Goal: Task Accomplishment & Management: Manage account settings

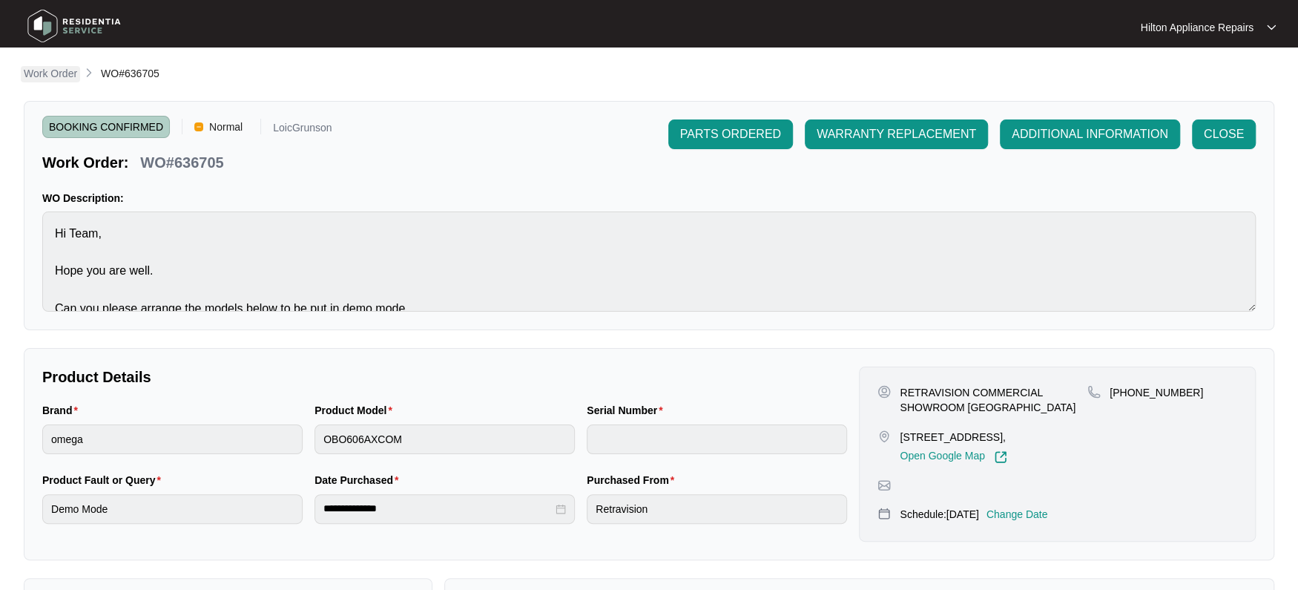
click at [49, 81] on link "Work Order" at bounding box center [50, 74] width 59 height 16
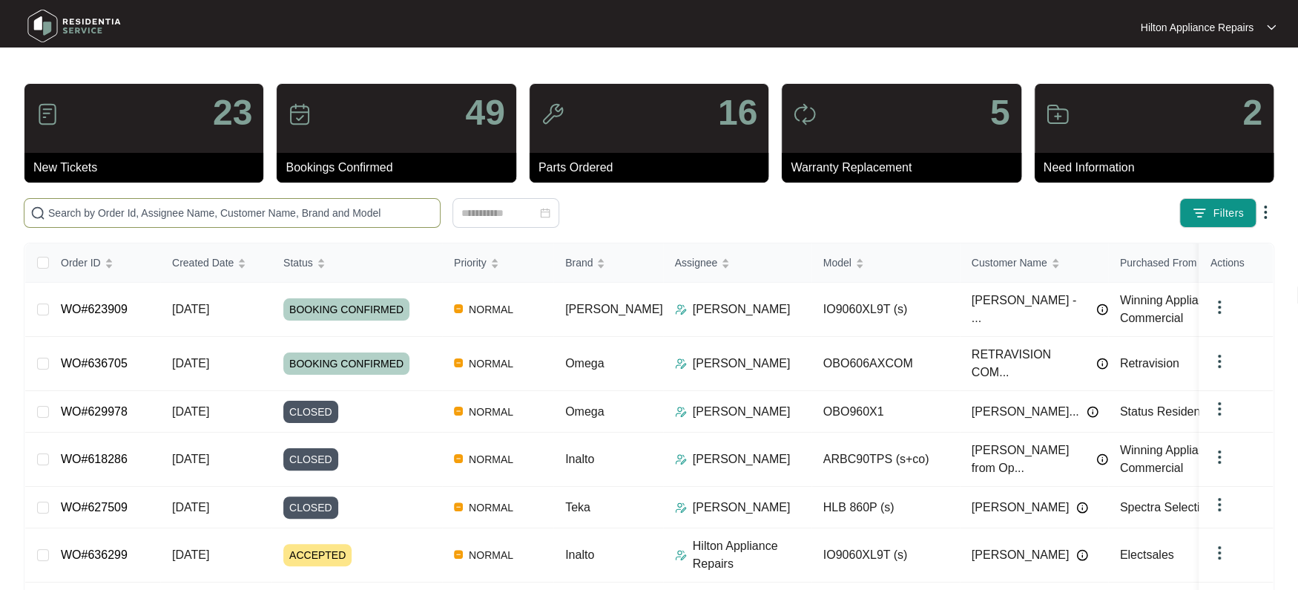
click at [114, 209] on input "text" at bounding box center [241, 213] width 386 height 16
paste input "WO#635973"
type input "WO#635973"
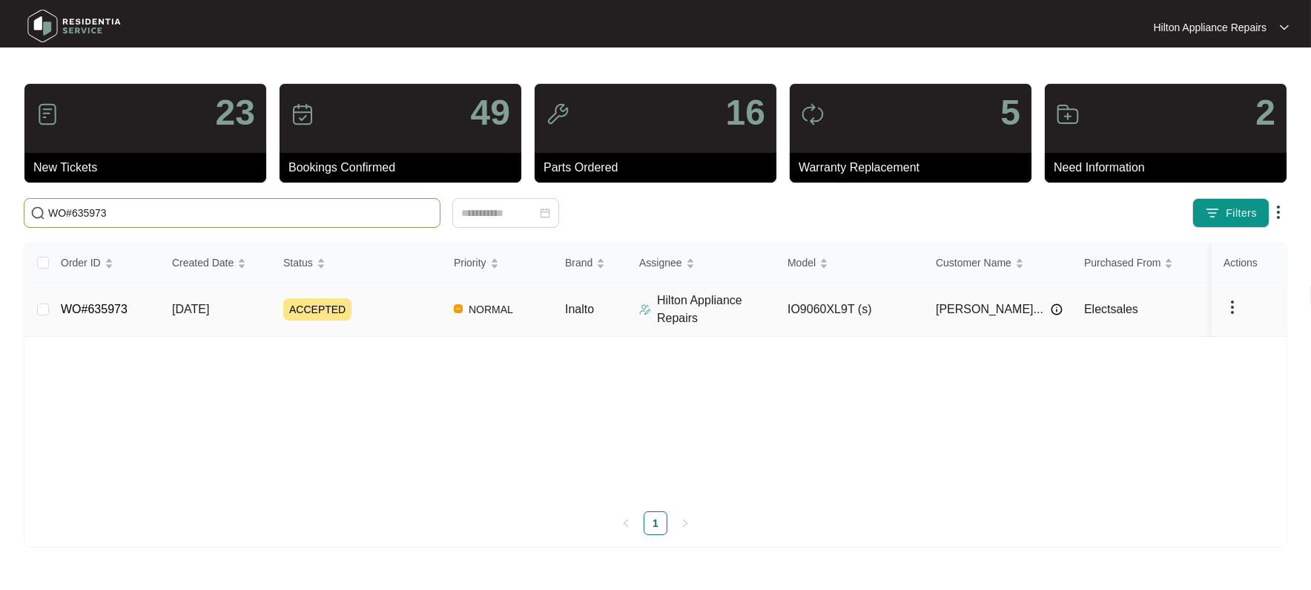
click at [209, 310] on span "[DATE]" at bounding box center [190, 309] width 37 height 13
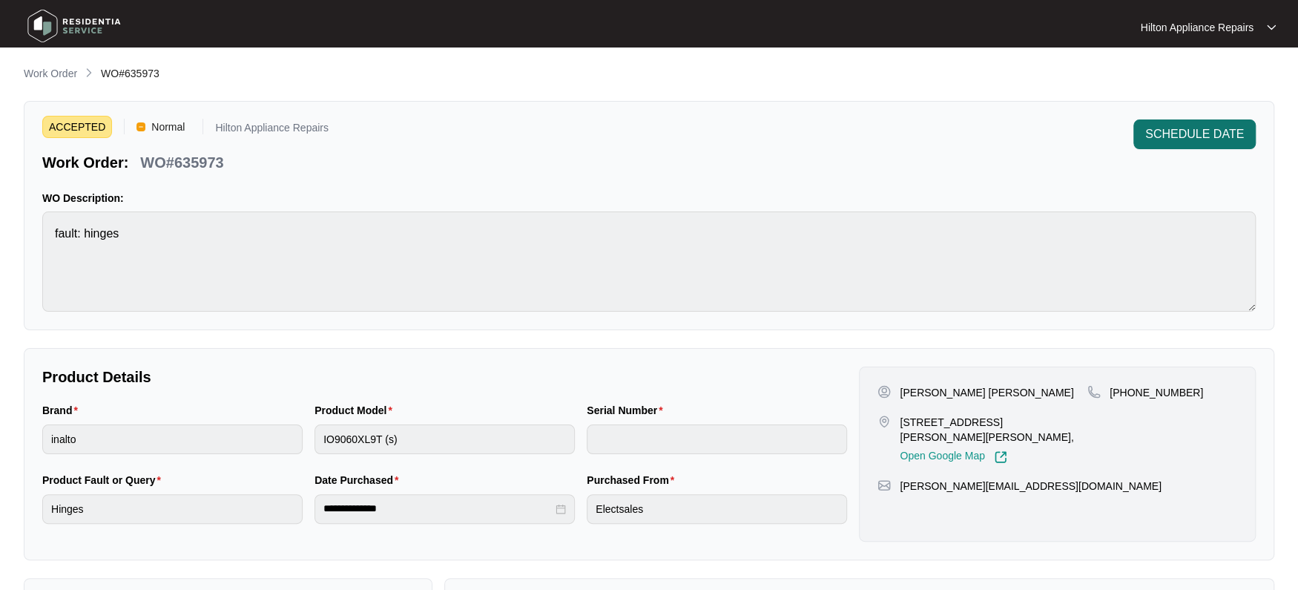
click at [1188, 131] on span "SCHEDULE DATE" at bounding box center [1194, 134] width 99 height 18
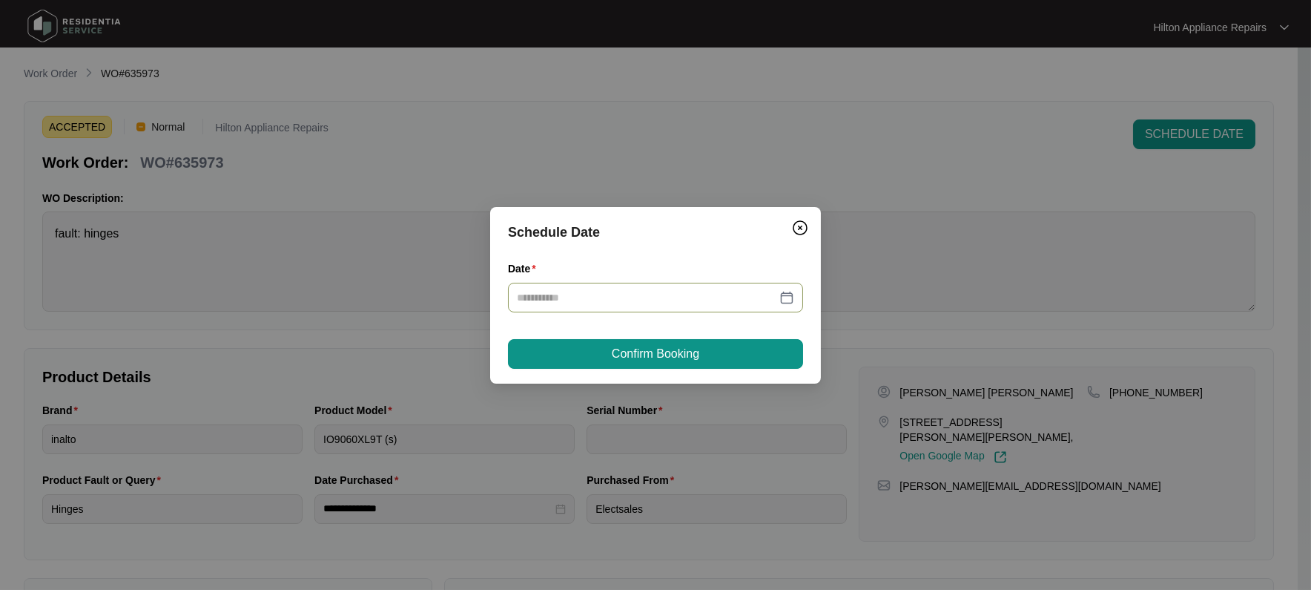
click at [787, 297] on div at bounding box center [655, 297] width 277 height 16
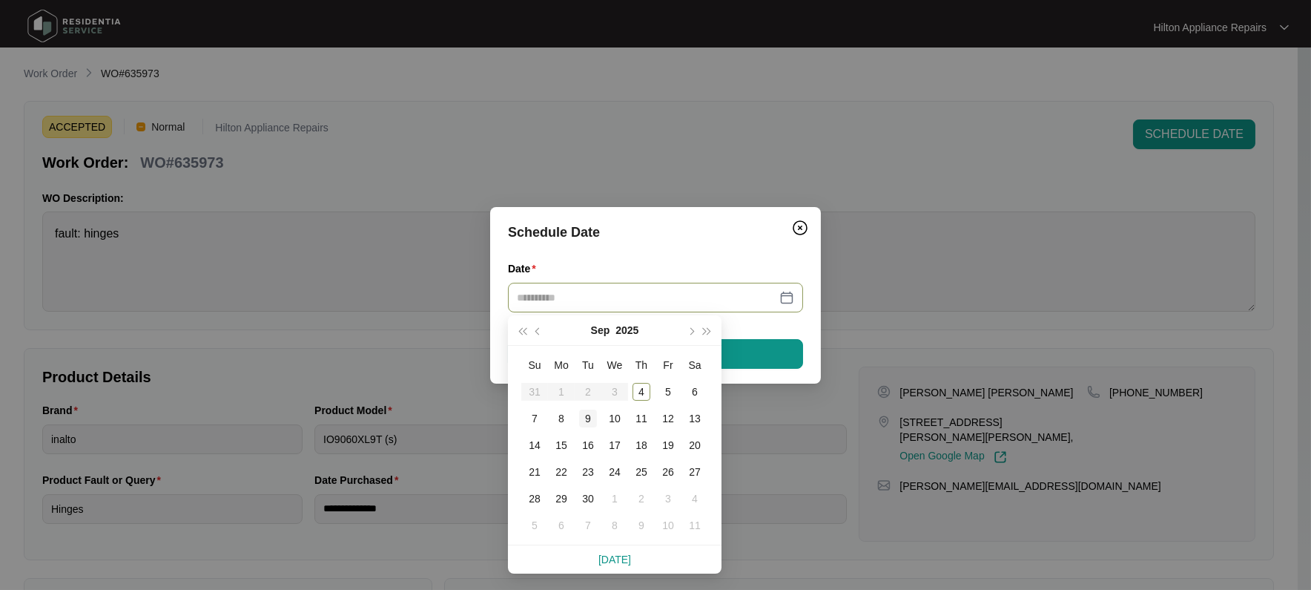
click at [584, 419] on div "9" at bounding box center [588, 418] width 18 height 18
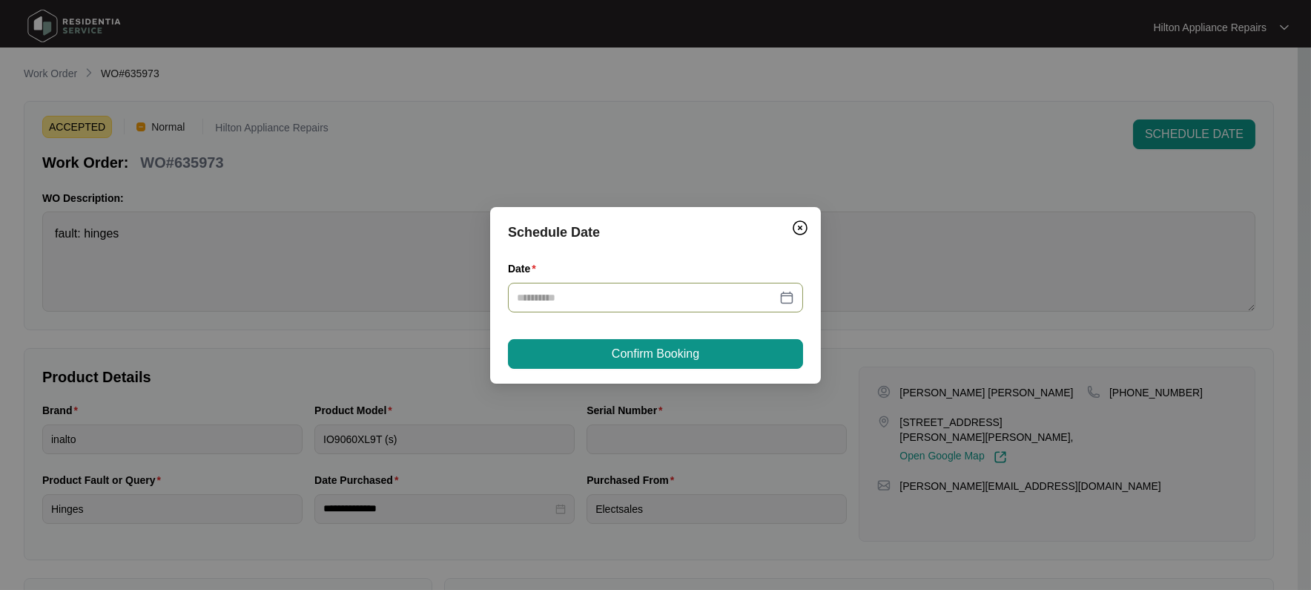
type input "**********"
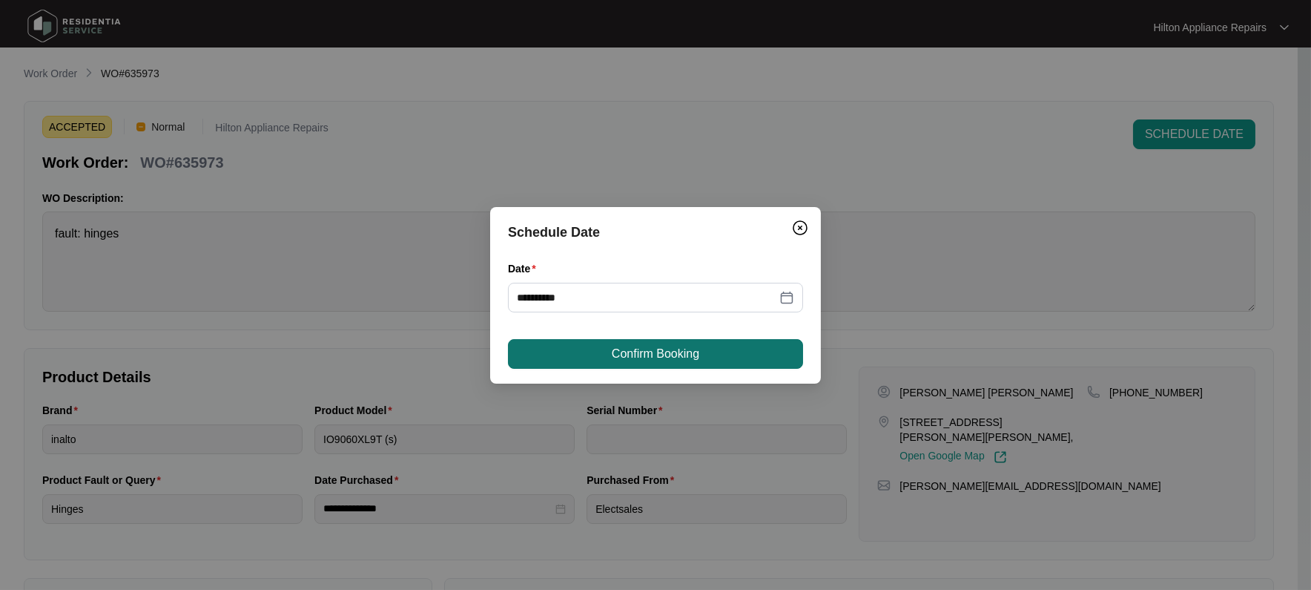
click at [646, 354] on span "Confirm Booking" at bounding box center [656, 354] width 88 height 18
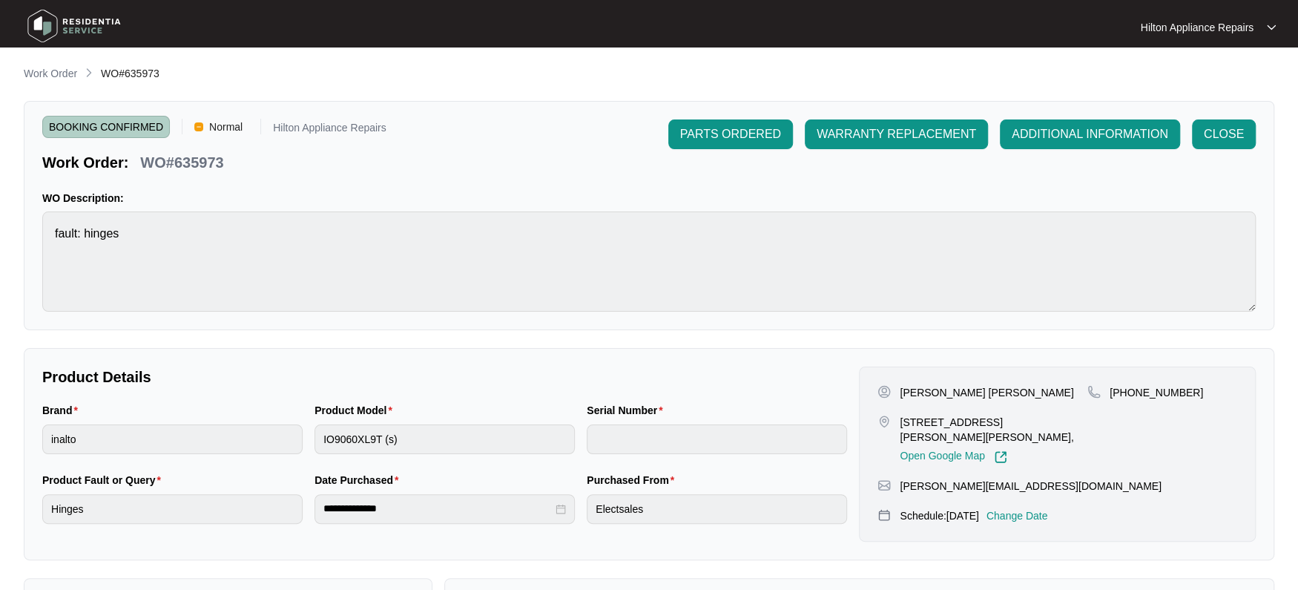
click at [47, 69] on p "Work Order" at bounding box center [50, 73] width 53 height 15
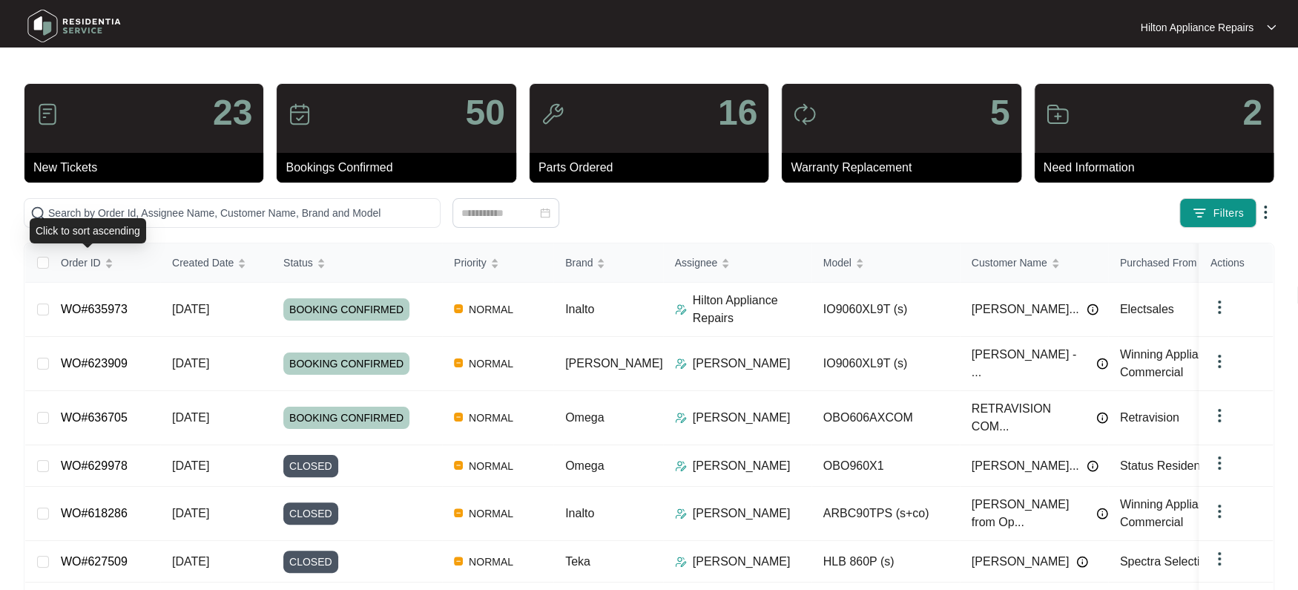
click at [65, 218] on div "Click to sort ascending" at bounding box center [88, 230] width 116 height 25
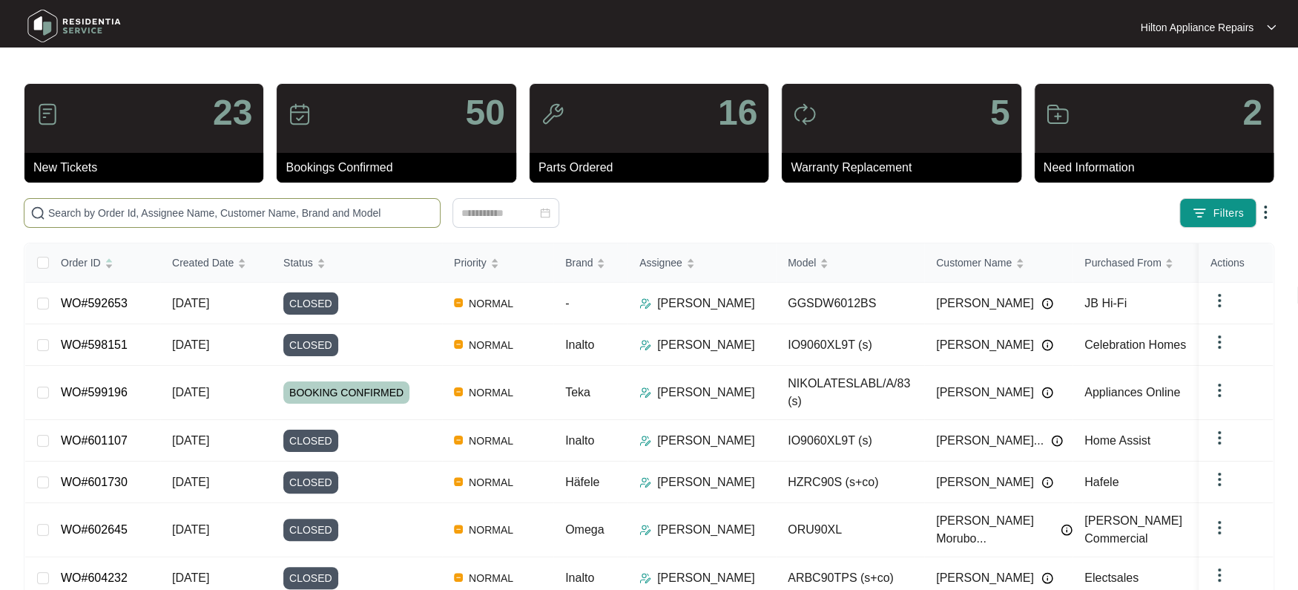
click at [70, 208] on input "text" at bounding box center [241, 213] width 386 height 16
paste input "WO#635973"
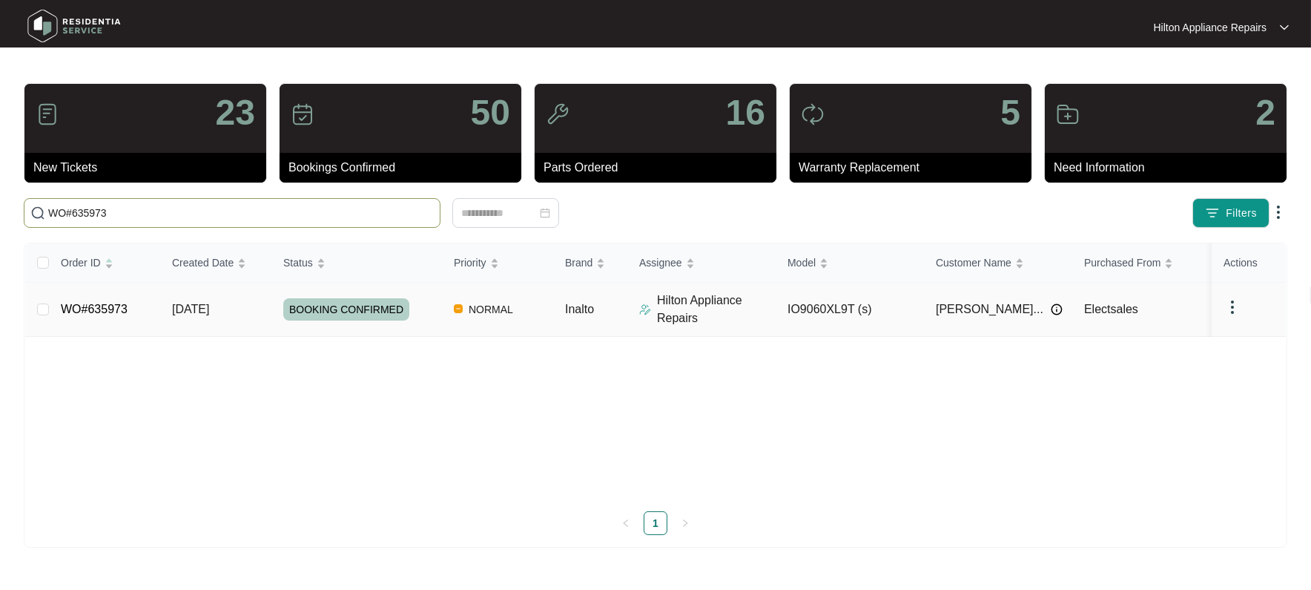
type input "WO#635973"
click at [535, 206] on span "Re-assign Selected Tickets" at bounding box center [556, 213] width 143 height 18
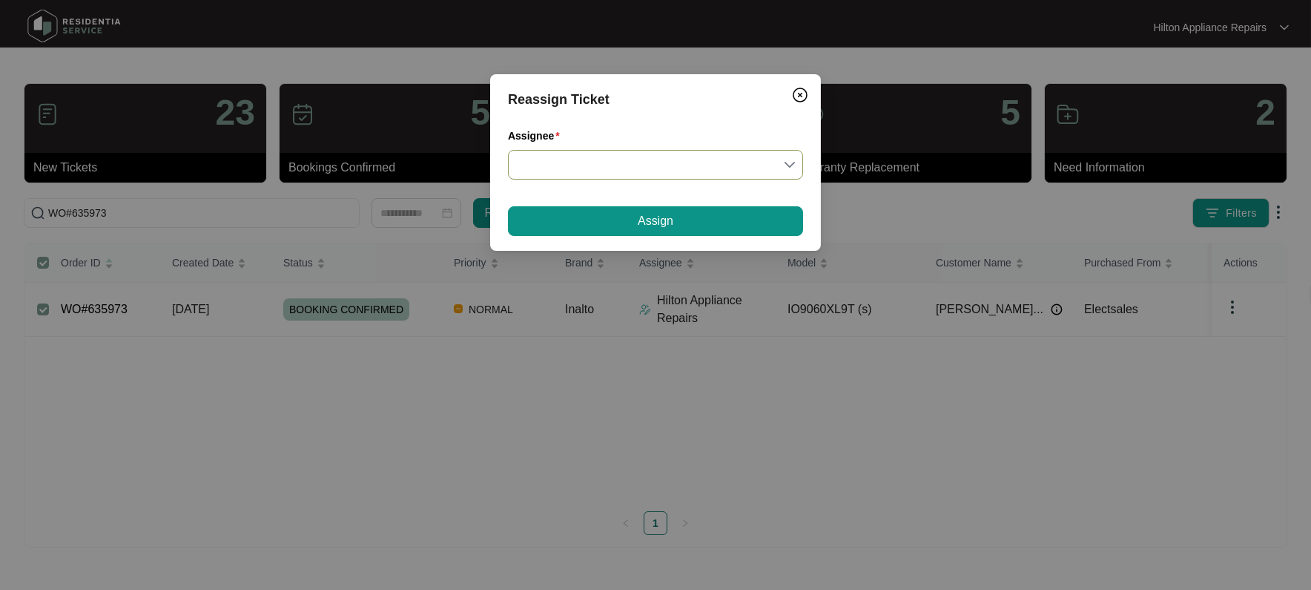
click at [791, 166] on input "Assignee" at bounding box center [655, 165] width 277 height 28
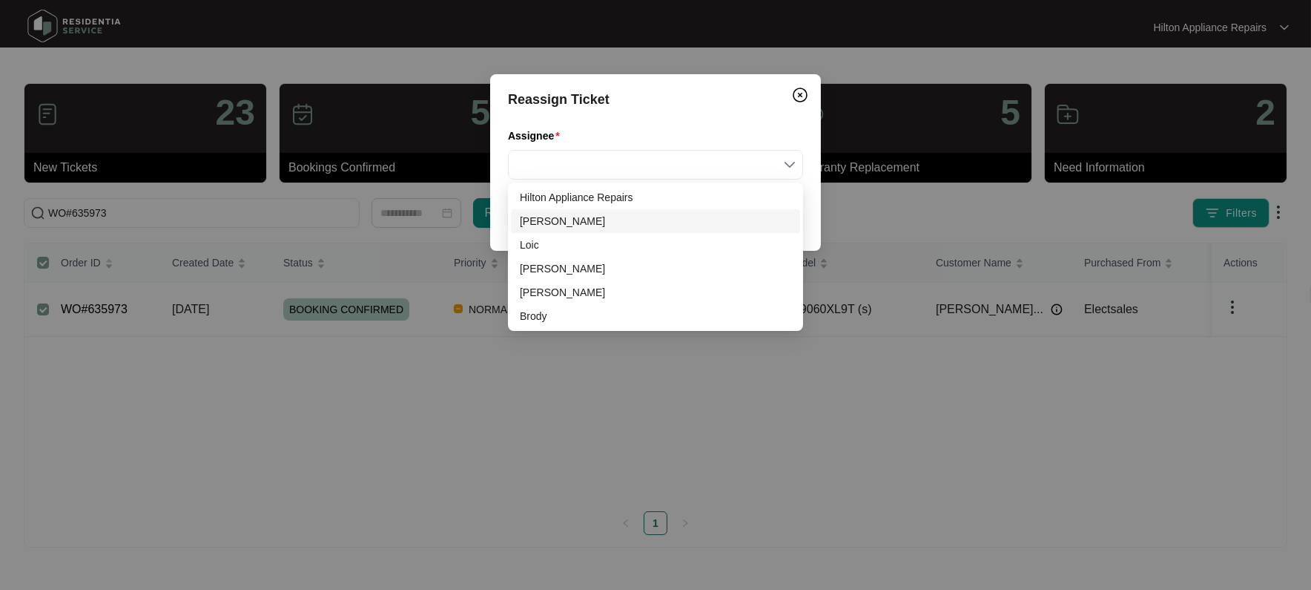
click at [542, 222] on div "[PERSON_NAME]" at bounding box center [655, 221] width 271 height 16
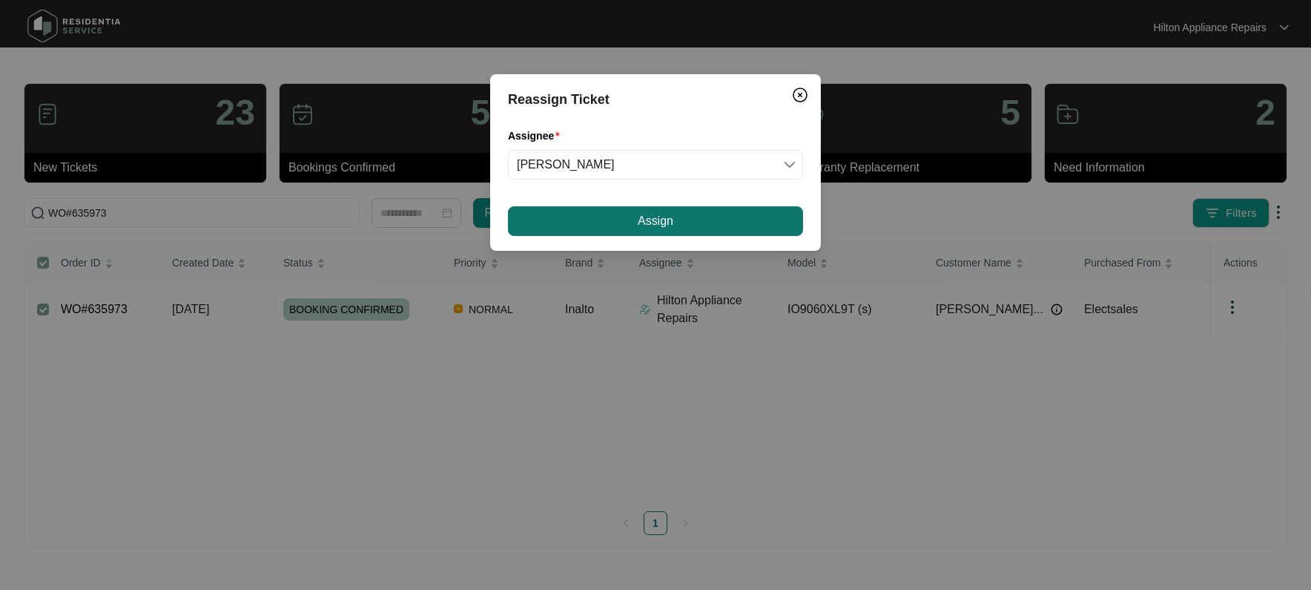
click at [660, 219] on span "Assign" at bounding box center [656, 221] width 36 height 18
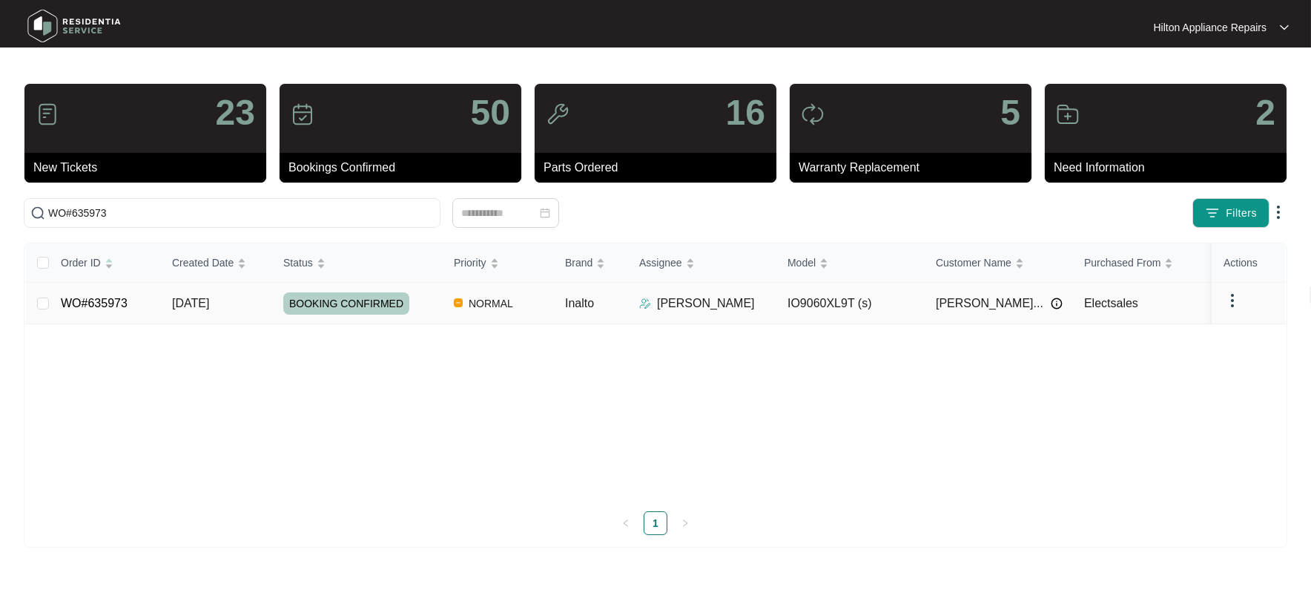
click at [185, 297] on span "[DATE]" at bounding box center [190, 303] width 37 height 13
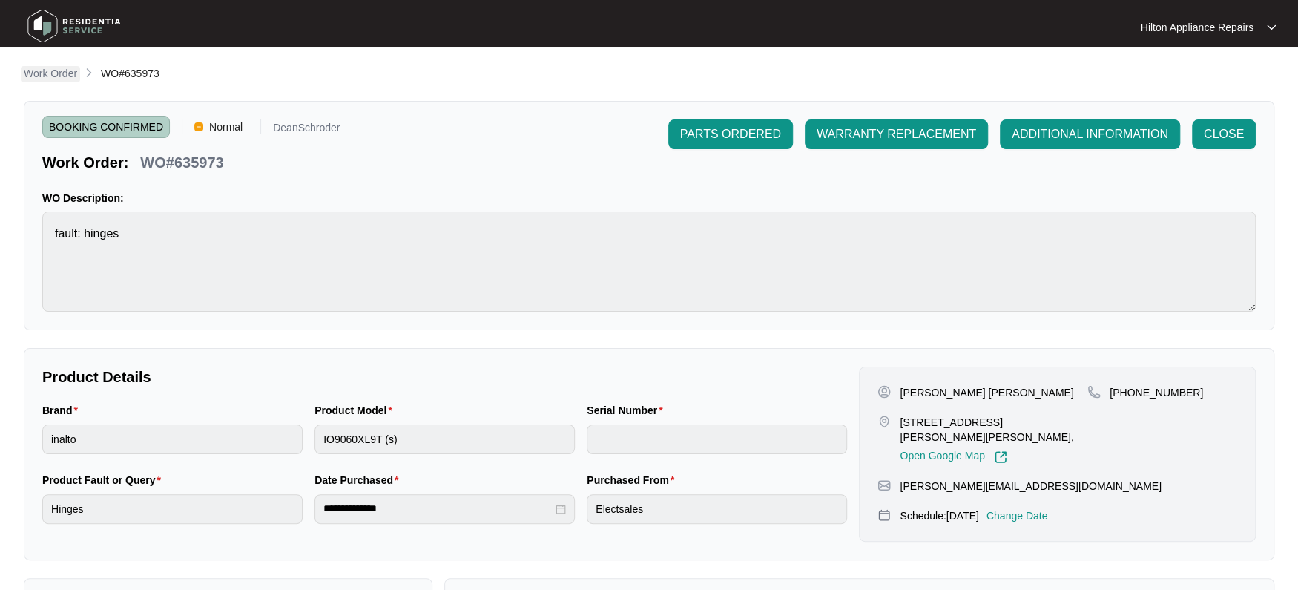
click at [50, 73] on p "Work Order" at bounding box center [50, 73] width 53 height 15
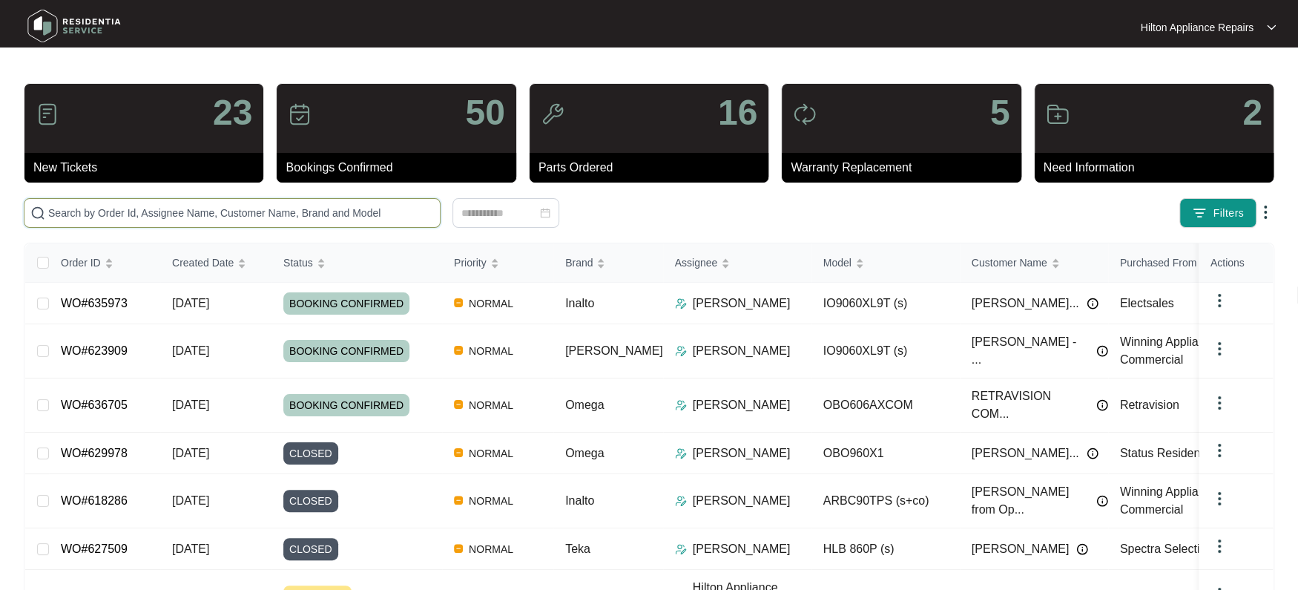
click at [93, 214] on input "text" at bounding box center [241, 213] width 386 height 16
paste input "WO#635985"
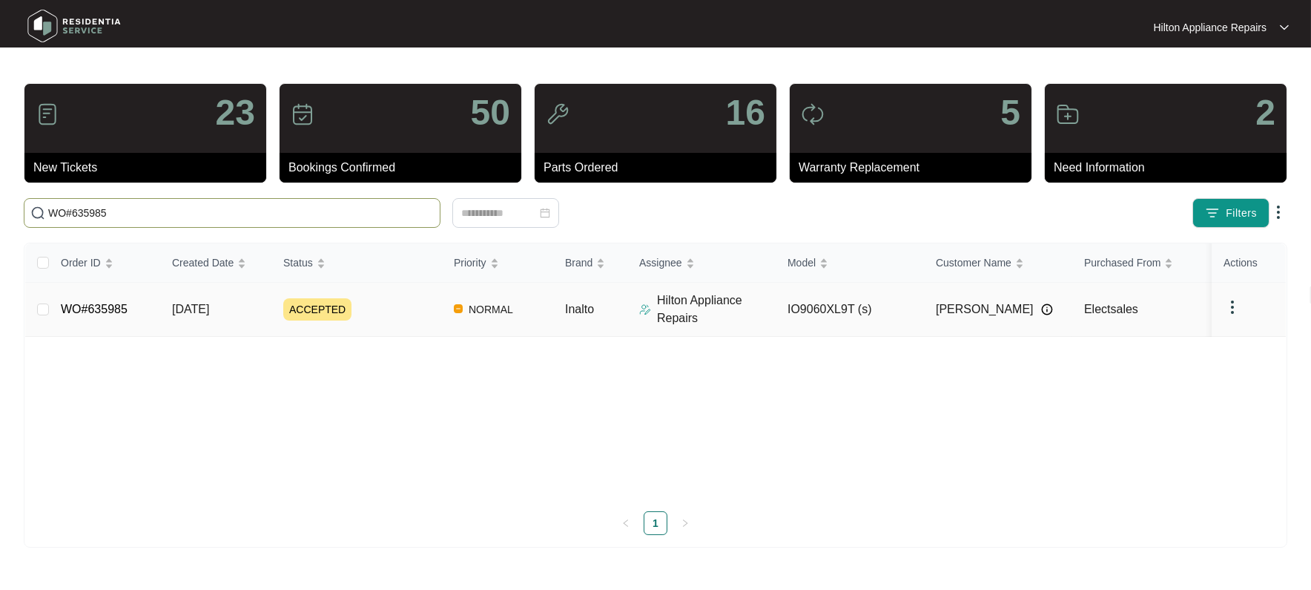
type input "WO#635985"
click at [207, 306] on span "[DATE]" at bounding box center [190, 309] width 37 height 13
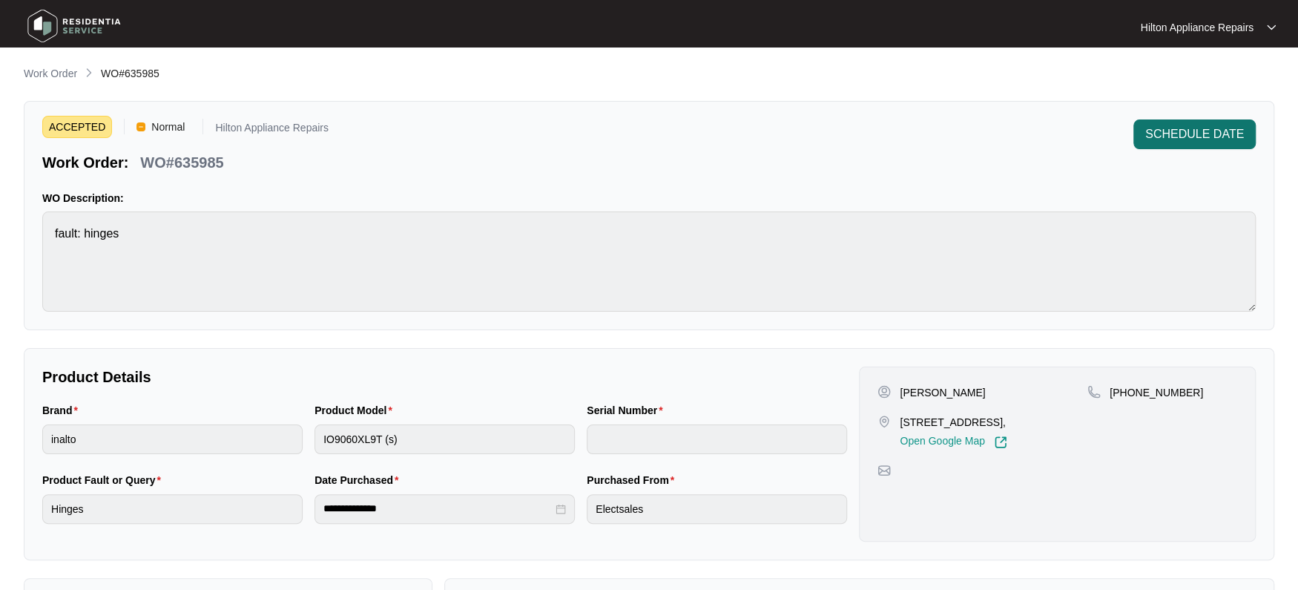
click at [1182, 137] on span "SCHEDULE DATE" at bounding box center [1194, 134] width 99 height 18
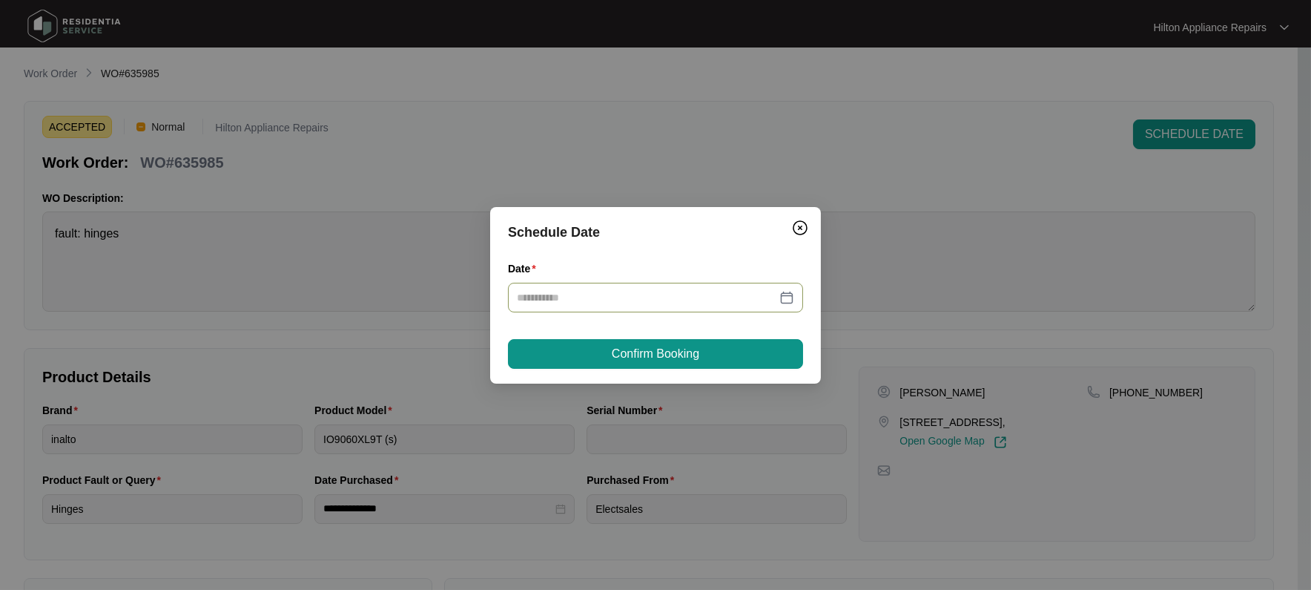
click at [788, 296] on div at bounding box center [655, 297] width 277 height 16
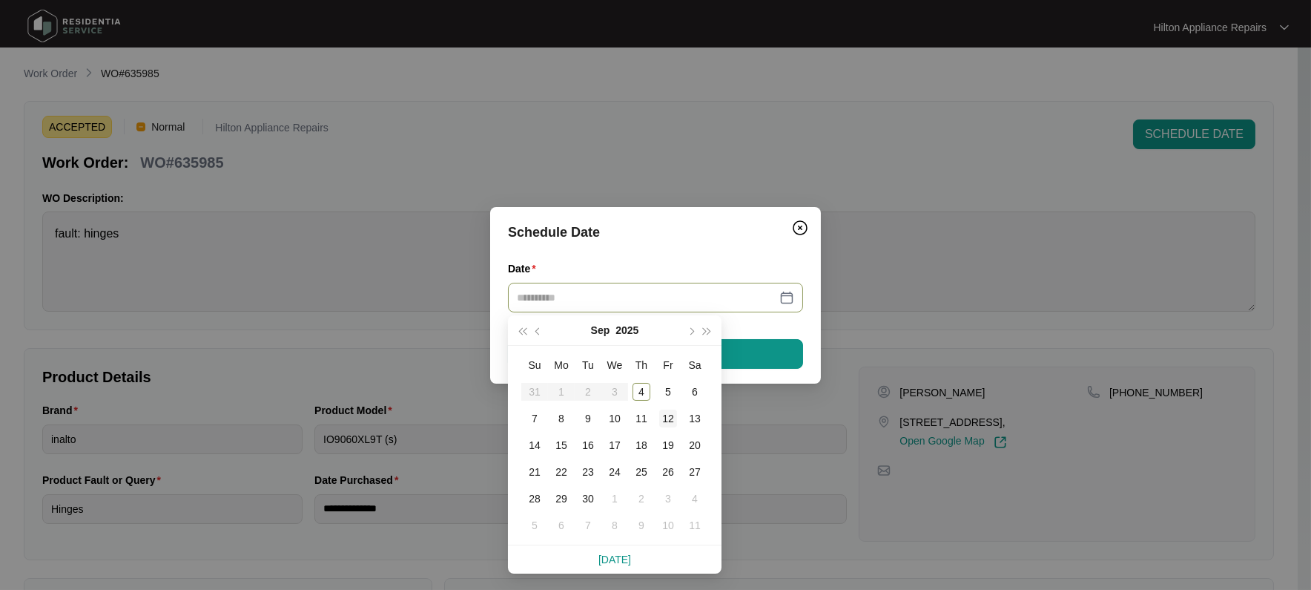
click at [667, 418] on div "12" at bounding box center [668, 418] width 18 height 18
type input "**********"
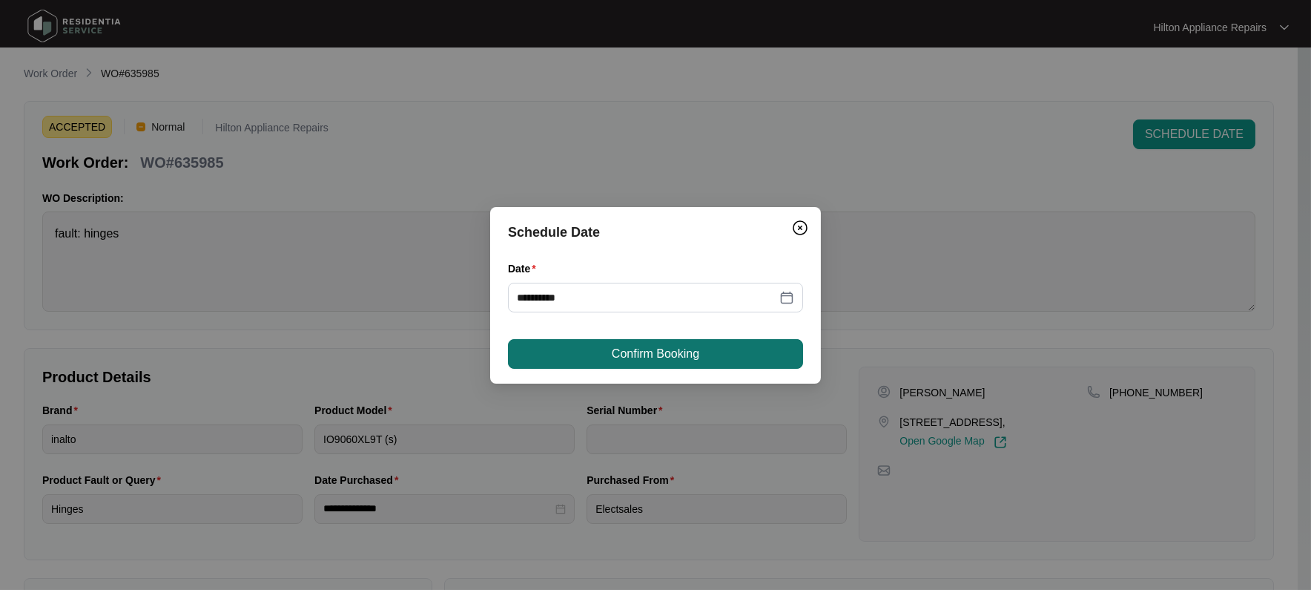
click at [665, 352] on span "Confirm Booking" at bounding box center [656, 354] width 88 height 18
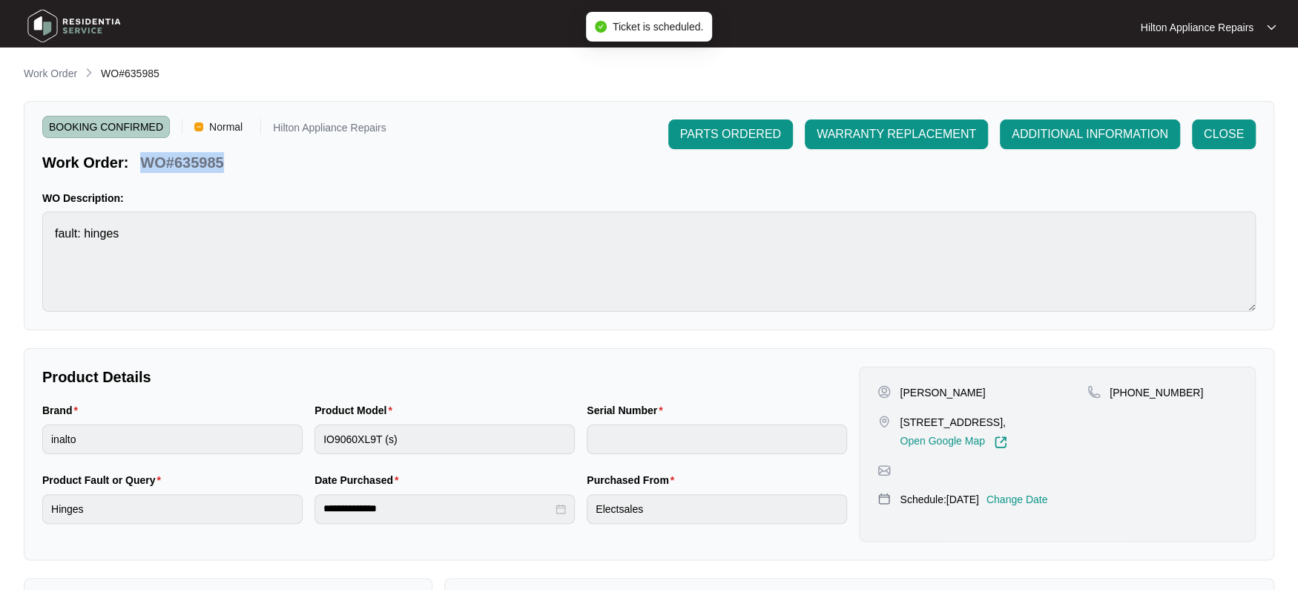
drag, startPoint x: 240, startPoint y: 157, endPoint x: 144, endPoint y: 153, distance: 95.8
click at [144, 153] on div "Work Order: WO#635985" at bounding box center [214, 160] width 344 height 26
copy p "WO#635985"
drag, startPoint x: 47, startPoint y: 73, endPoint x: 81, endPoint y: 89, distance: 37.8
click at [47, 73] on p "Work Order" at bounding box center [50, 73] width 53 height 15
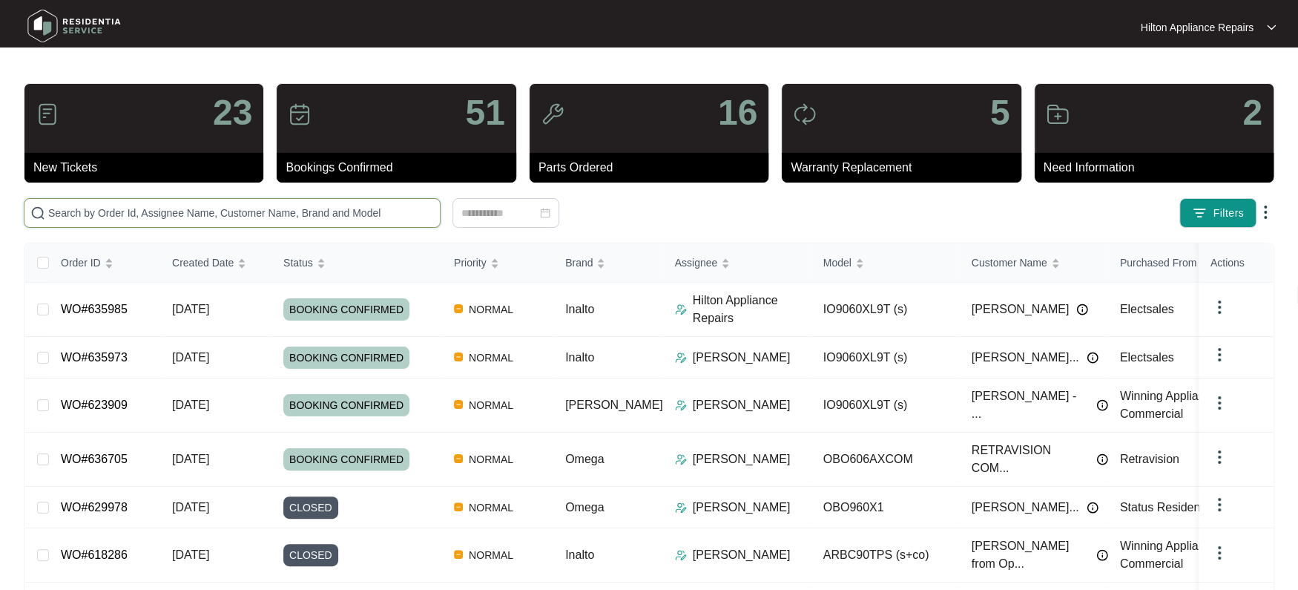
click at [62, 207] on input "text" at bounding box center [241, 213] width 386 height 16
paste input "WO#635985"
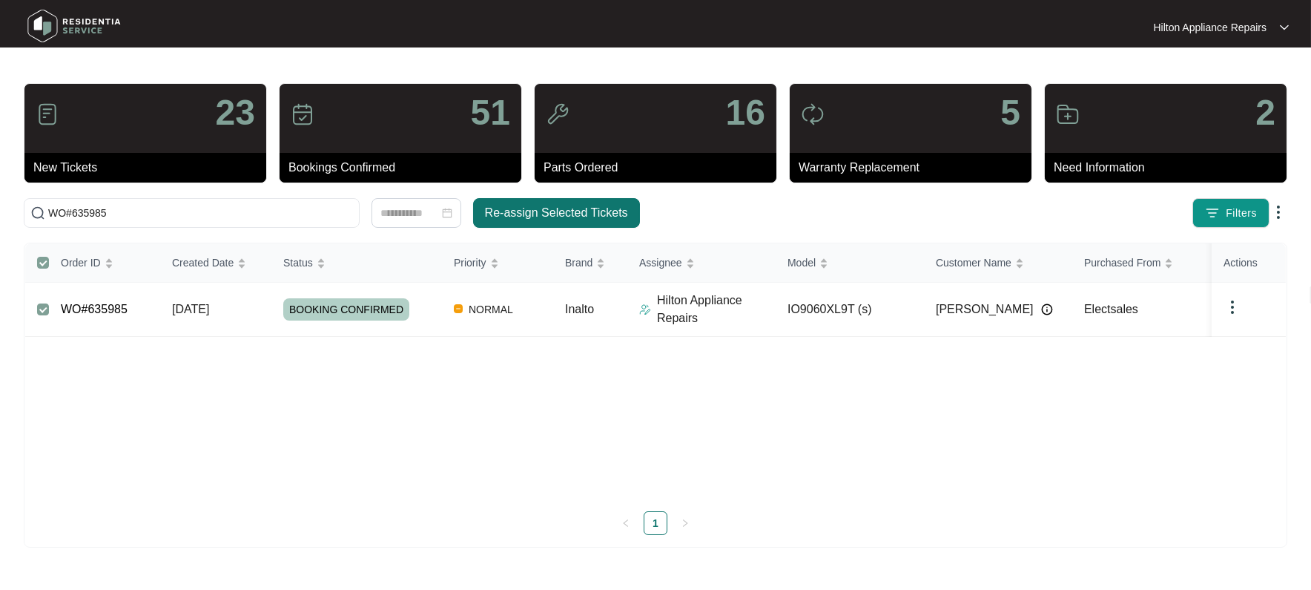
click at [529, 211] on span "Re-assign Selected Tickets" at bounding box center [556, 213] width 143 height 18
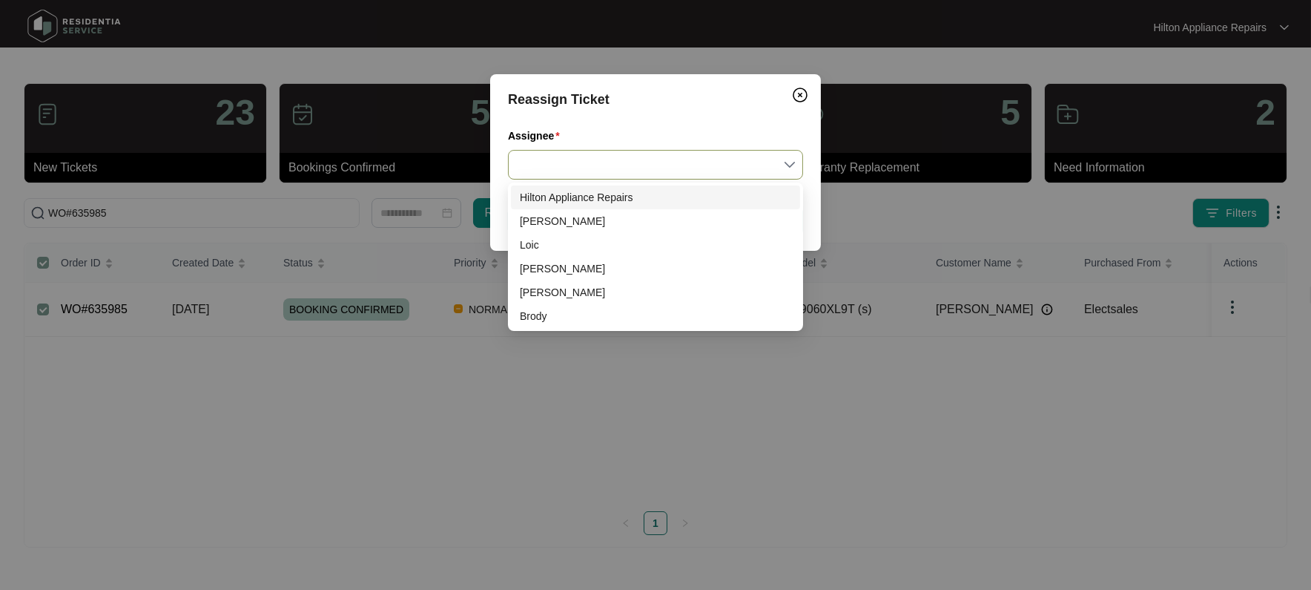
click at [795, 159] on div at bounding box center [655, 165] width 295 height 30
click at [562, 216] on div "[PERSON_NAME]" at bounding box center [655, 221] width 271 height 16
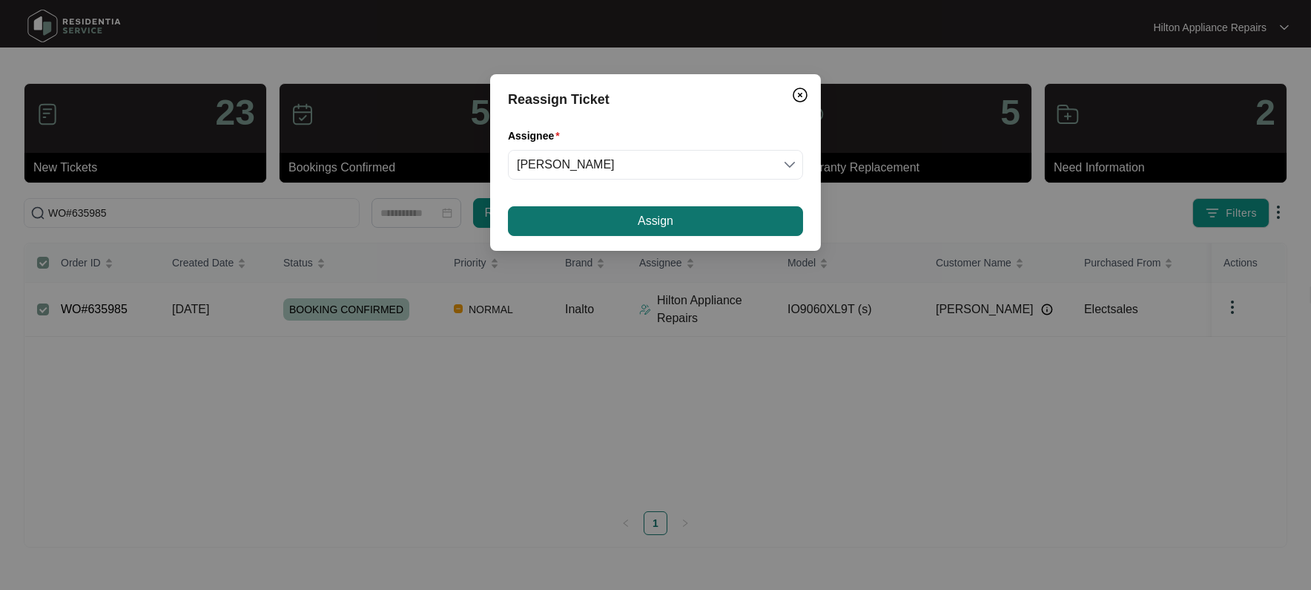
click at [601, 216] on button "Assign" at bounding box center [655, 221] width 295 height 30
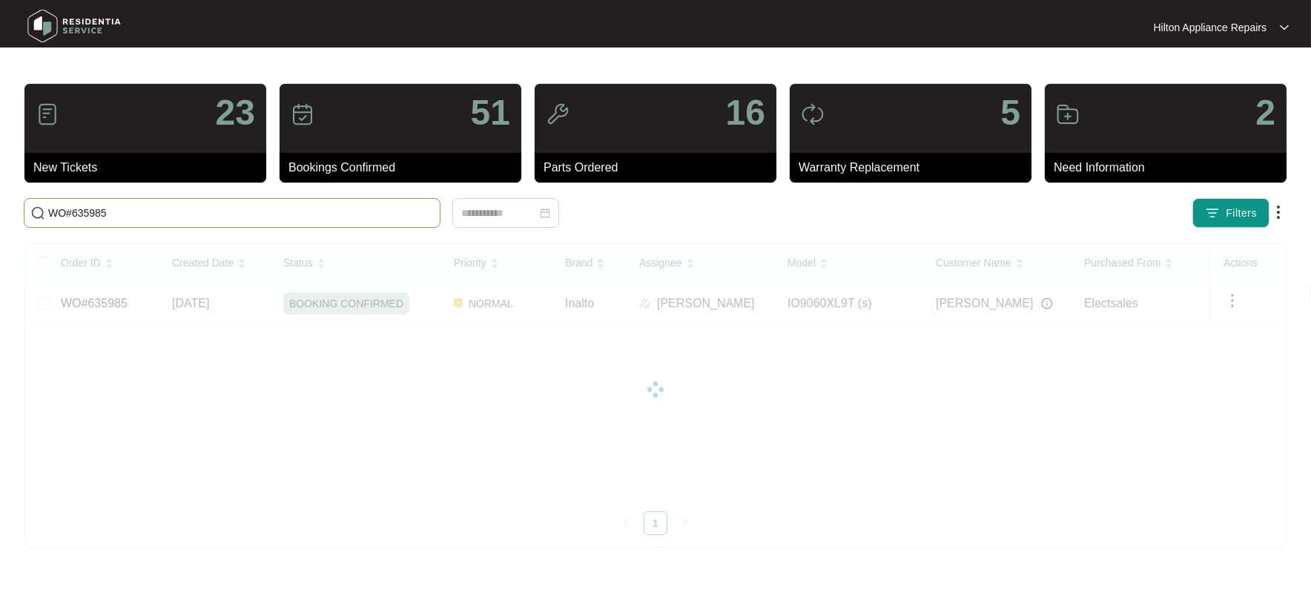
drag, startPoint x: 115, startPoint y: 210, endPoint x: -73, endPoint y: 197, distance: 188.8
click at [0, 197] on html "Hilton Appliance Repairs Hilton App... 23 New Tickets 51 Bookings Confirmed 16 …" at bounding box center [655, 295] width 1311 height 590
paste input "289"
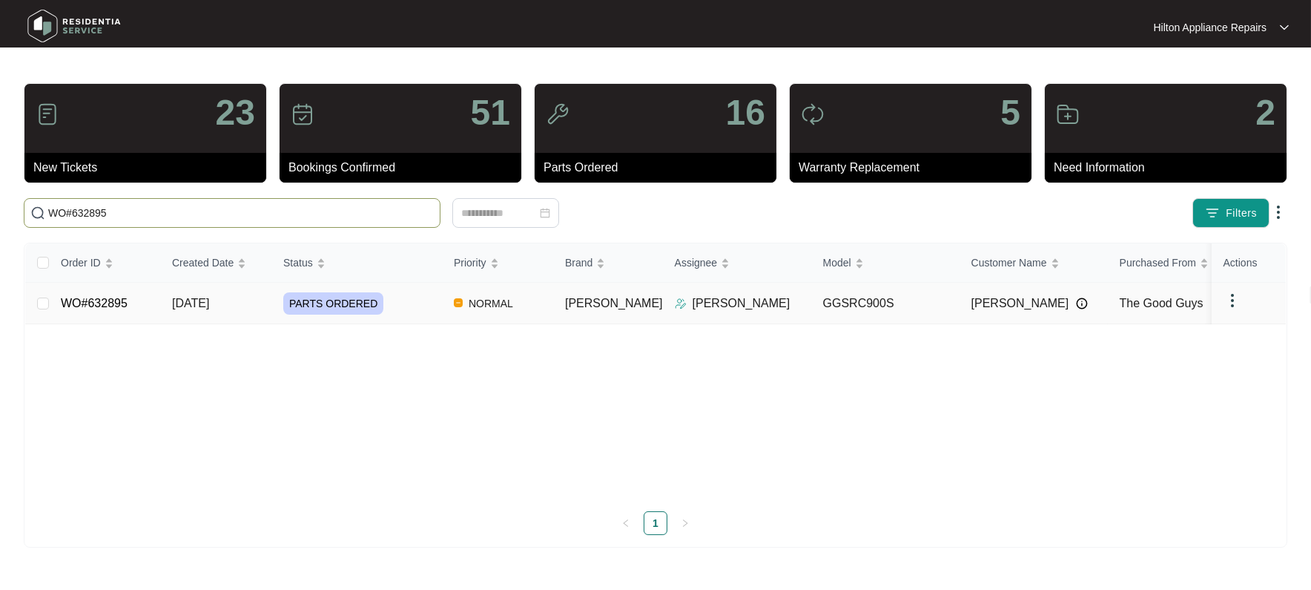
type input "WO#632895"
click at [188, 297] on span "[DATE]" at bounding box center [190, 303] width 37 height 13
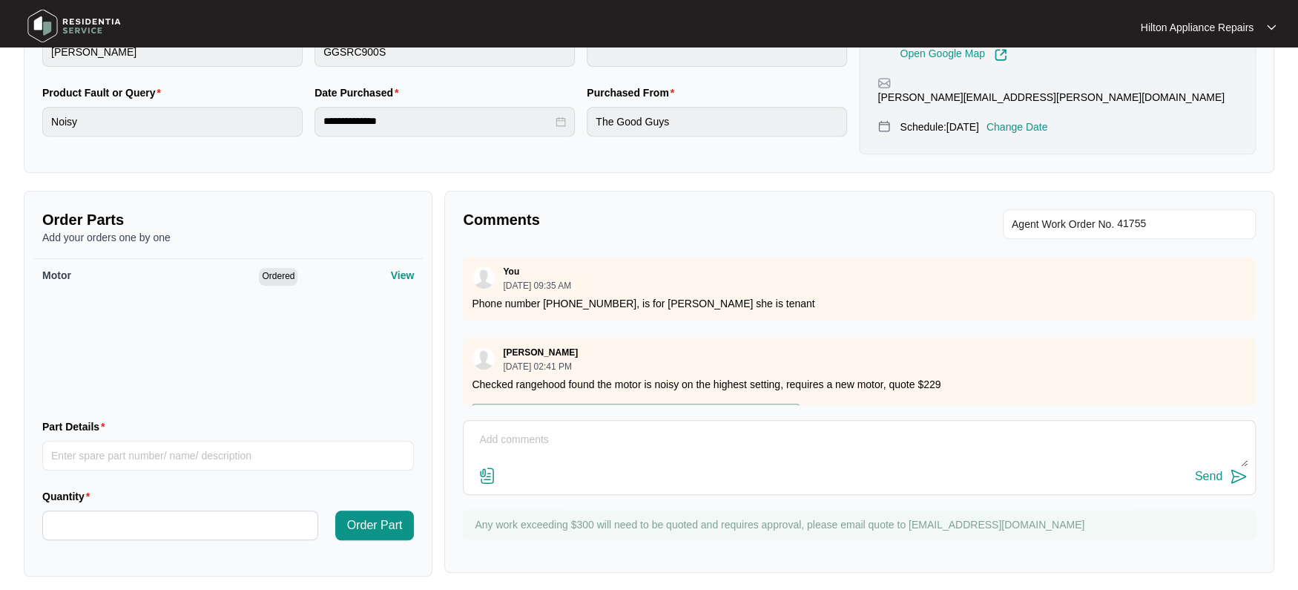
scroll to position [396, 0]
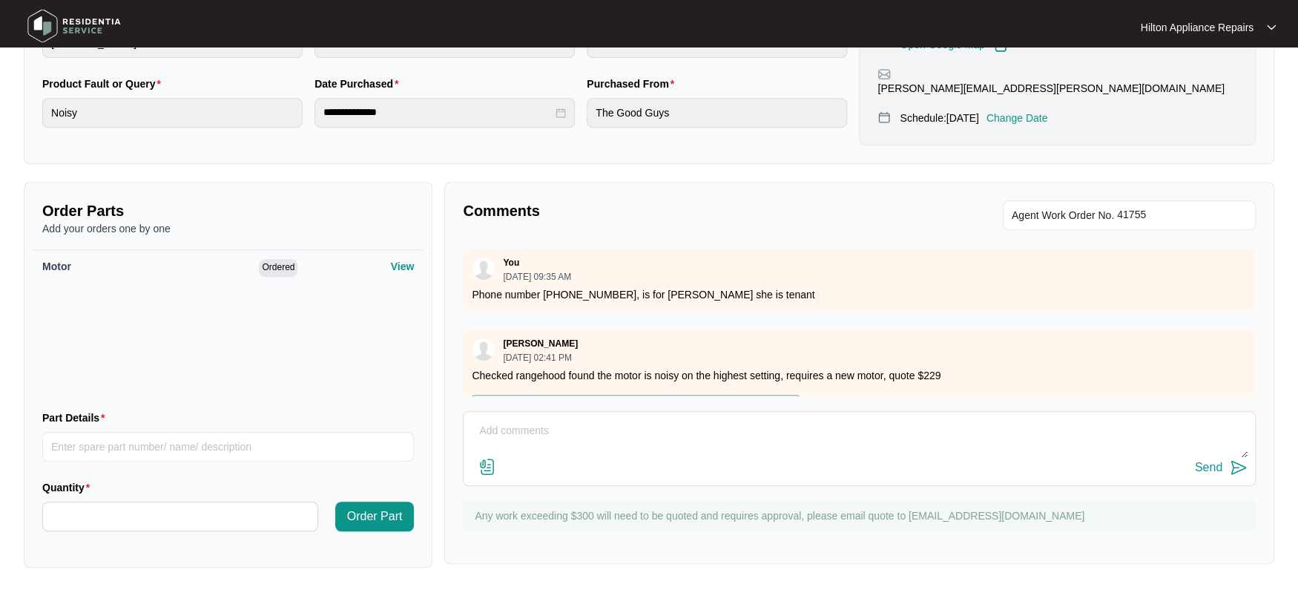
click at [524, 423] on textarea at bounding box center [859, 438] width 776 height 39
paste textarea "Called [PERSON_NAME] LMTC & texted"
click at [542, 427] on textarea "Called [PERSON_NAME] LMTC & texted" at bounding box center [859, 438] width 776 height 39
type textarea "Called [PERSON_NAME] (tenant) LMTC & texted"
click at [1203, 464] on div "Send" at bounding box center [1208, 467] width 27 height 13
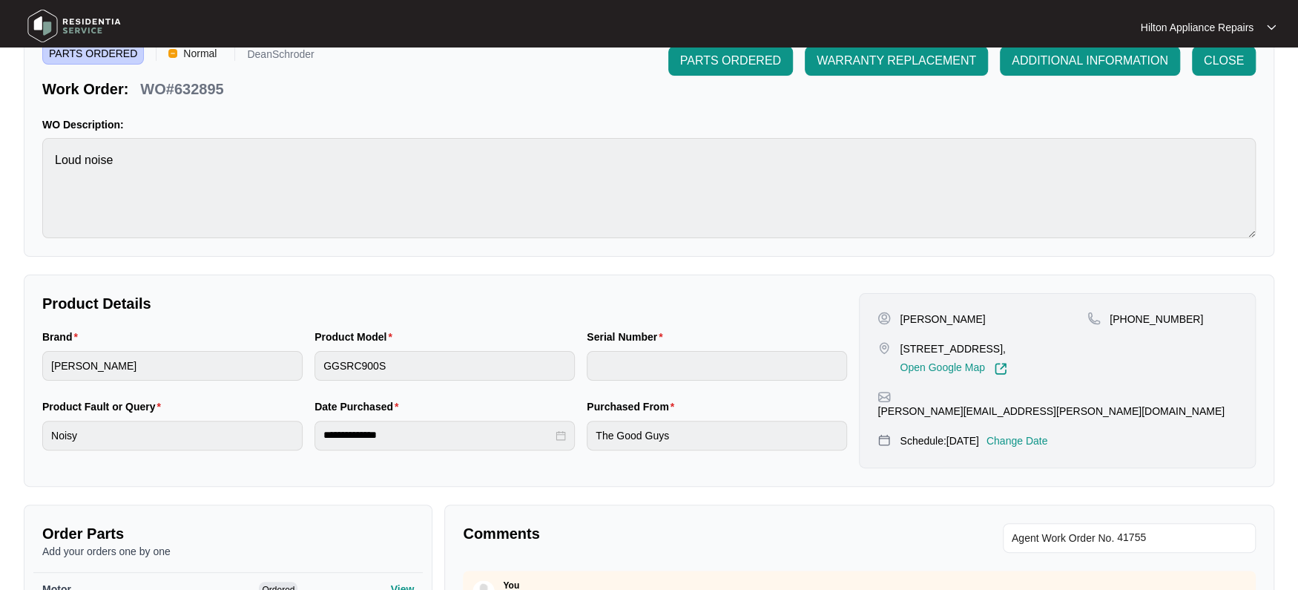
scroll to position [93, 0]
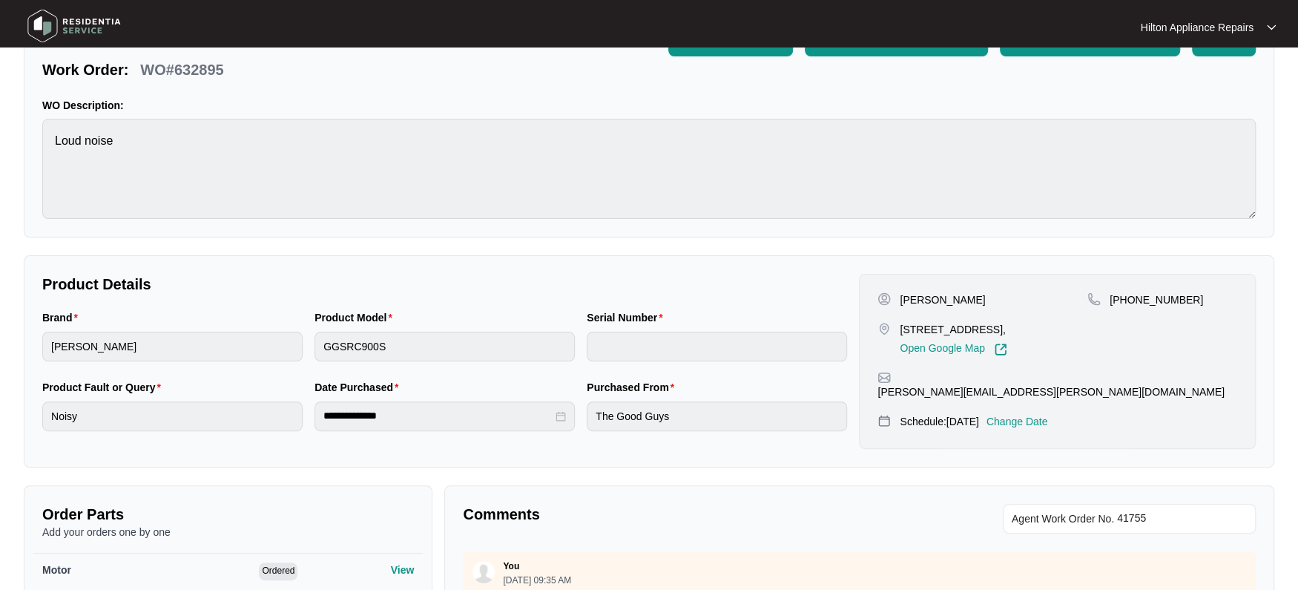
click at [1048, 423] on p "Change Date" at bounding box center [1017, 421] width 62 height 15
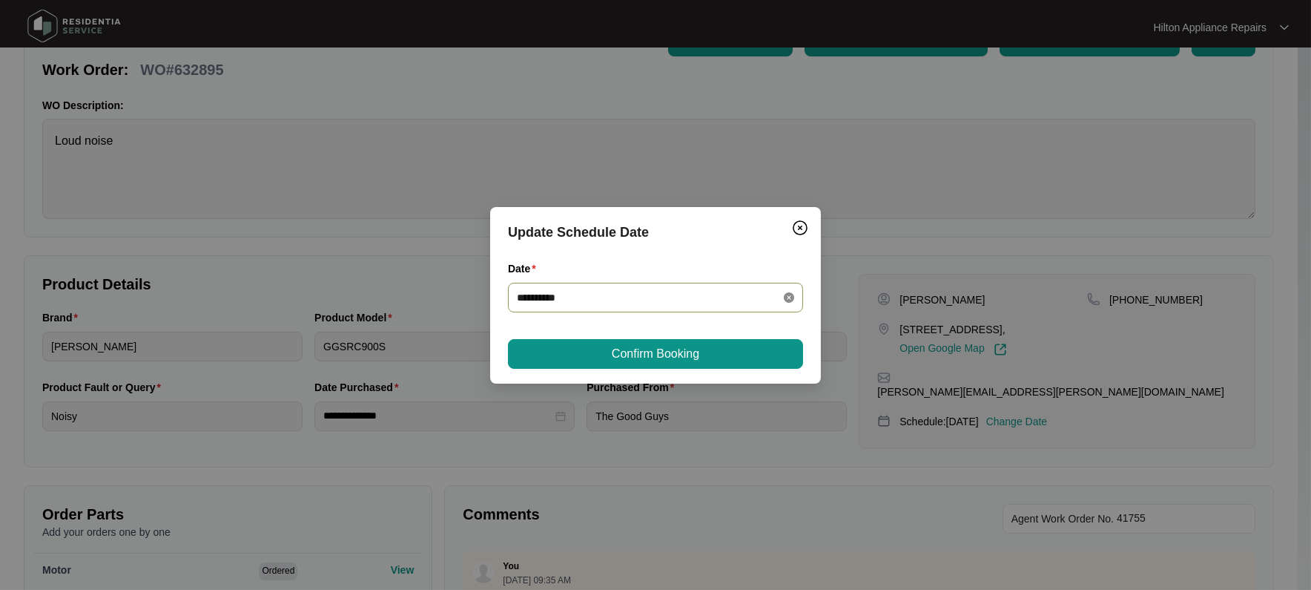
click at [788, 297] on icon "close-circle" at bounding box center [789, 297] width 10 height 10
click at [788, 297] on div at bounding box center [655, 297] width 277 height 16
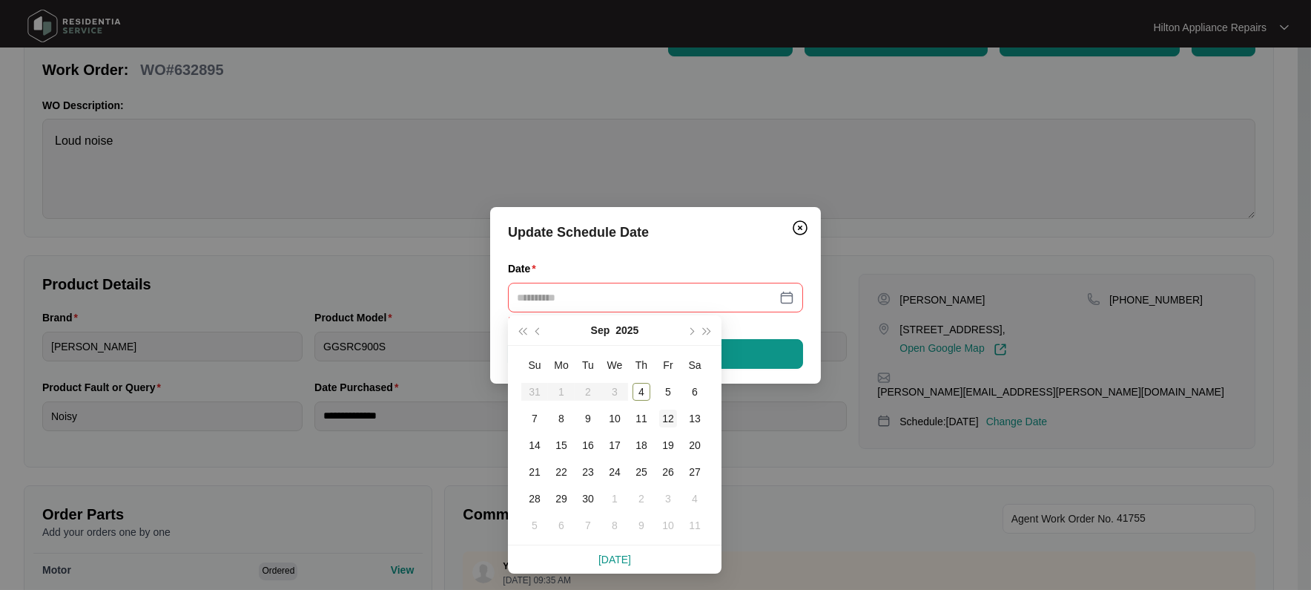
click at [670, 415] on div "12" at bounding box center [668, 418] width 18 height 18
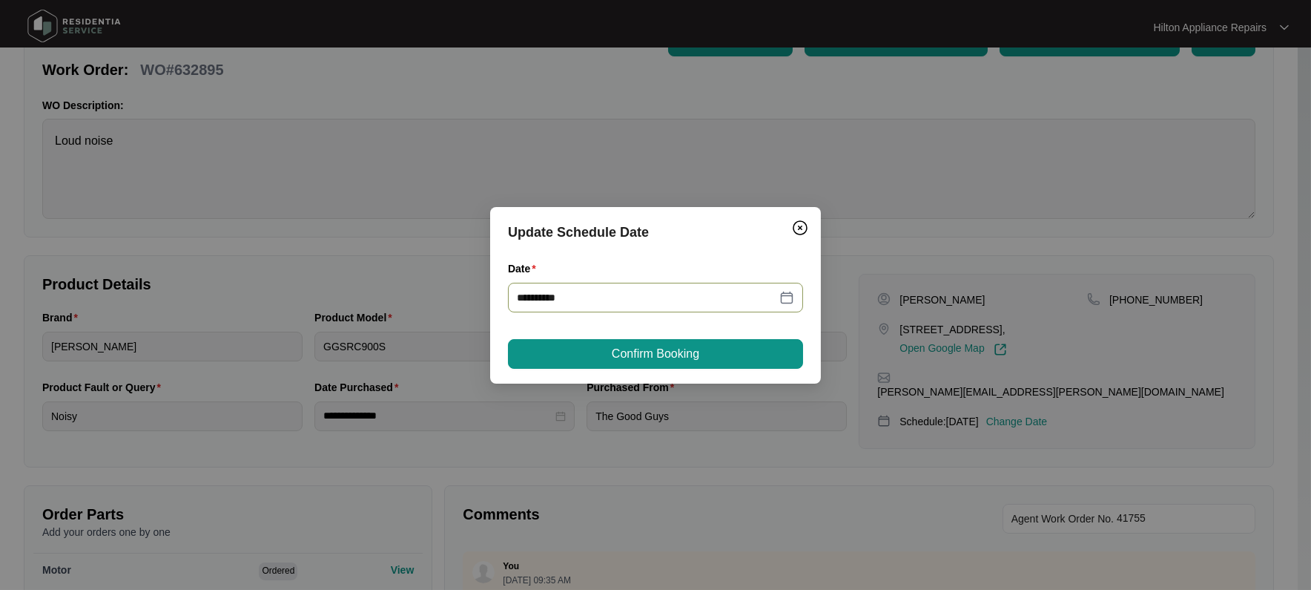
type input "**********"
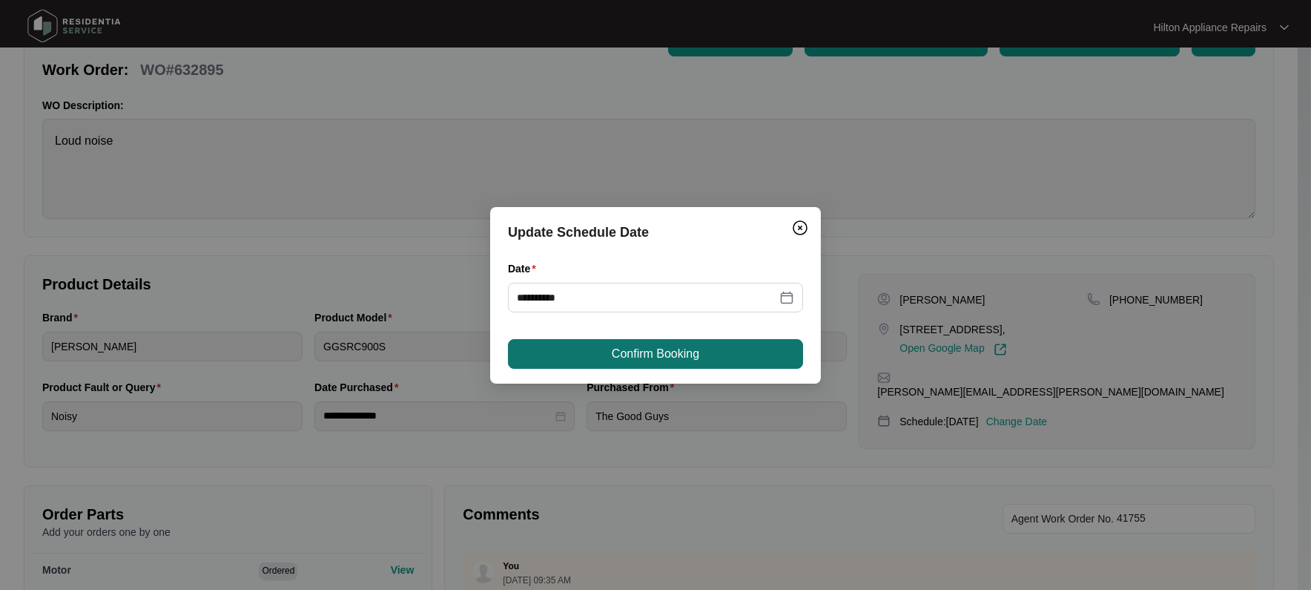
click at [673, 349] on span "Confirm Booking" at bounding box center [656, 354] width 88 height 18
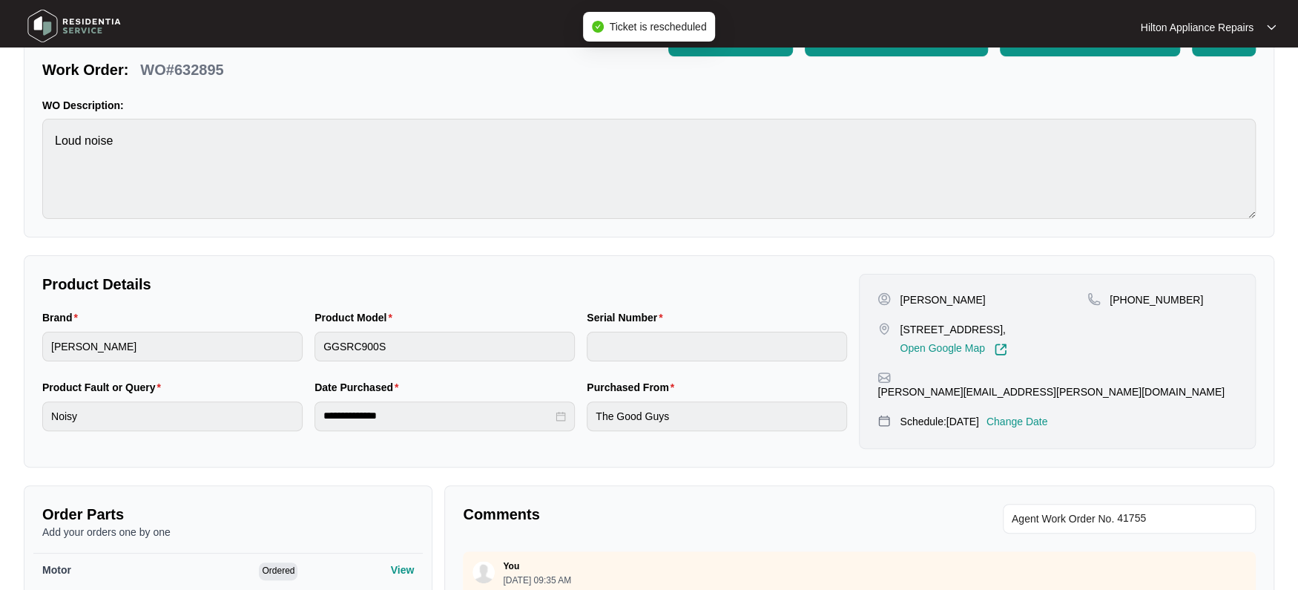
scroll to position [0, 0]
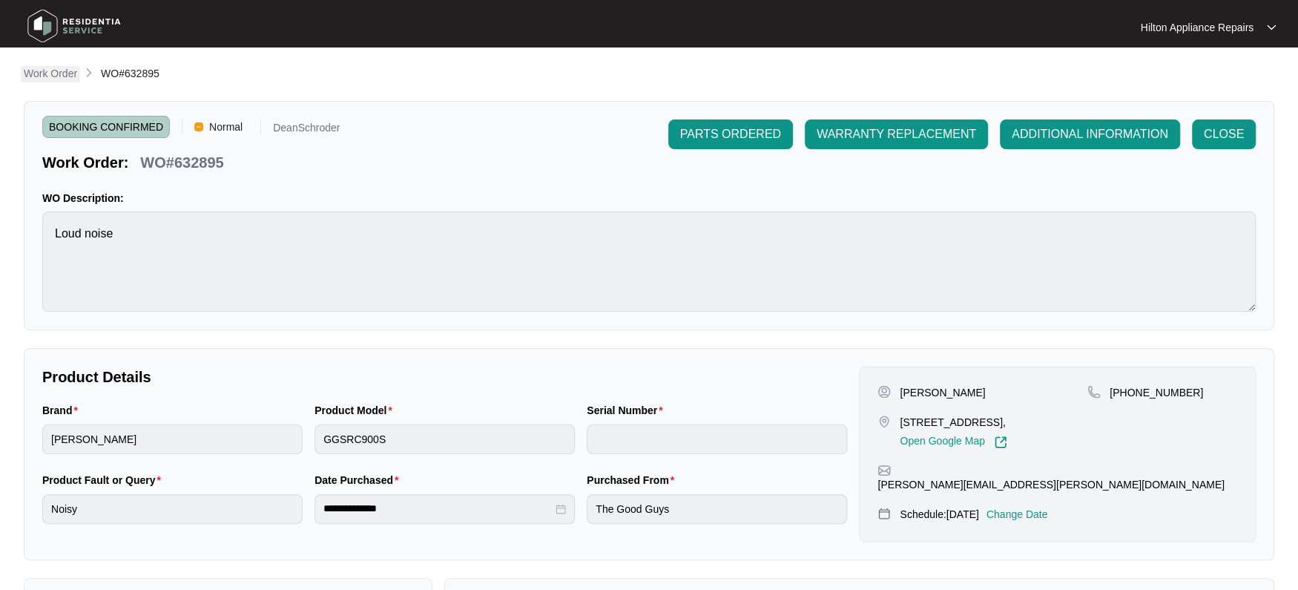
click at [52, 76] on p "Work Order" at bounding box center [50, 73] width 53 height 15
click at [36, 76] on p "Work Order" at bounding box center [50, 73] width 53 height 15
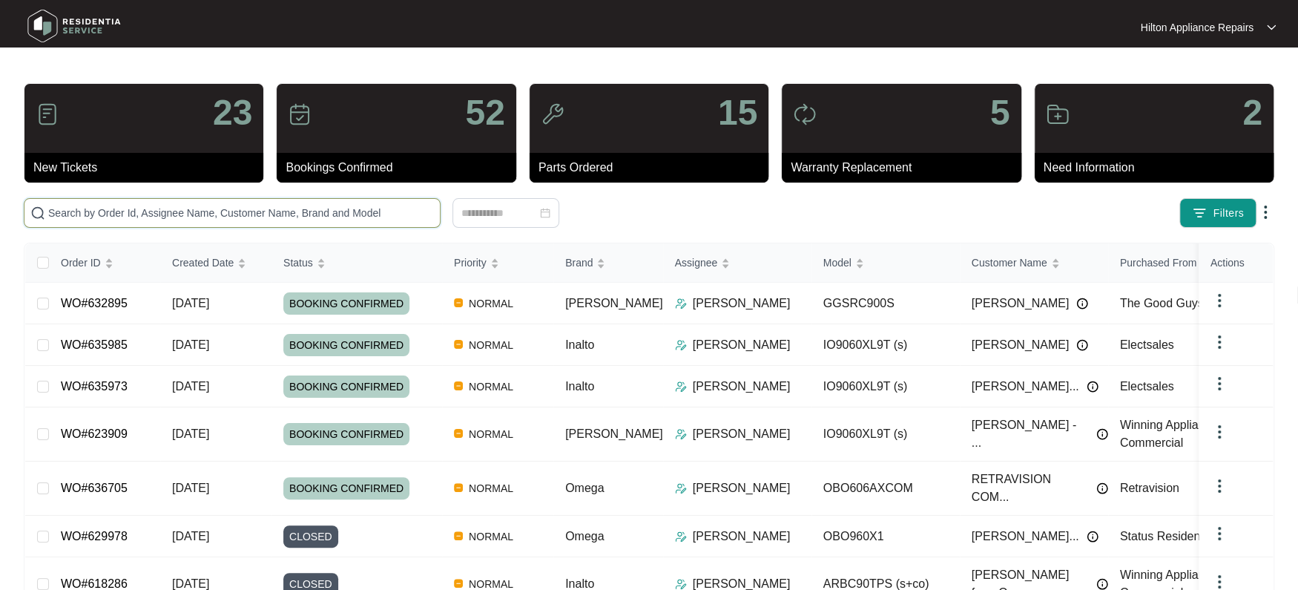
click at [94, 214] on input "text" at bounding box center [241, 213] width 386 height 16
paste input "636743"
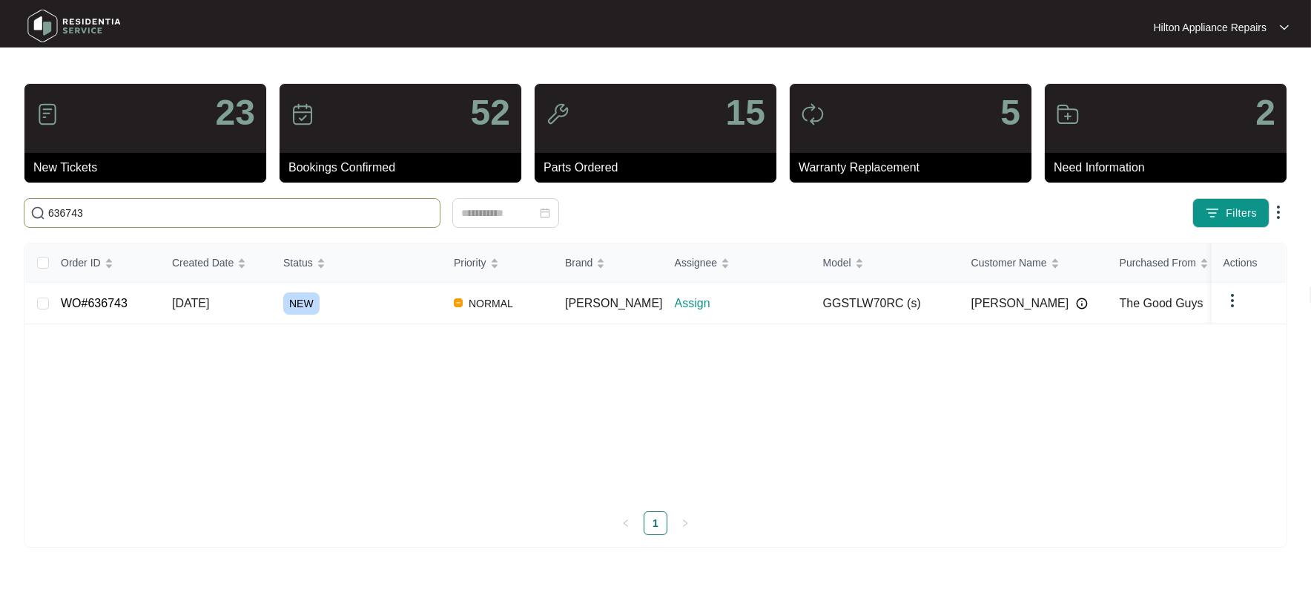
type input "636743"
click at [191, 303] on span "[DATE]" at bounding box center [190, 303] width 37 height 13
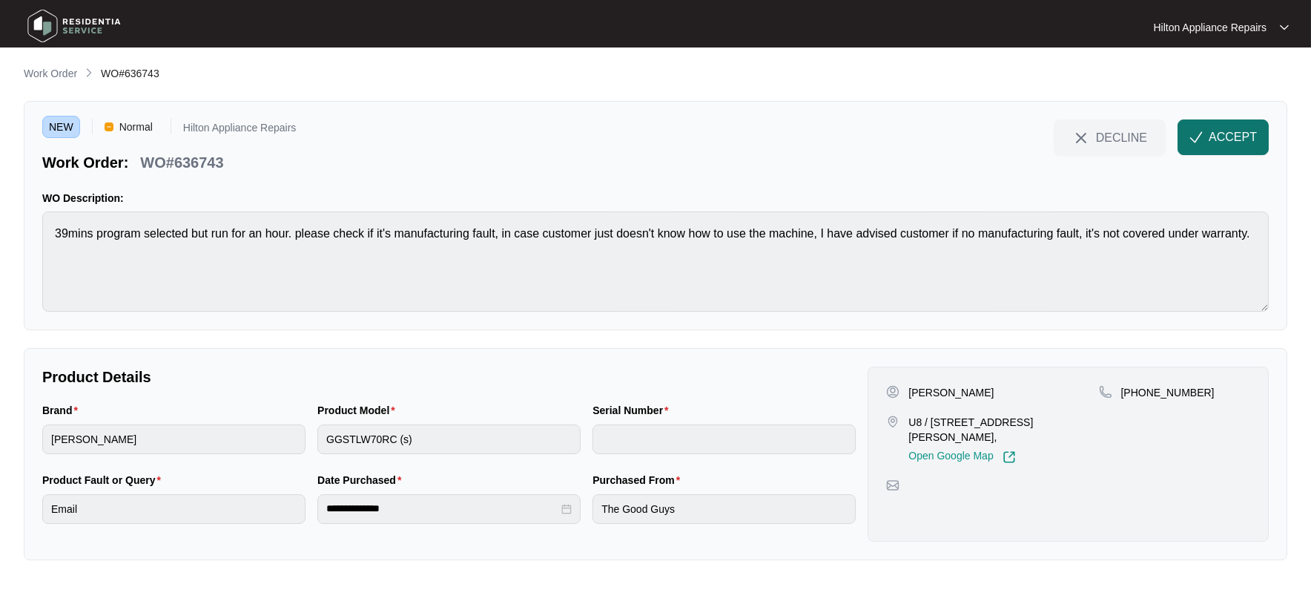
click at [1214, 132] on span "ACCEPT" at bounding box center [1233, 137] width 48 height 18
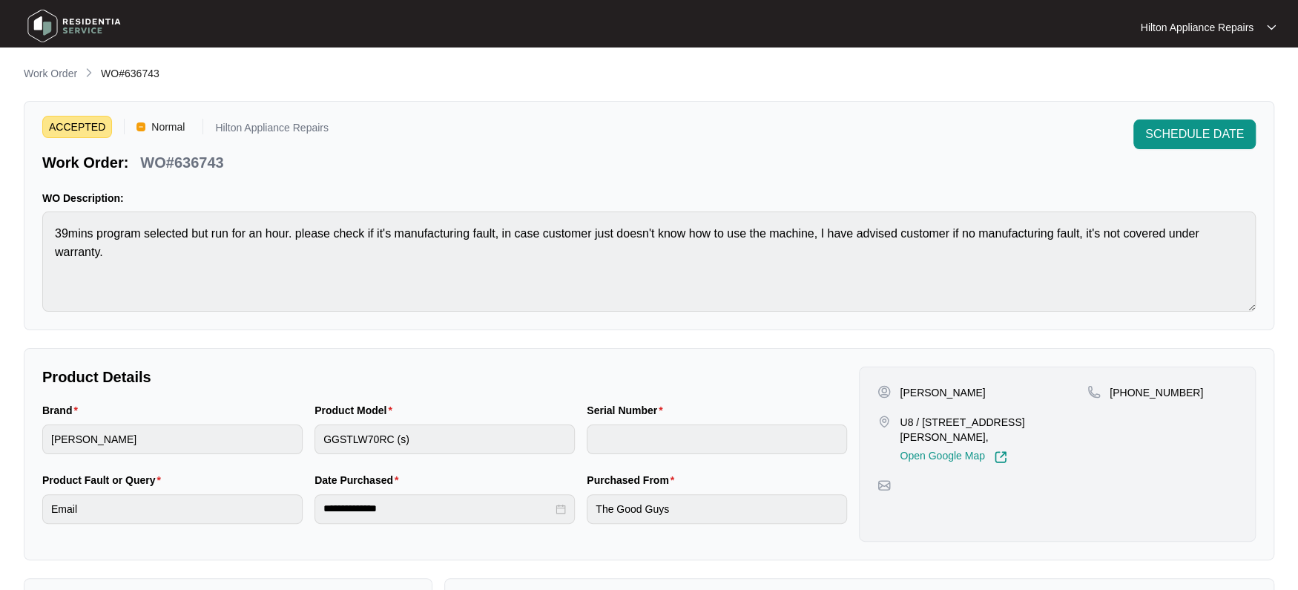
drag, startPoint x: 1073, startPoint y: 423, endPoint x: 906, endPoint y: 423, distance: 166.9
click at [906, 423] on p "U8 / [STREET_ADDRESS][PERSON_NAME]," at bounding box center [994, 430] width 188 height 30
copy p "[STREET_ADDRESS][PERSON_NAME] Hilton"
drag, startPoint x: 946, startPoint y: 392, endPoint x: 917, endPoint y: 391, distance: 28.2
click at [917, 391] on p "[PERSON_NAME]" at bounding box center [942, 392] width 85 height 15
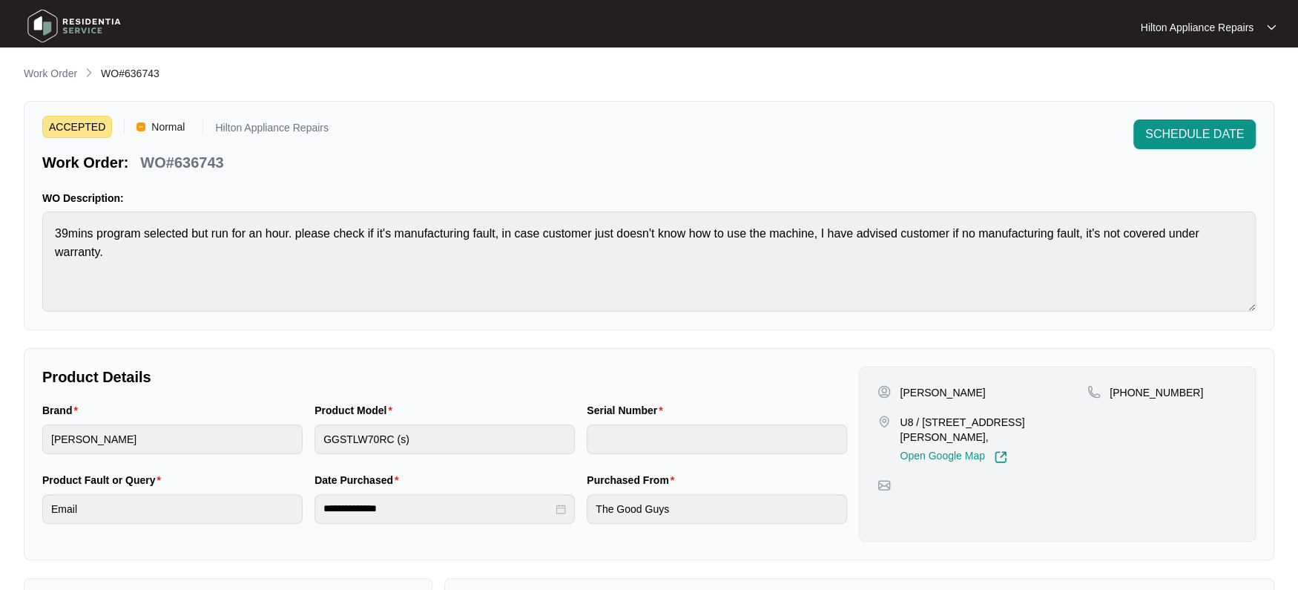
click at [980, 400] on div "[PERSON_NAME] U8 / [STREET_ADDRESS][PERSON_NAME], Open Google Map" at bounding box center [982, 424] width 210 height 79
drag, startPoint x: 969, startPoint y: 393, endPoint x: 921, endPoint y: 391, distance: 47.5
click at [921, 391] on div "[PERSON_NAME]" at bounding box center [982, 392] width 210 height 15
copy p "[PERSON_NAME]"
drag, startPoint x: 1183, startPoint y: 388, endPoint x: 1124, endPoint y: 399, distance: 59.6
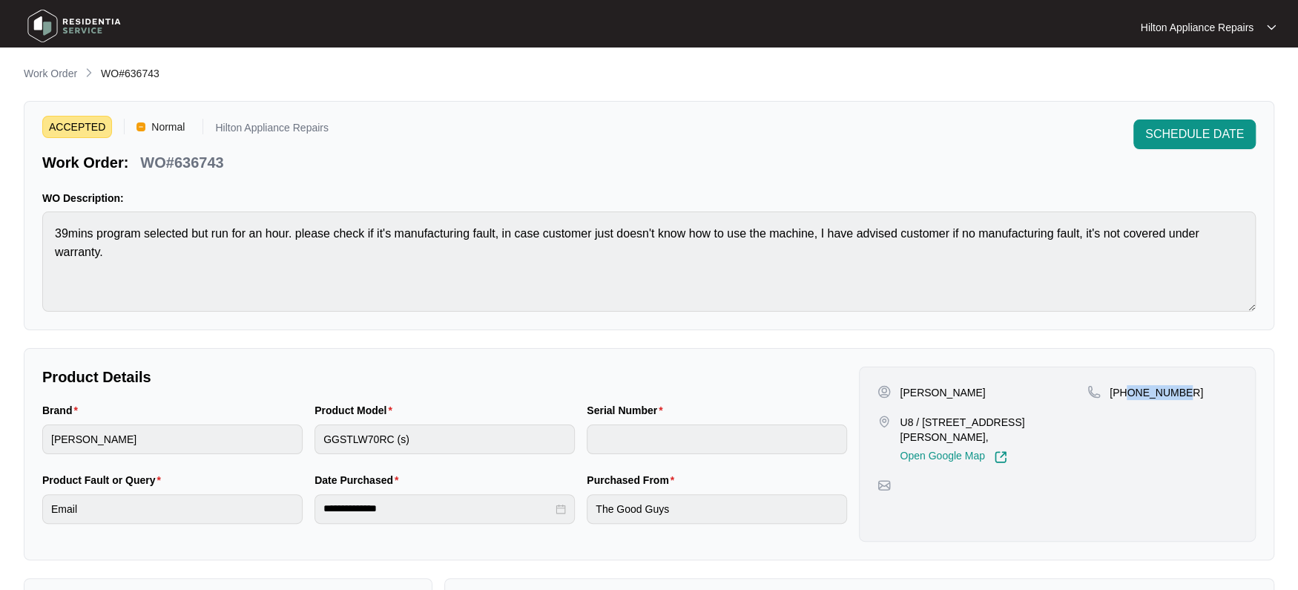
click at [1124, 399] on div "[PHONE_NUMBER]" at bounding box center [1162, 392] width 150 height 15
copy p "404759786"
click at [202, 423] on div "Brand [PERSON_NAME] Product Model GGSTLW70RC (s) Serial Number" at bounding box center [444, 437] width 816 height 70
click at [239, 431] on div "Brand [PERSON_NAME] Product Model GGSTLW70RC (s) Serial Number" at bounding box center [444, 437] width 816 height 70
drag, startPoint x: 222, startPoint y: 162, endPoint x: 143, endPoint y: 162, distance: 78.6
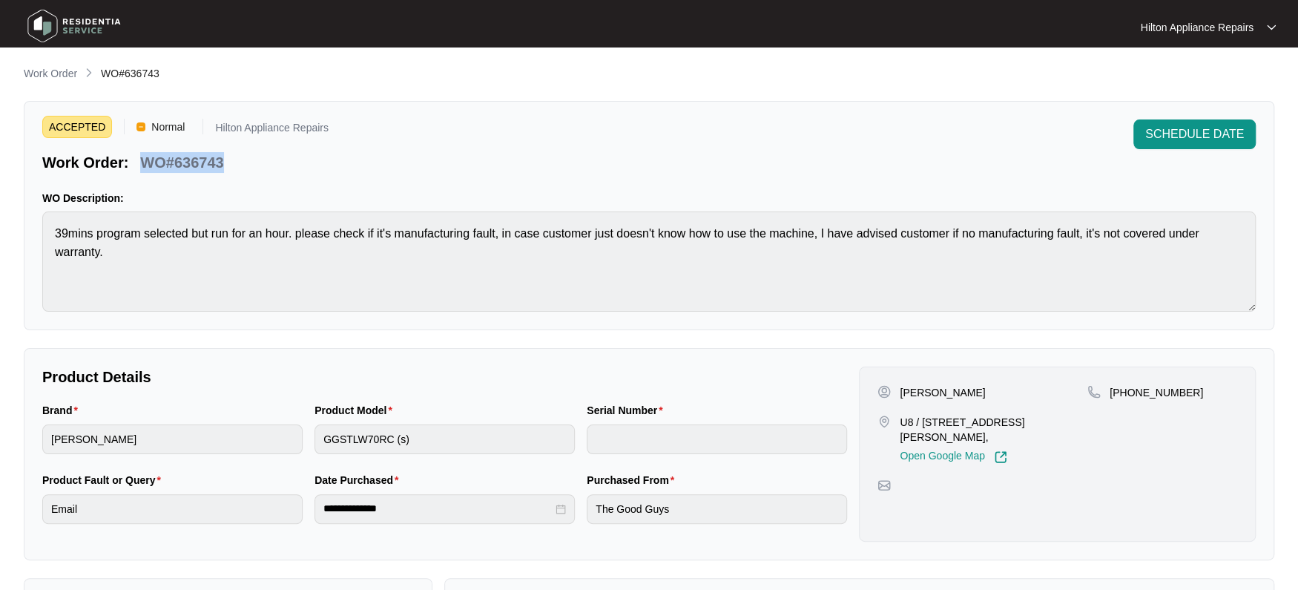
click at [143, 162] on div "Work Order: WO#636743" at bounding box center [185, 160] width 286 height 26
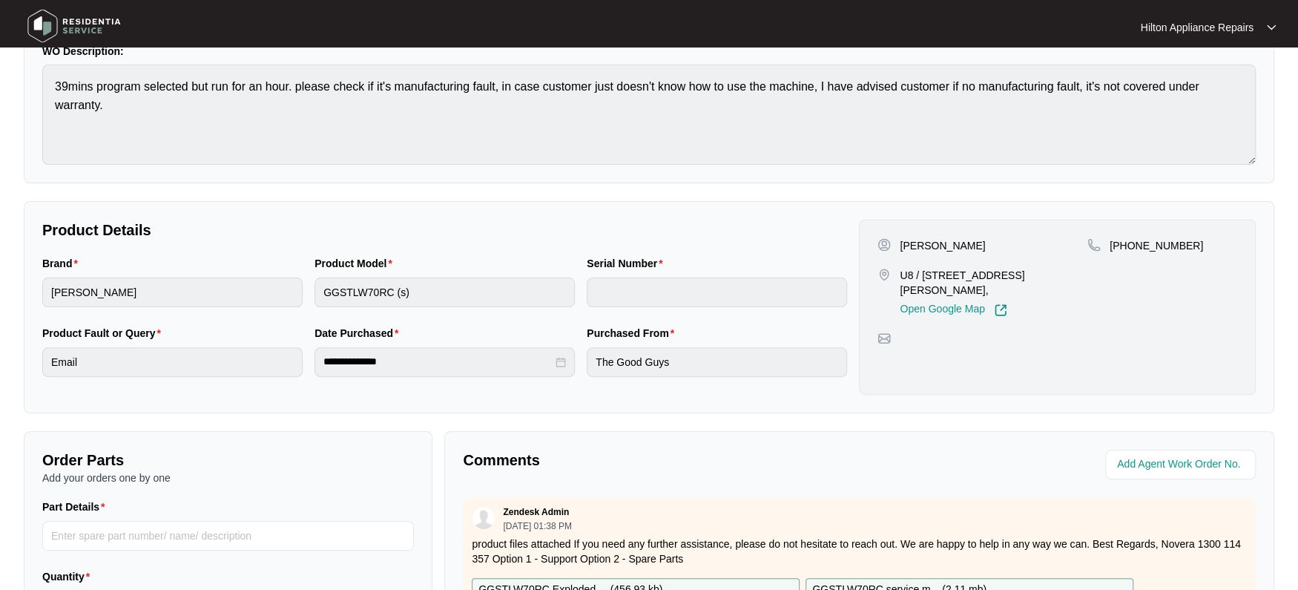
scroll to position [277, 0]
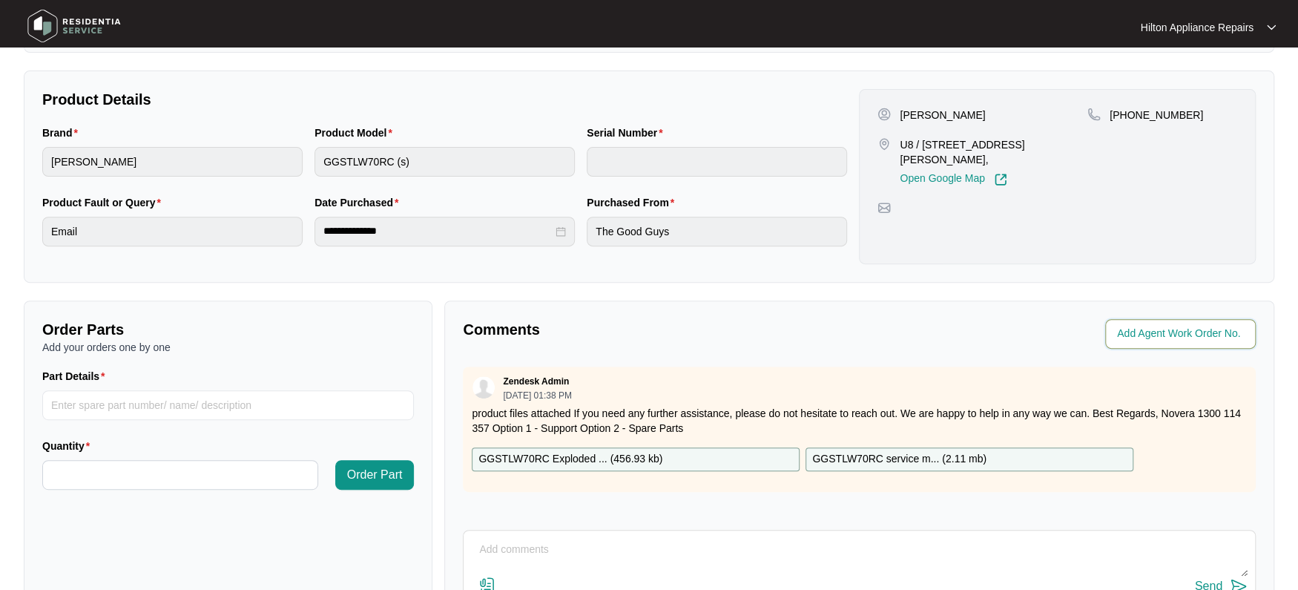
drag, startPoint x: 1146, startPoint y: 329, endPoint x: 1154, endPoint y: 329, distance: 8.2
click at [1146, 329] on input "string" at bounding box center [1182, 334] width 130 height 18
type input "41979"
click at [799, 331] on p "Comments" at bounding box center [656, 329] width 386 height 21
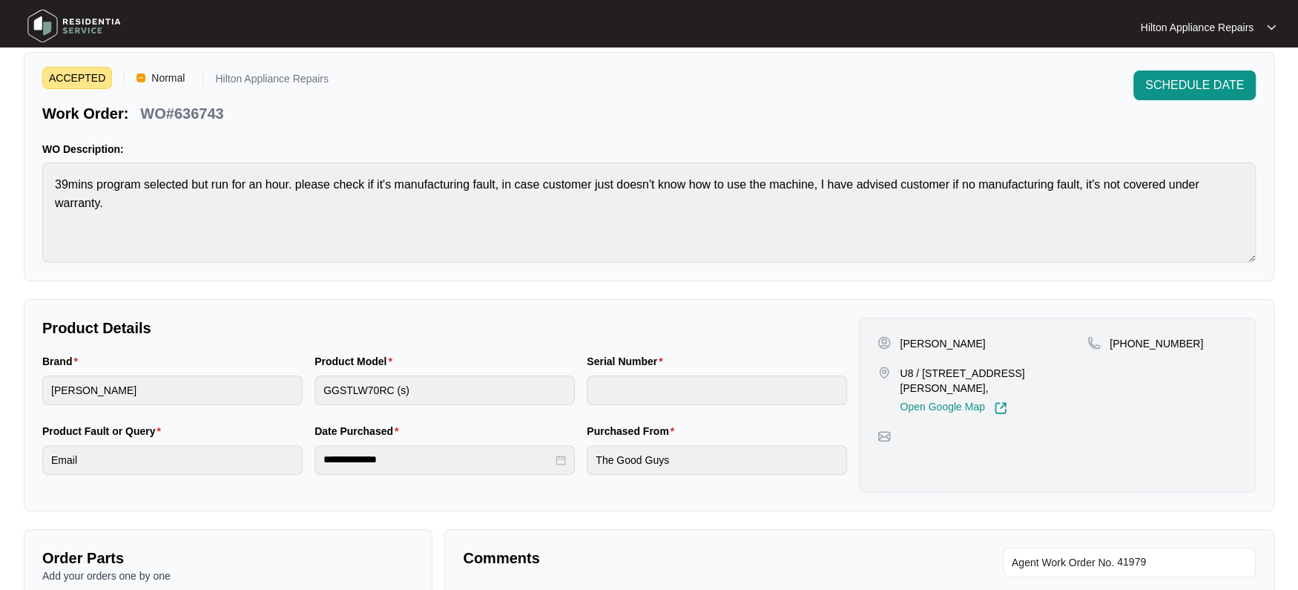
scroll to position [0, 0]
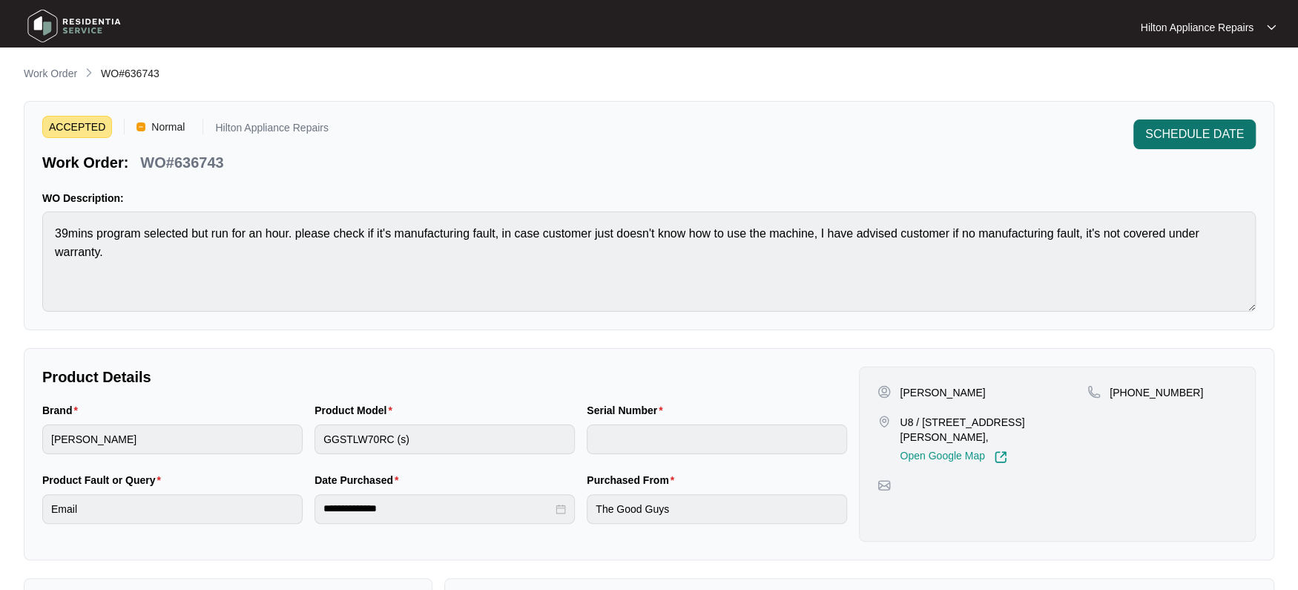
click at [1205, 125] on button "SCHEDULE DATE" at bounding box center [1194, 134] width 122 height 30
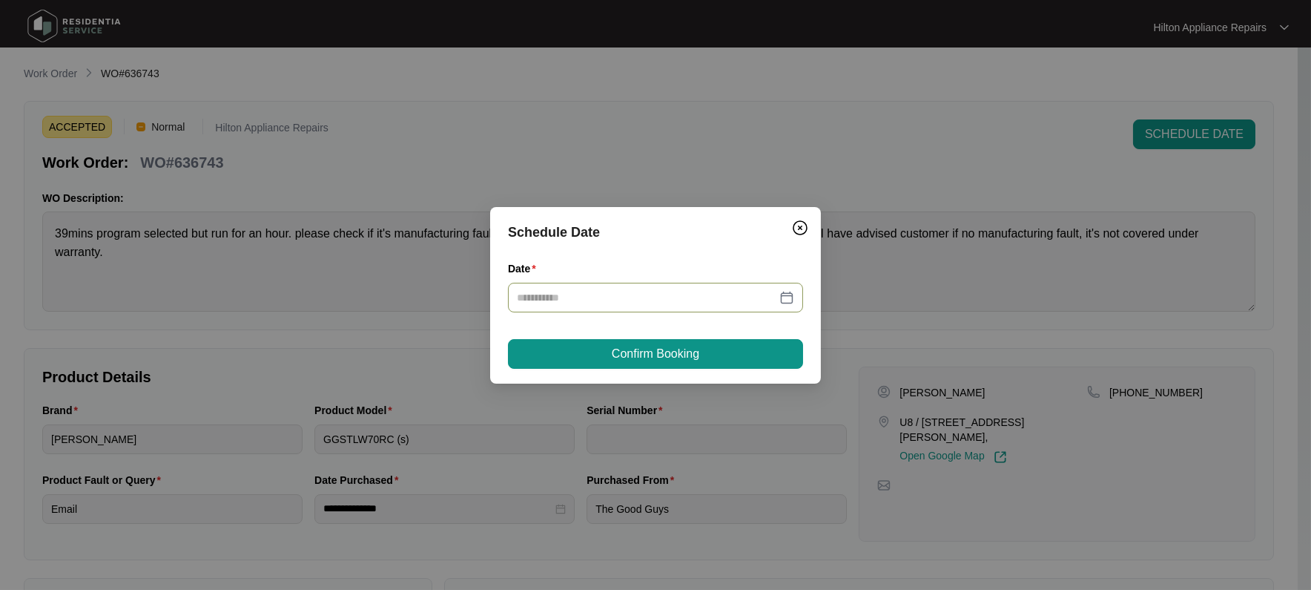
click at [788, 295] on div at bounding box center [655, 297] width 277 height 16
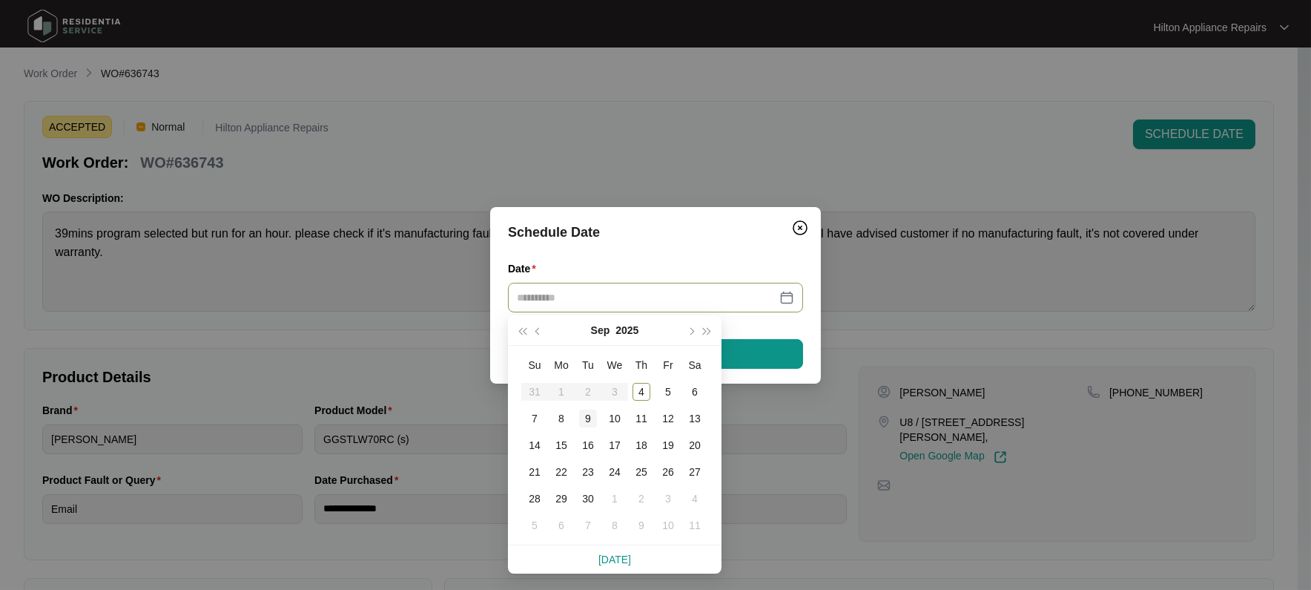
click at [583, 417] on div "9" at bounding box center [588, 418] width 18 height 18
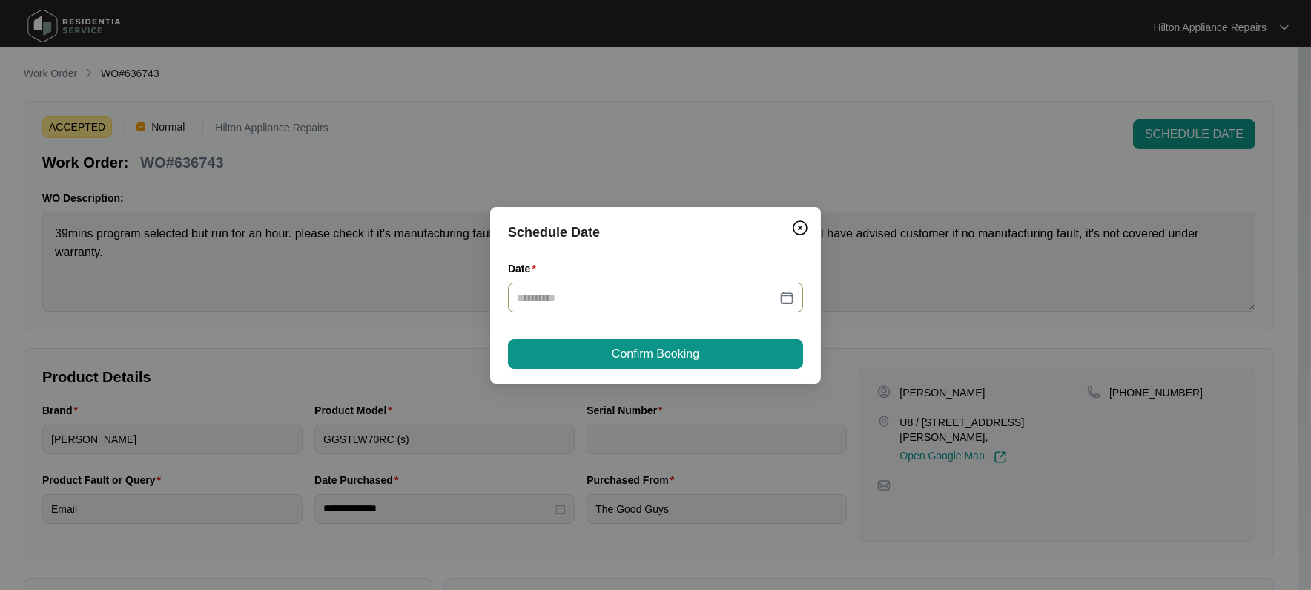
type input "**********"
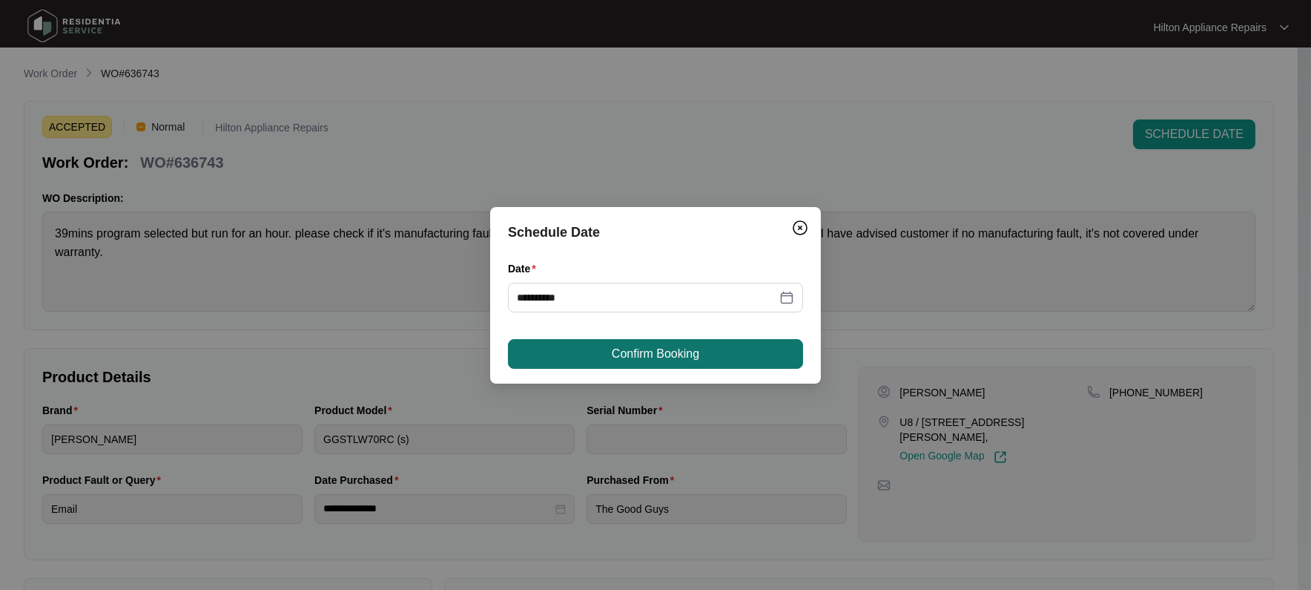
click at [660, 357] on span "Confirm Booking" at bounding box center [656, 354] width 88 height 18
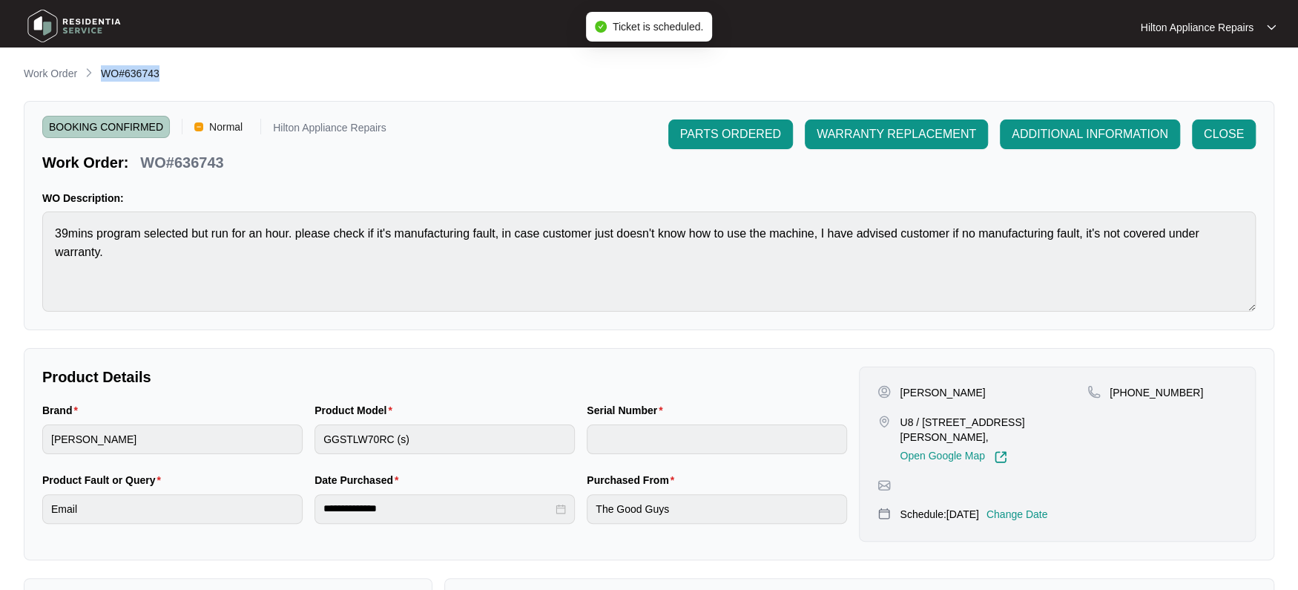
drag, startPoint x: 175, startPoint y: 71, endPoint x: 99, endPoint y: 66, distance: 75.8
click at [99, 66] on div "Work Order WO#636743" at bounding box center [649, 74] width 1250 height 18
copy span "WO#636743"
click at [51, 66] on p "Work Order" at bounding box center [50, 73] width 53 height 15
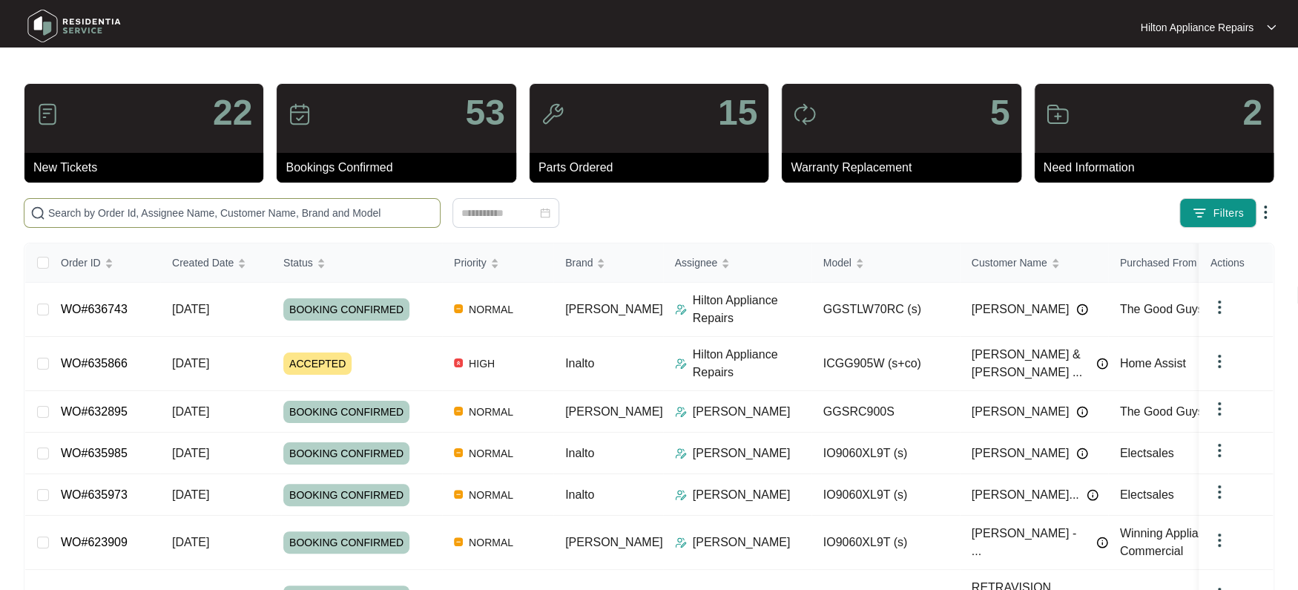
click at [71, 207] on input "text" at bounding box center [241, 213] width 386 height 16
paste input "WO#636743"
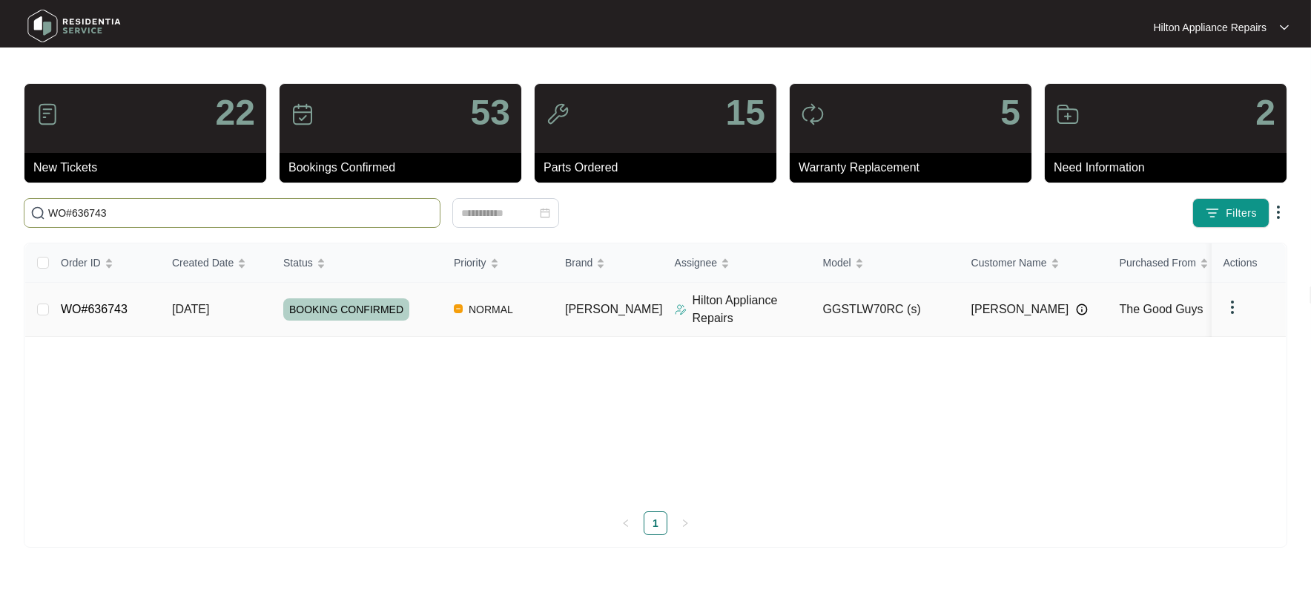
type input "WO#636743"
click at [36, 306] on td at bounding box center [37, 310] width 24 height 54
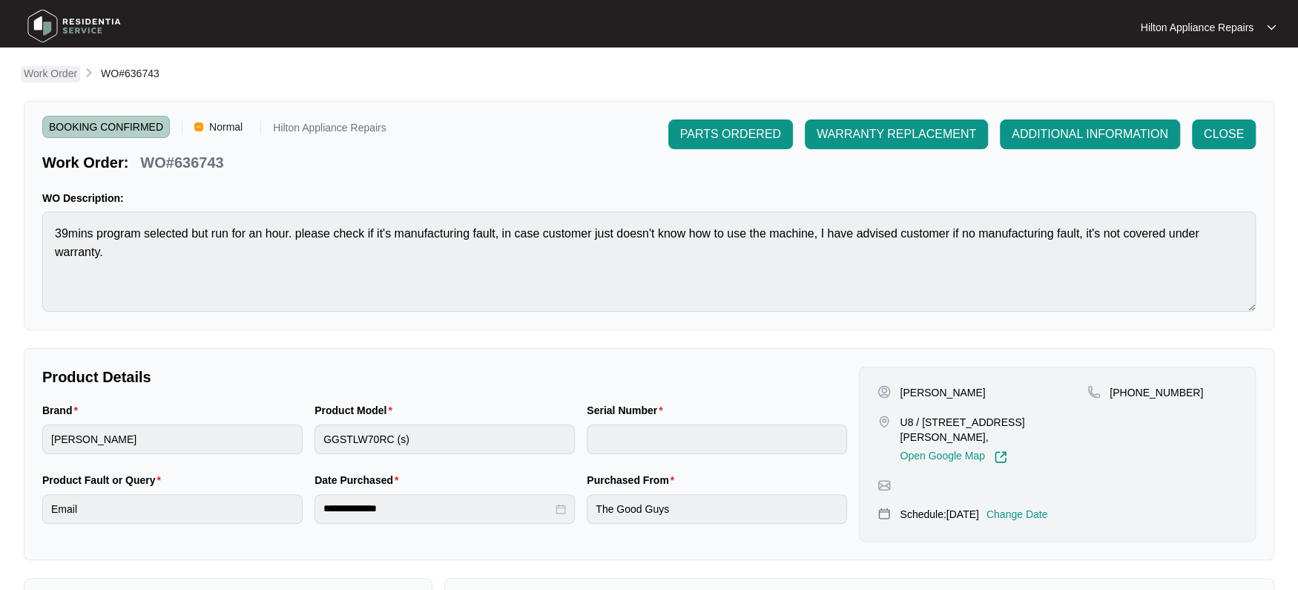
click at [57, 73] on p "Work Order" at bounding box center [50, 73] width 53 height 15
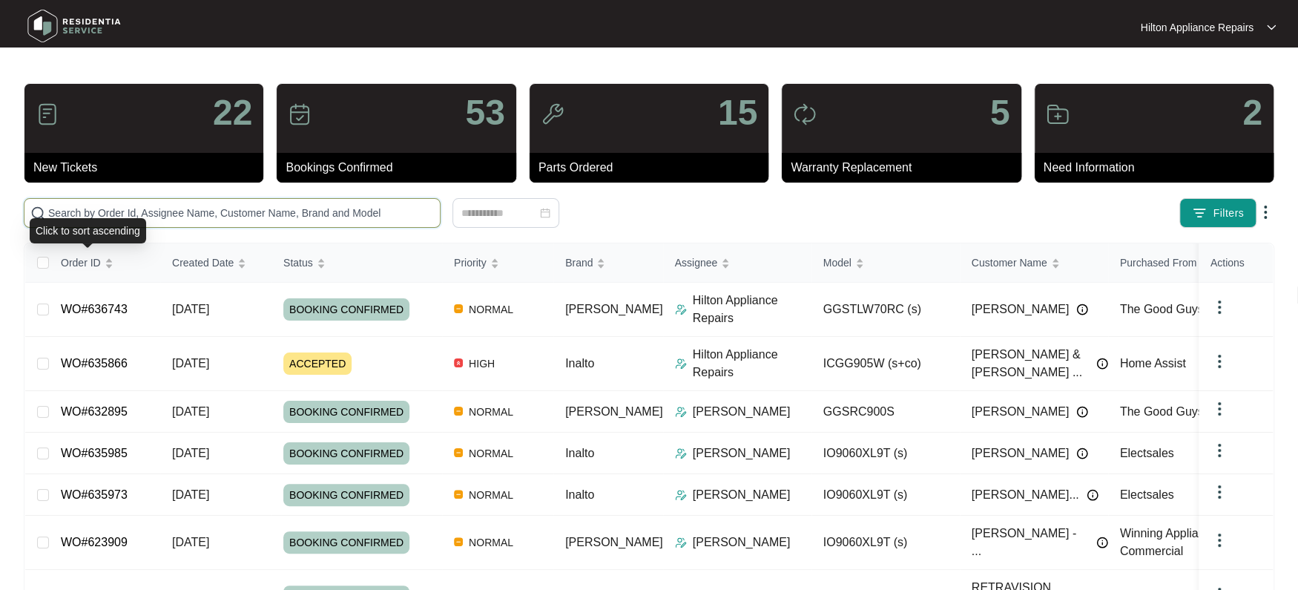
click at [75, 215] on input "text" at bounding box center [241, 213] width 386 height 16
paste input "WO#636743"
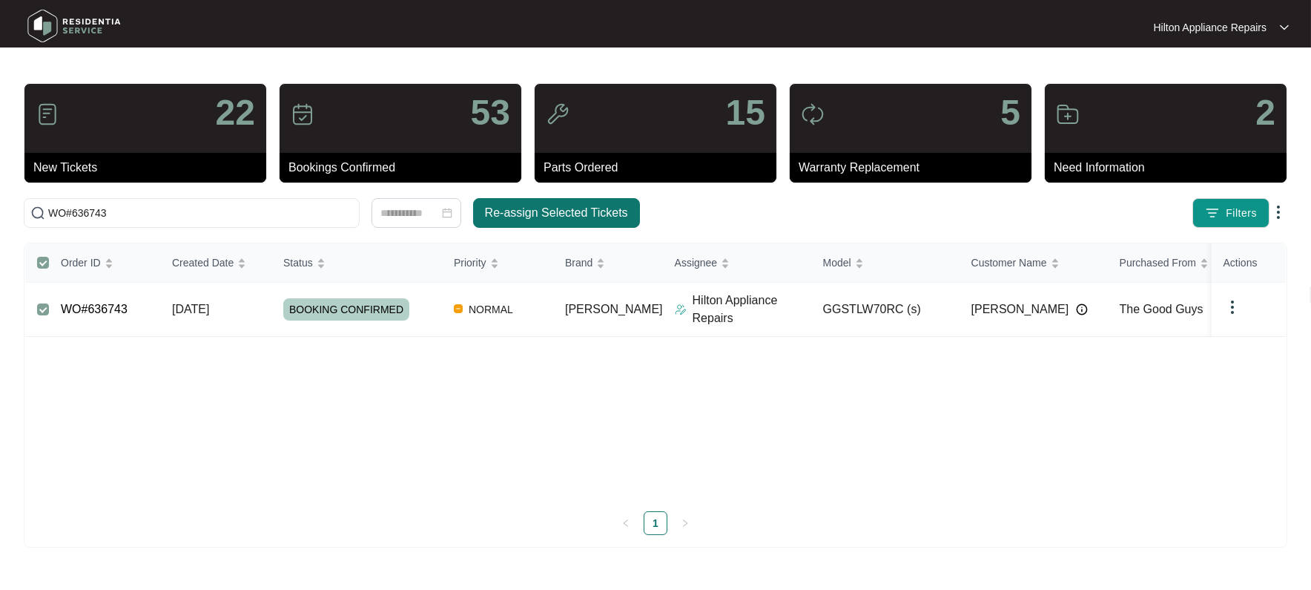
click at [581, 208] on span "Re-assign Selected Tickets" at bounding box center [556, 213] width 143 height 18
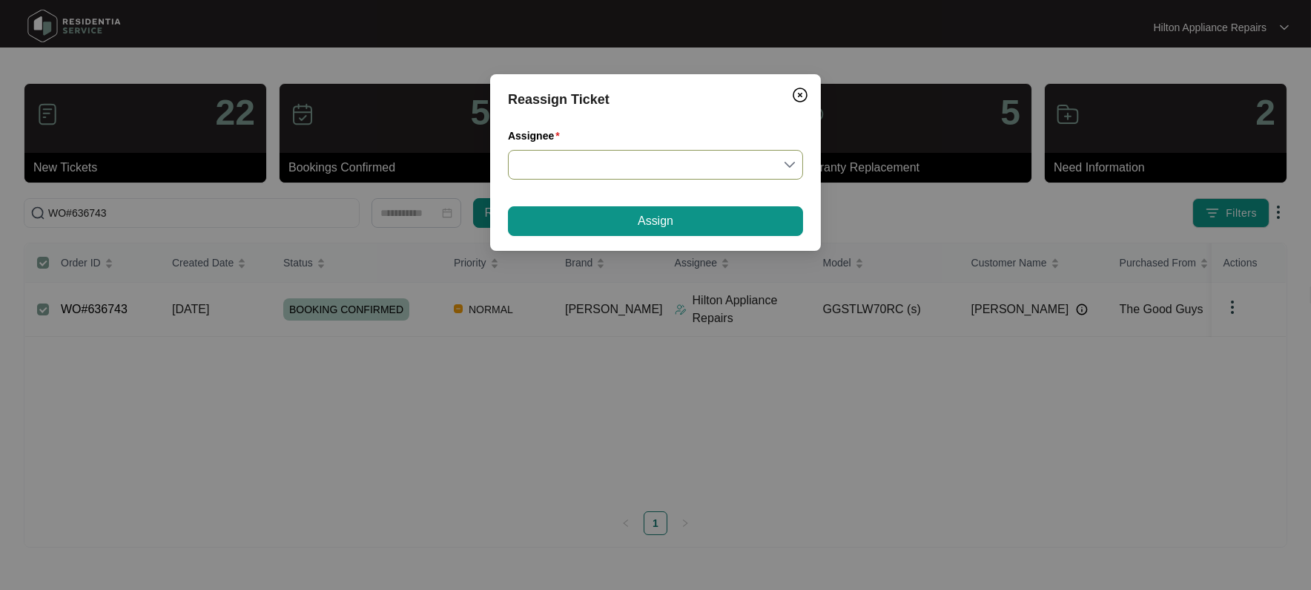
click at [794, 159] on input "Assignee" at bounding box center [655, 165] width 277 height 28
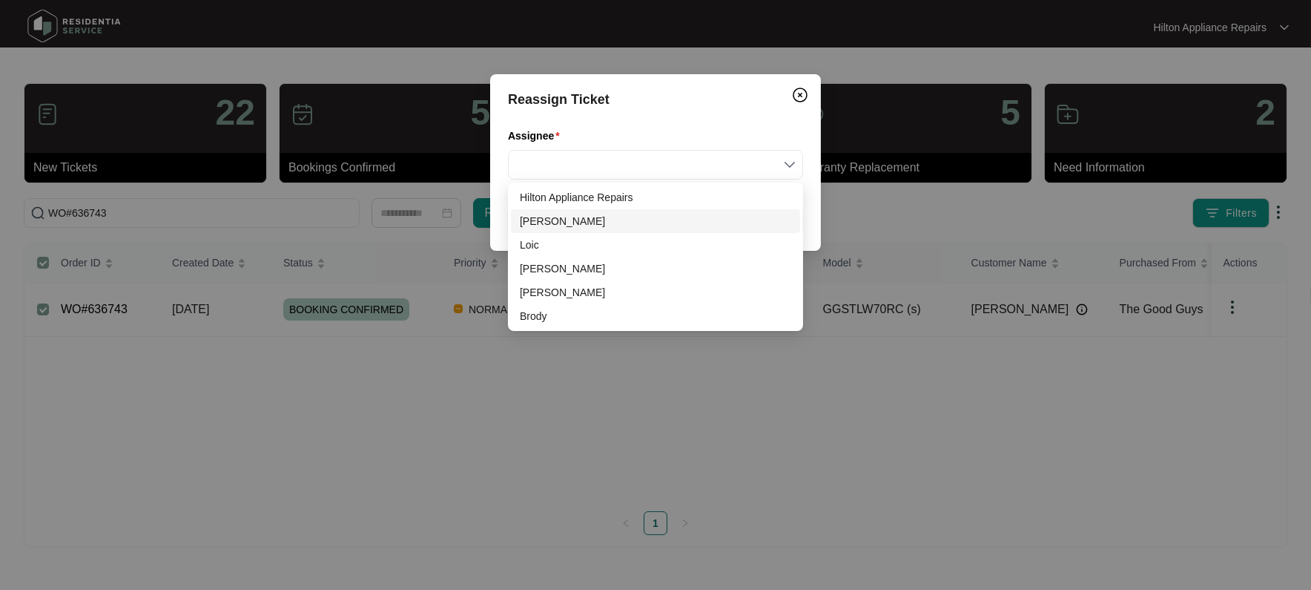
click at [531, 218] on div "[PERSON_NAME]" at bounding box center [655, 221] width 271 height 16
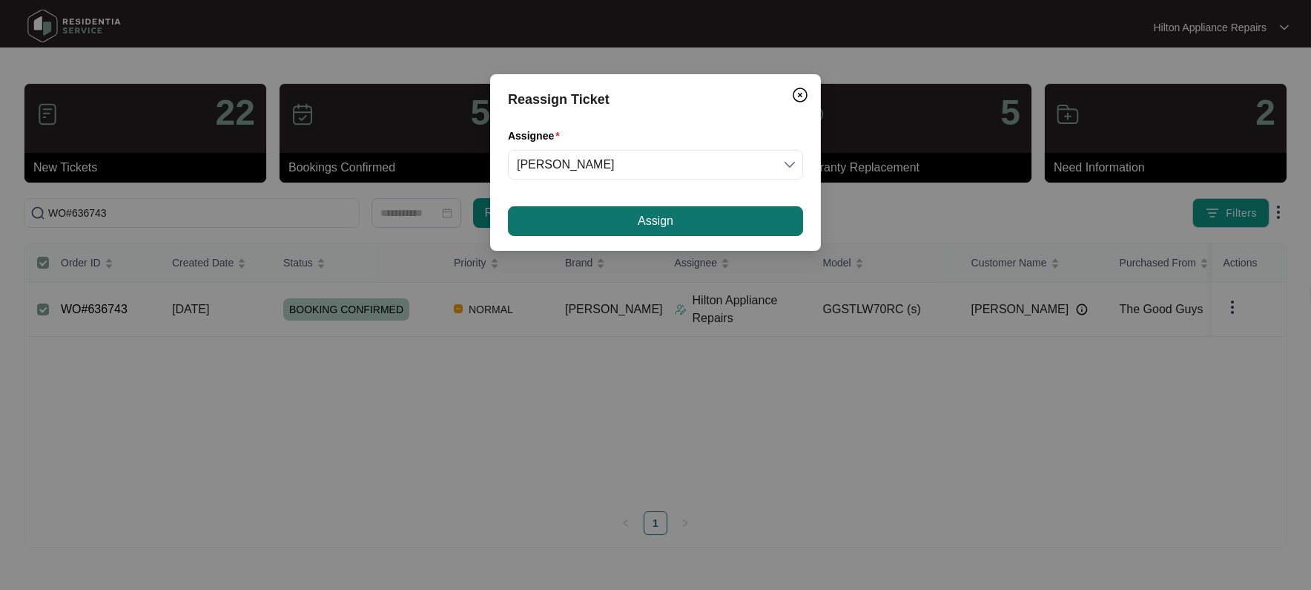
click at [614, 217] on button "Assign" at bounding box center [655, 221] width 295 height 30
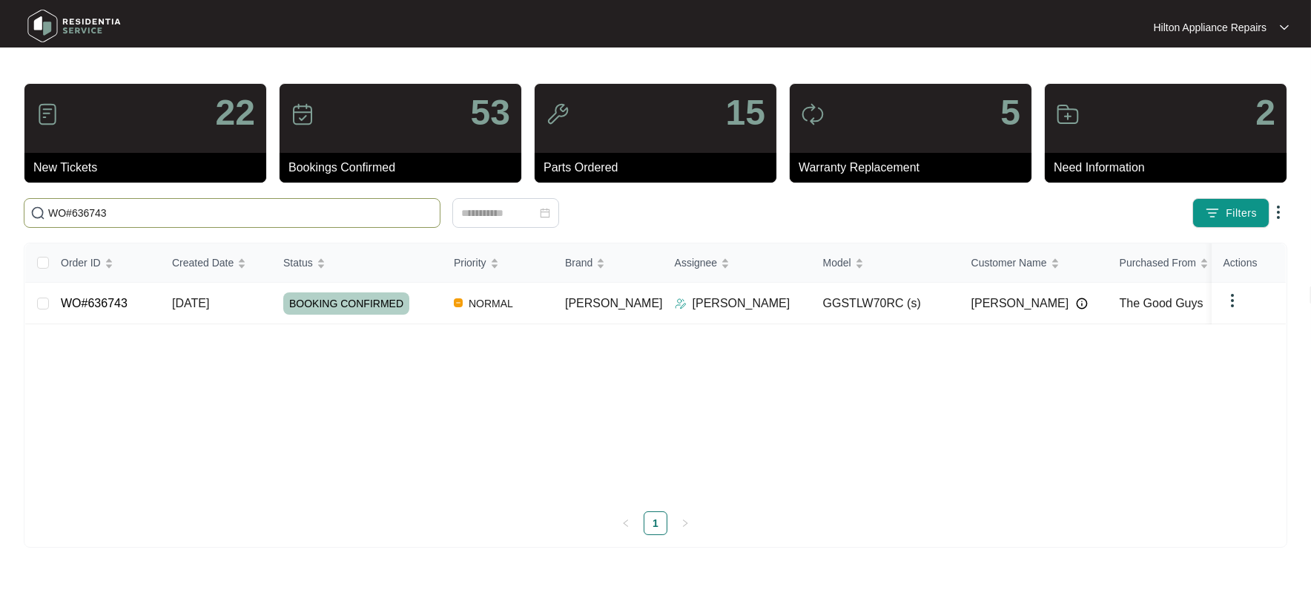
drag, startPoint x: 131, startPoint y: 214, endPoint x: -68, endPoint y: 205, distance: 199.7
click at [0, 205] on html "Hilton Appliance Repairs Hilton App... 22 New Tickets 53 Bookings Confirmed 15 …" at bounding box center [655, 295] width 1311 height 590
paste input "23909"
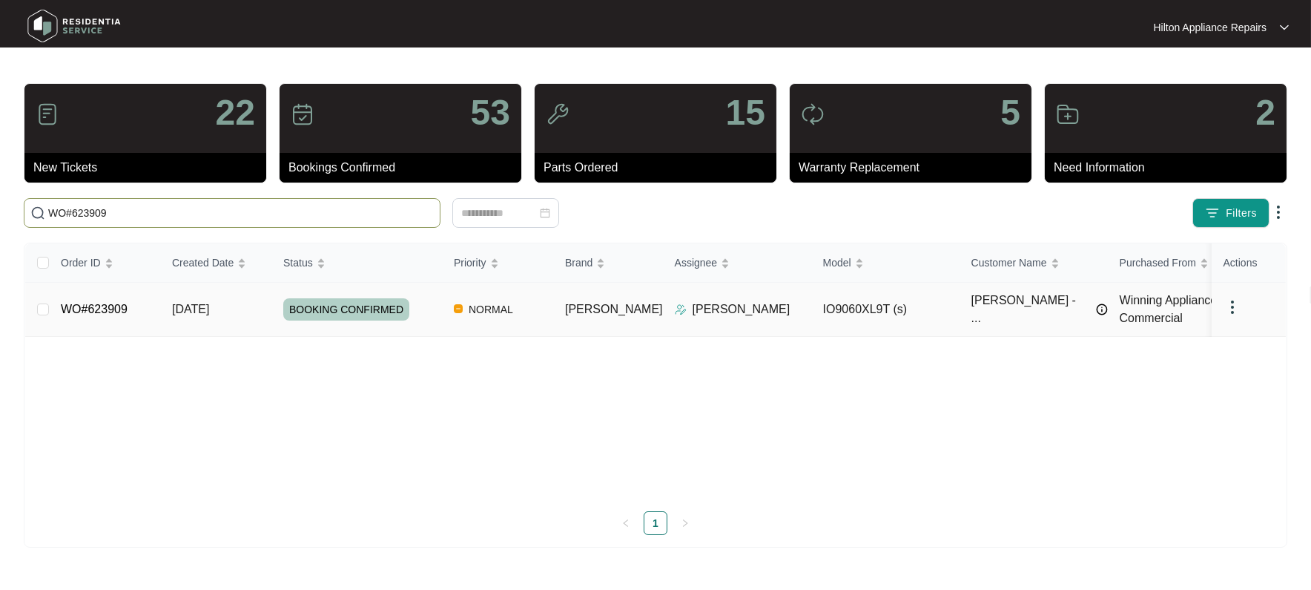
type input "WO#623909"
click at [182, 312] on span "[DATE]" at bounding box center [190, 309] width 37 height 13
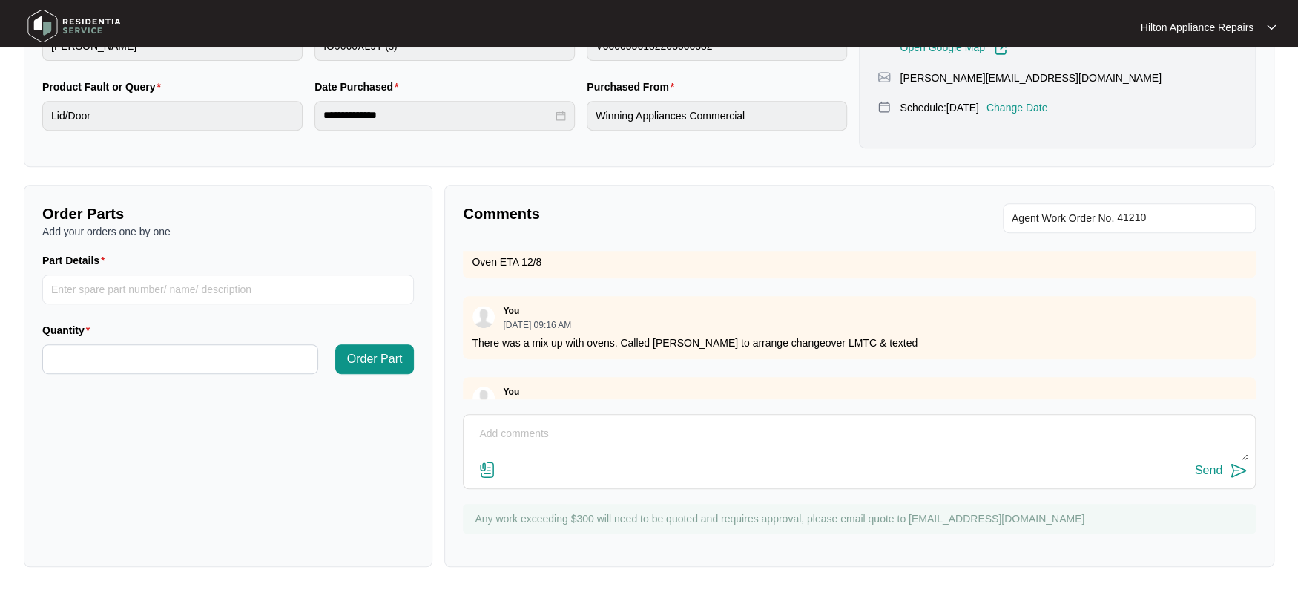
scroll to position [601, 0]
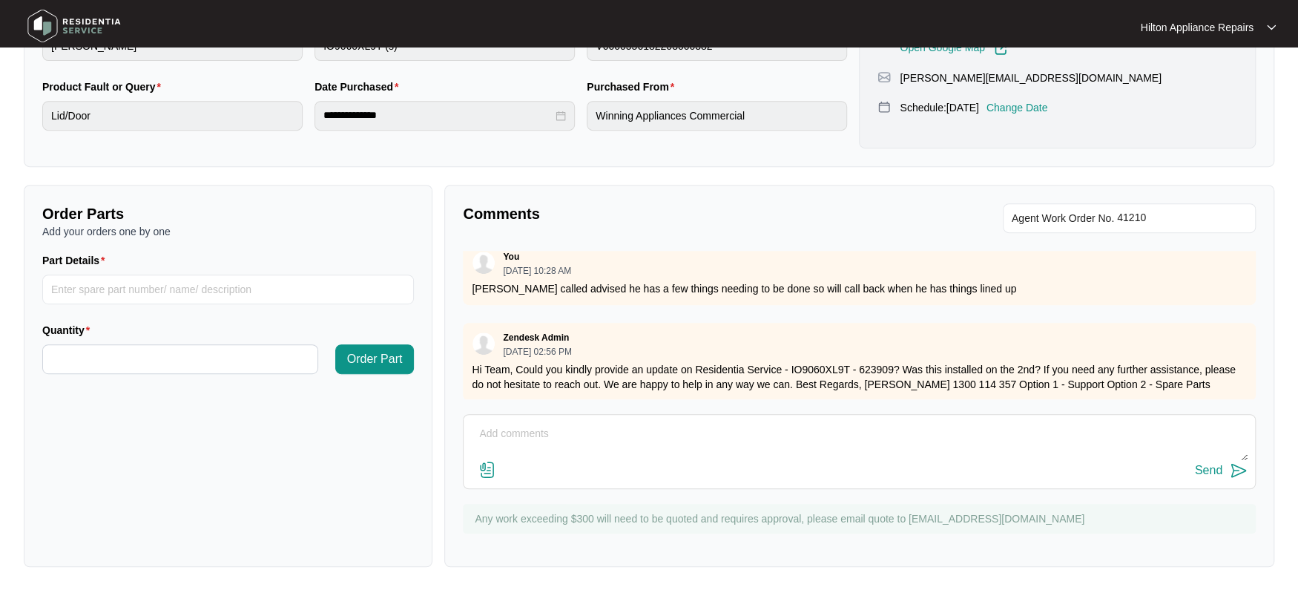
click at [490, 438] on textarea at bounding box center [859, 441] width 776 height 39
click at [507, 437] on textarea at bounding box center [859, 441] width 776 height 39
paste textarea "[PERSON_NAME] (NORTH) ([DATE]) - Work Note Supply and install oven Test for cor…"
type textarea "[PERSON_NAME] (NORTH) ([DATE]) - Work Note Supply and install oven Test for cor…"
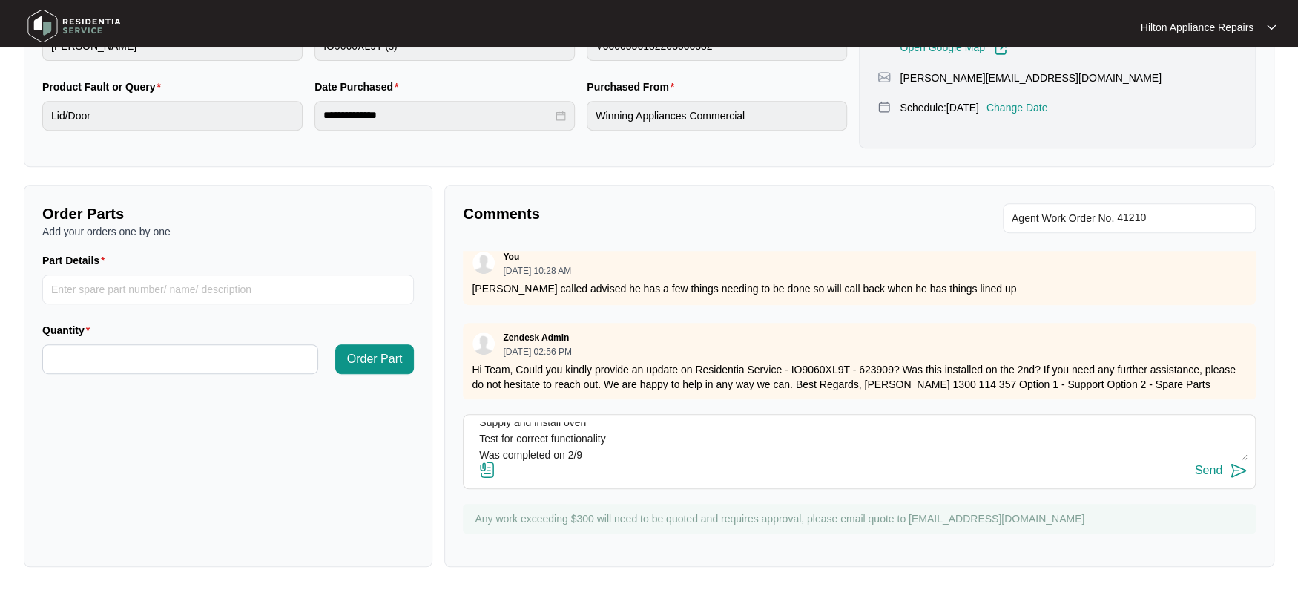
click at [487, 467] on img at bounding box center [487, 470] width 18 height 18
click at [0, 0] on input "file" at bounding box center [0, 0] width 0 height 0
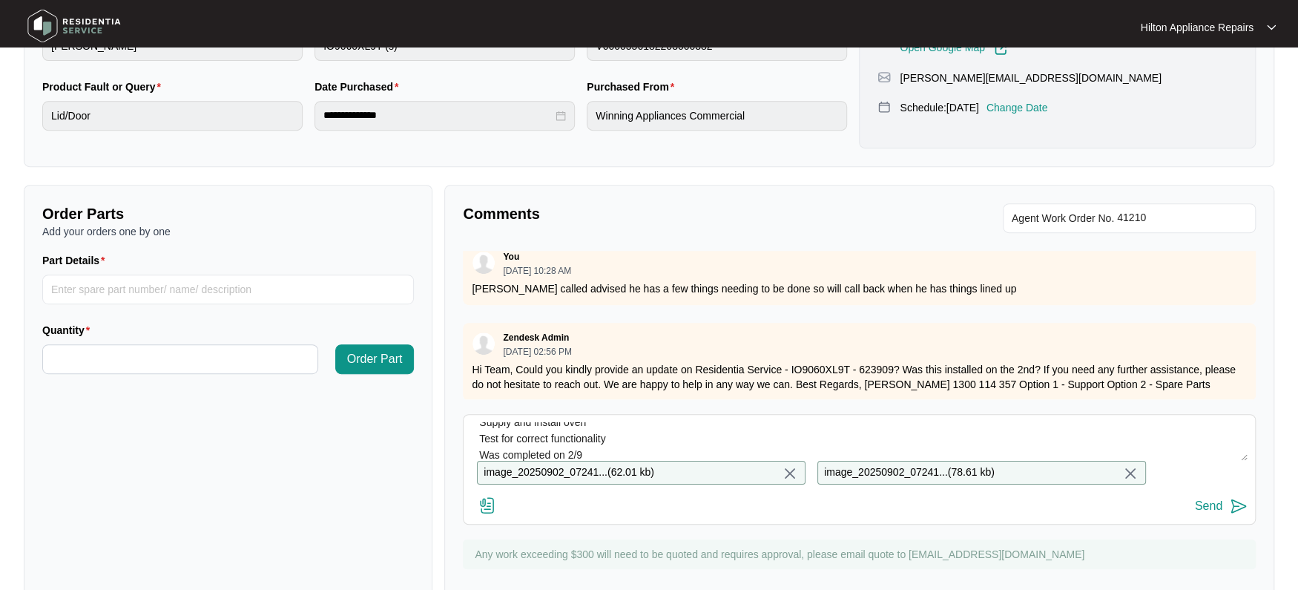
click at [1201, 512] on div "Send" at bounding box center [1208, 505] width 27 height 13
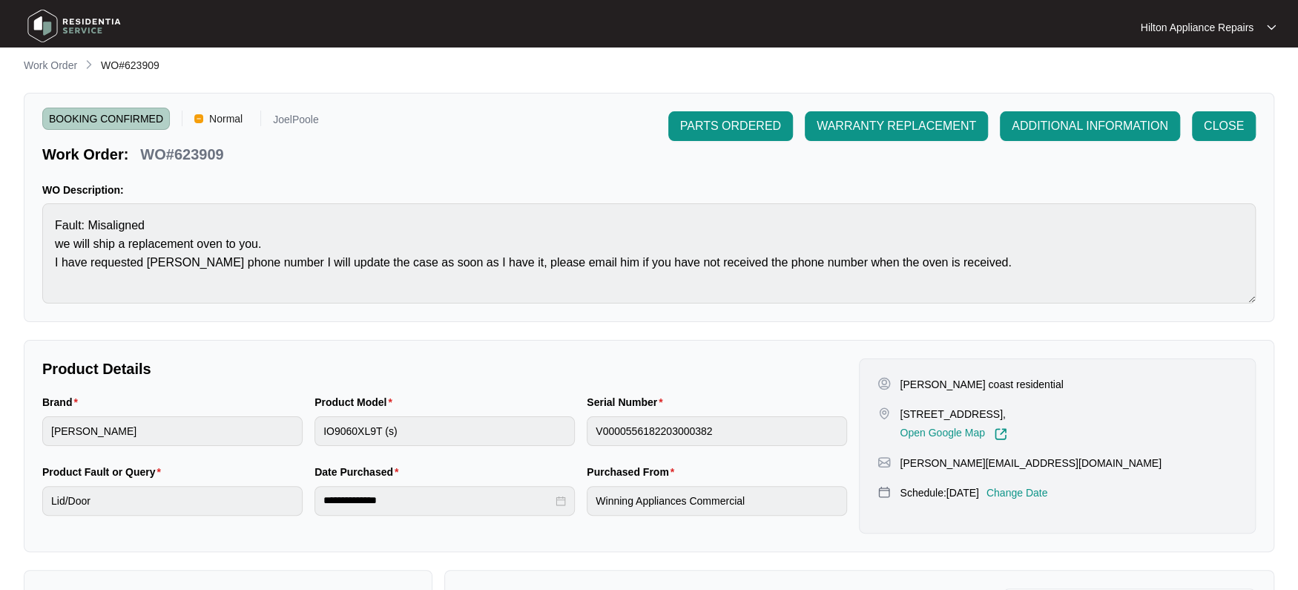
scroll to position [0, 0]
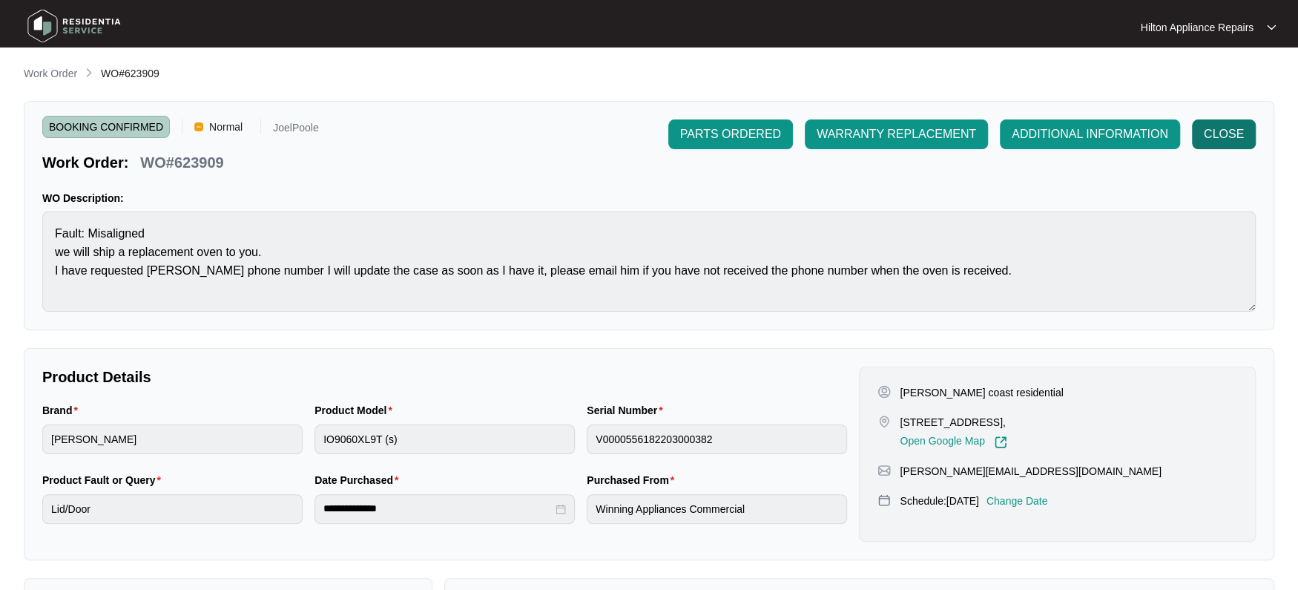
click at [1223, 136] on span "CLOSE" at bounding box center [1224, 134] width 40 height 18
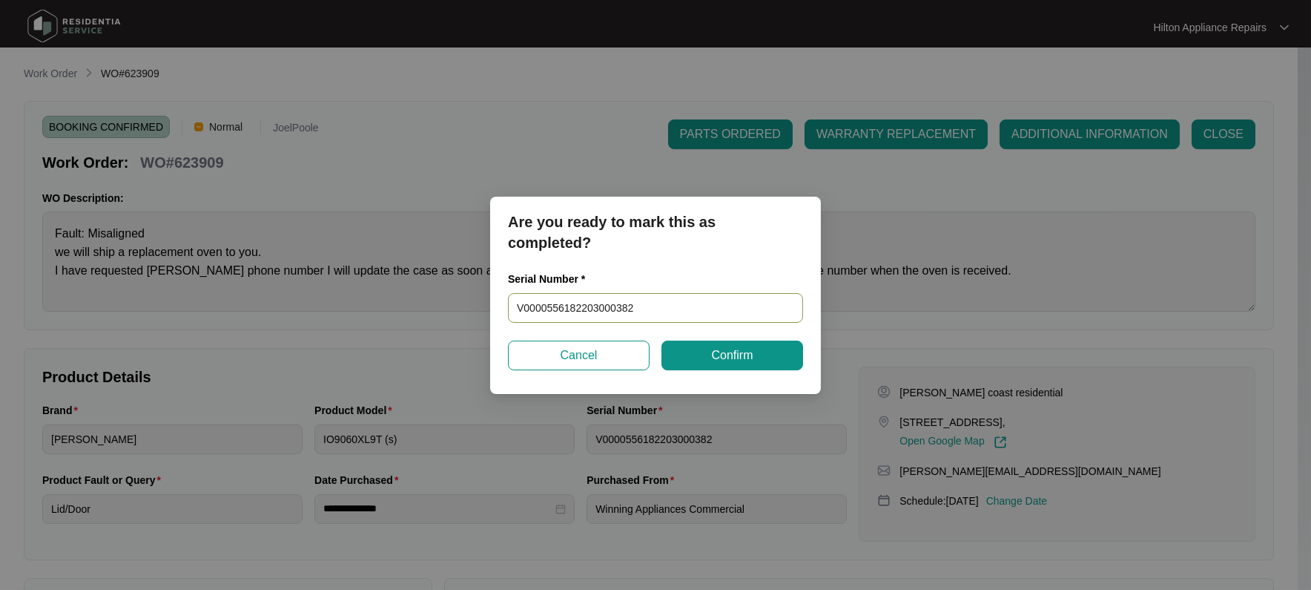
drag, startPoint x: 649, startPoint y: 310, endPoint x: 472, endPoint y: 314, distance: 177.3
click at [472, 314] on div "Are you ready to mark this as completed? Serial Number * V0000556182203000382 C…" at bounding box center [655, 295] width 1311 height 590
type input "6000028329800057"
click at [722, 350] on span "Confirm" at bounding box center [732, 355] width 42 height 18
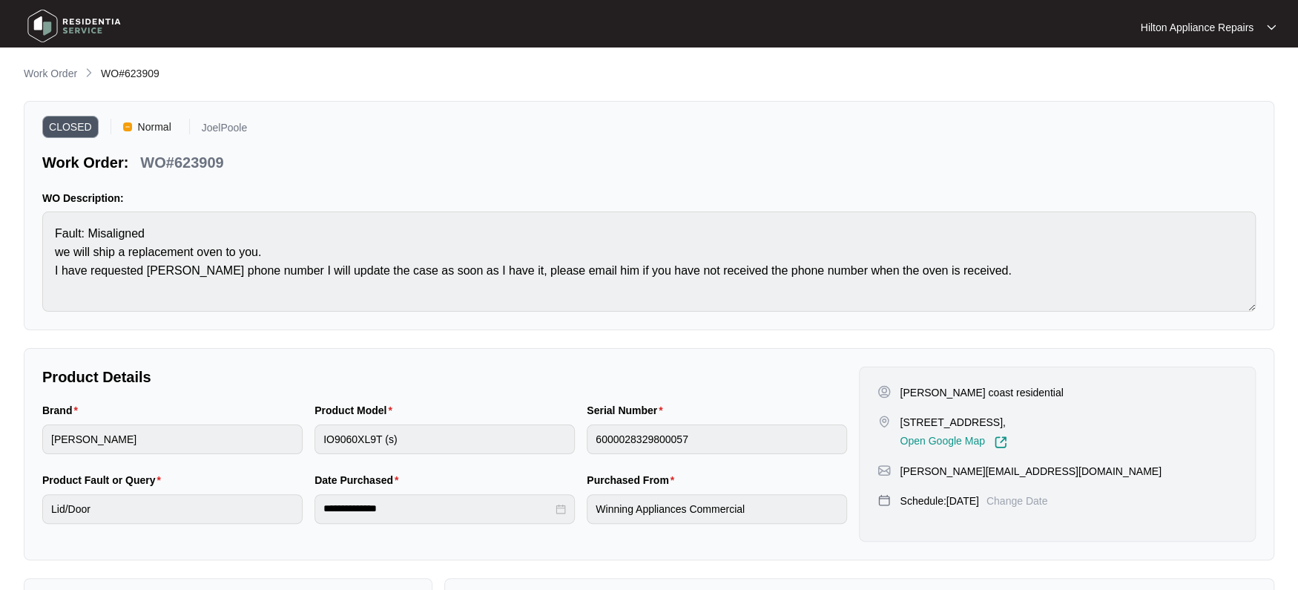
type input "V0000556182203000382"
click at [52, 70] on p "Work Order" at bounding box center [50, 73] width 53 height 15
click at [39, 73] on p "Work Order" at bounding box center [50, 73] width 53 height 15
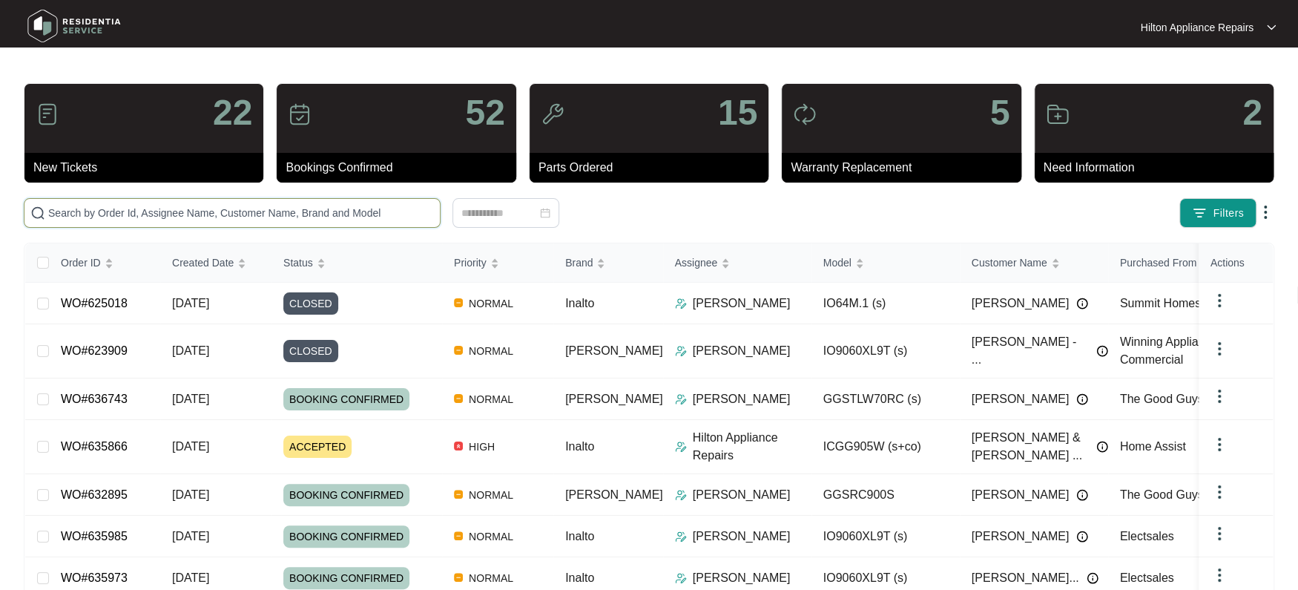
click at [66, 214] on input "text" at bounding box center [241, 213] width 386 height 16
paste input "WO#635866"
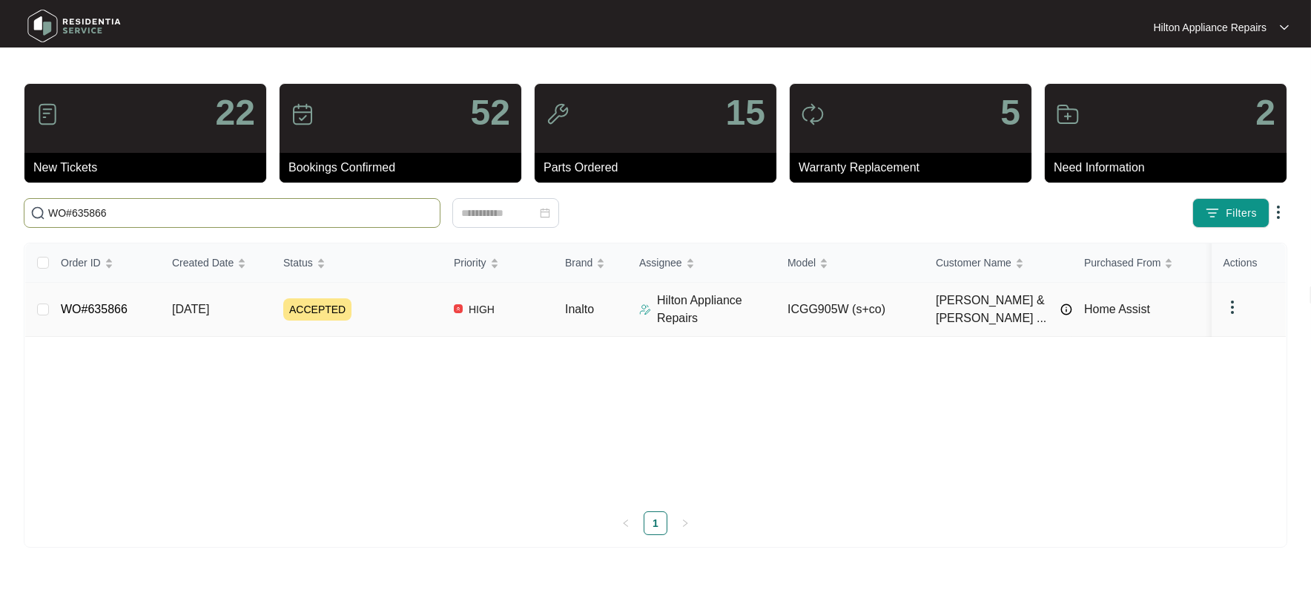
type input "WO#635866"
click at [152, 306] on td "WO#635866" at bounding box center [104, 310] width 111 height 54
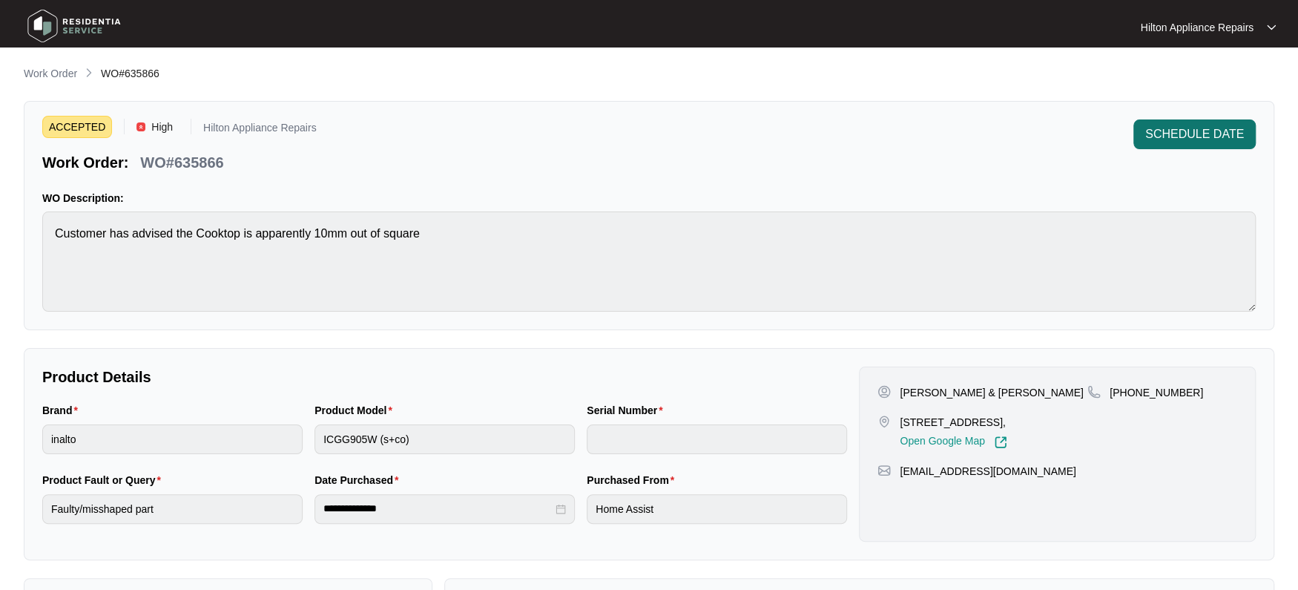
click at [1220, 136] on span "SCHEDULE DATE" at bounding box center [1194, 134] width 99 height 18
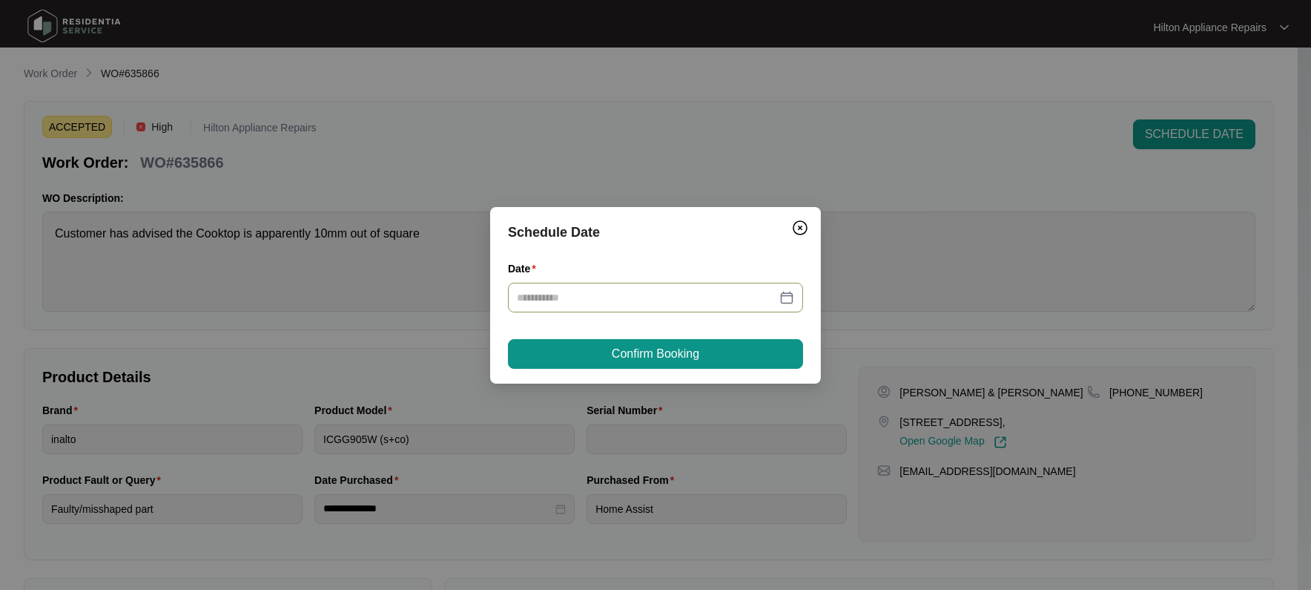
click at [788, 297] on div at bounding box center [655, 297] width 277 height 16
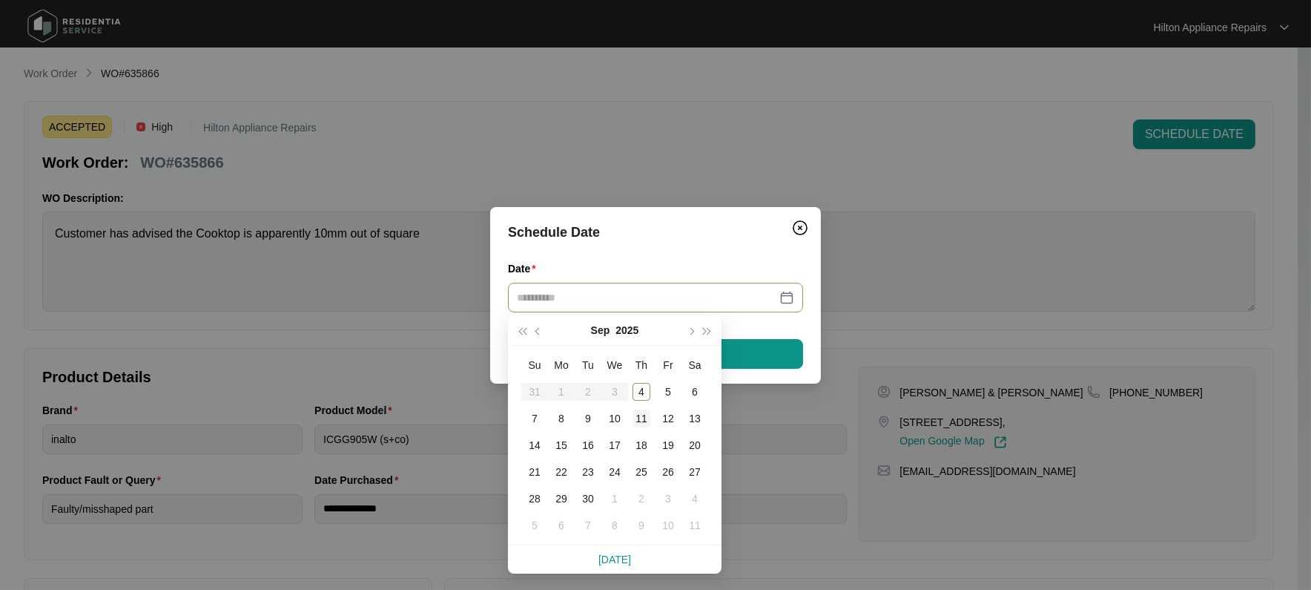
click at [643, 415] on div "11" at bounding box center [642, 418] width 18 height 18
type input "**********"
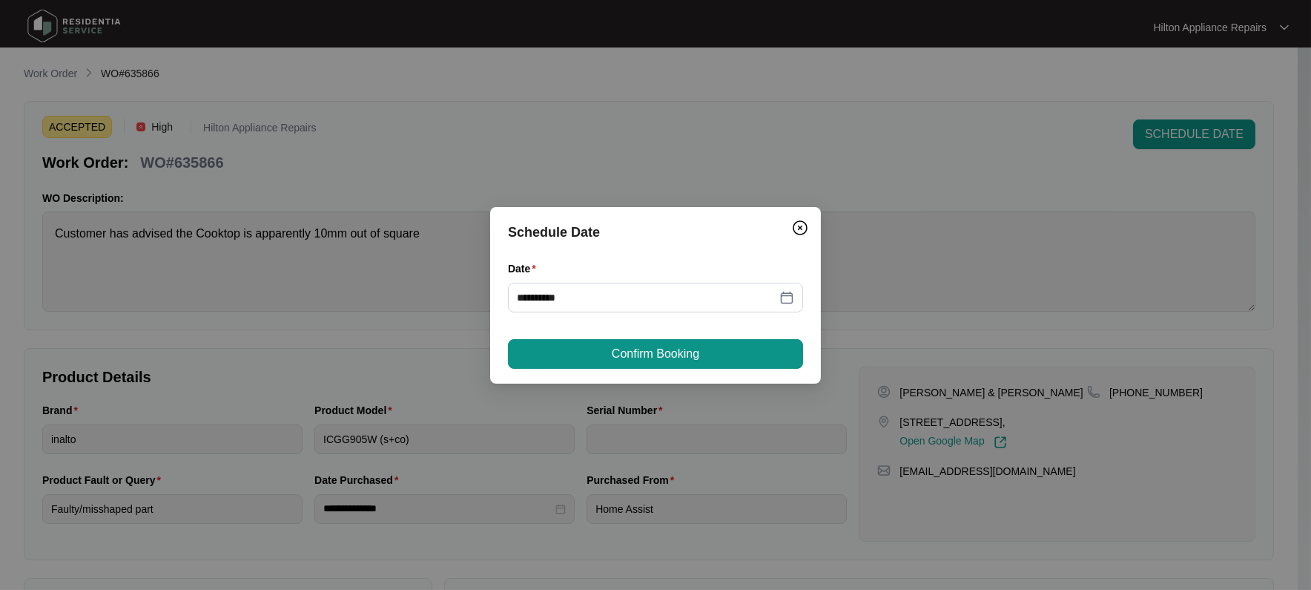
click at [719, 351] on button "Confirm Booking" at bounding box center [655, 354] width 295 height 30
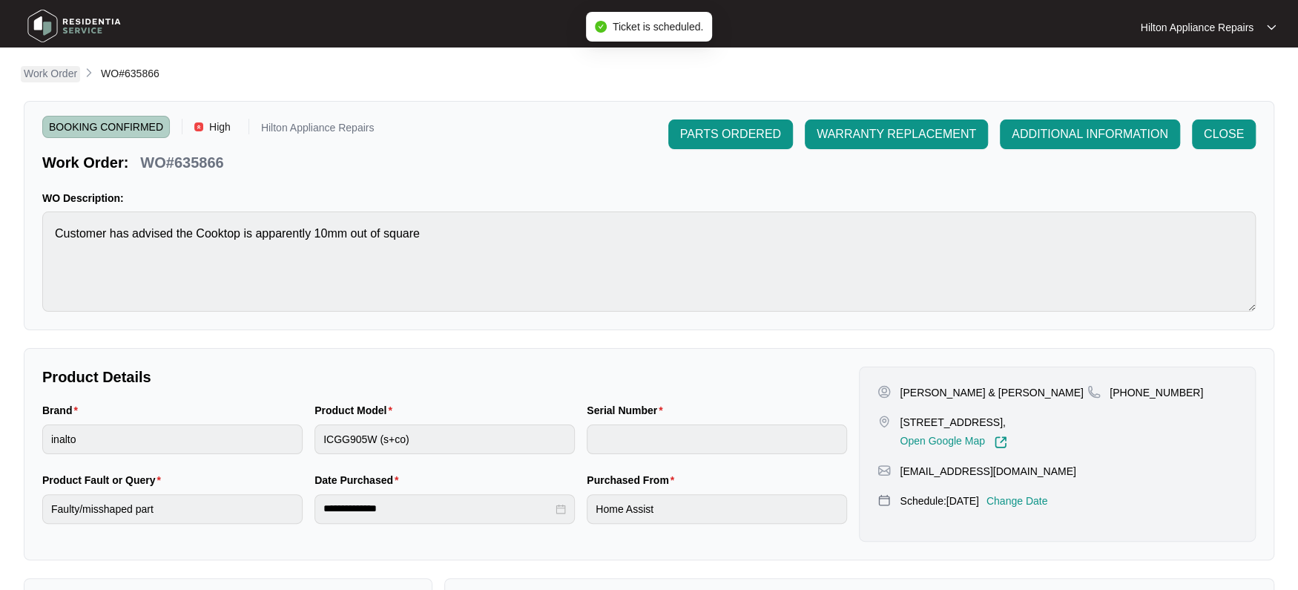
click at [45, 70] on p "Work Order" at bounding box center [50, 73] width 53 height 15
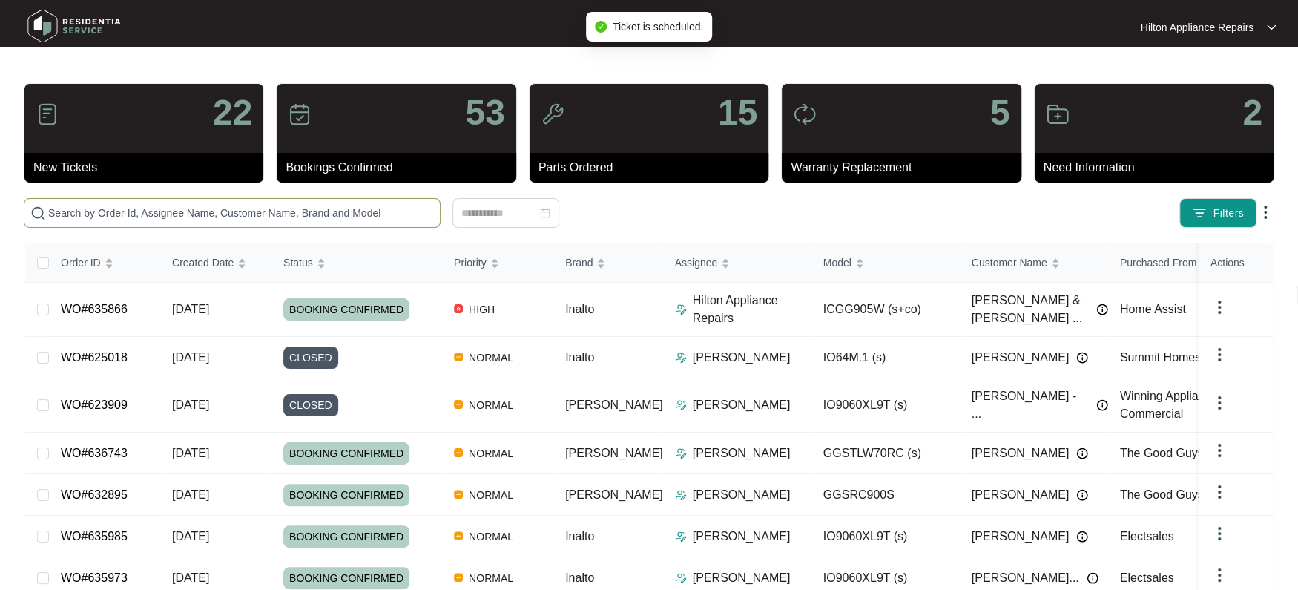
click at [71, 200] on span at bounding box center [232, 213] width 417 height 30
paste input "WO#635866"
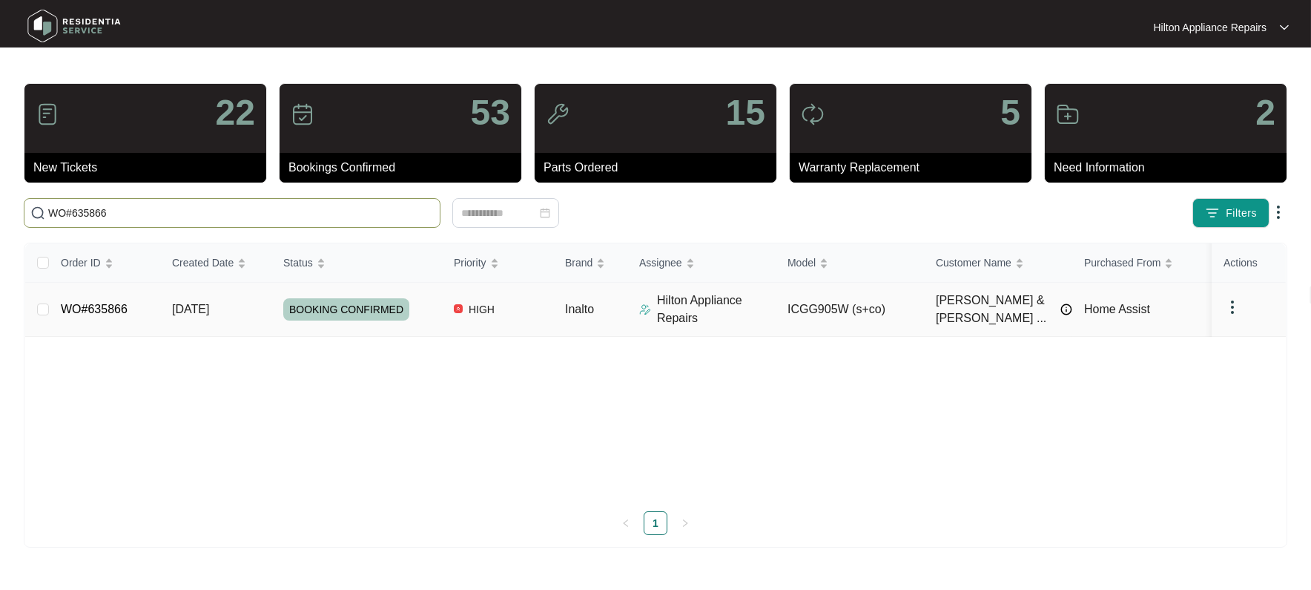
type input "WO#635866"
click at [562, 221] on button "Re-assign Selected Tickets" at bounding box center [556, 213] width 167 height 30
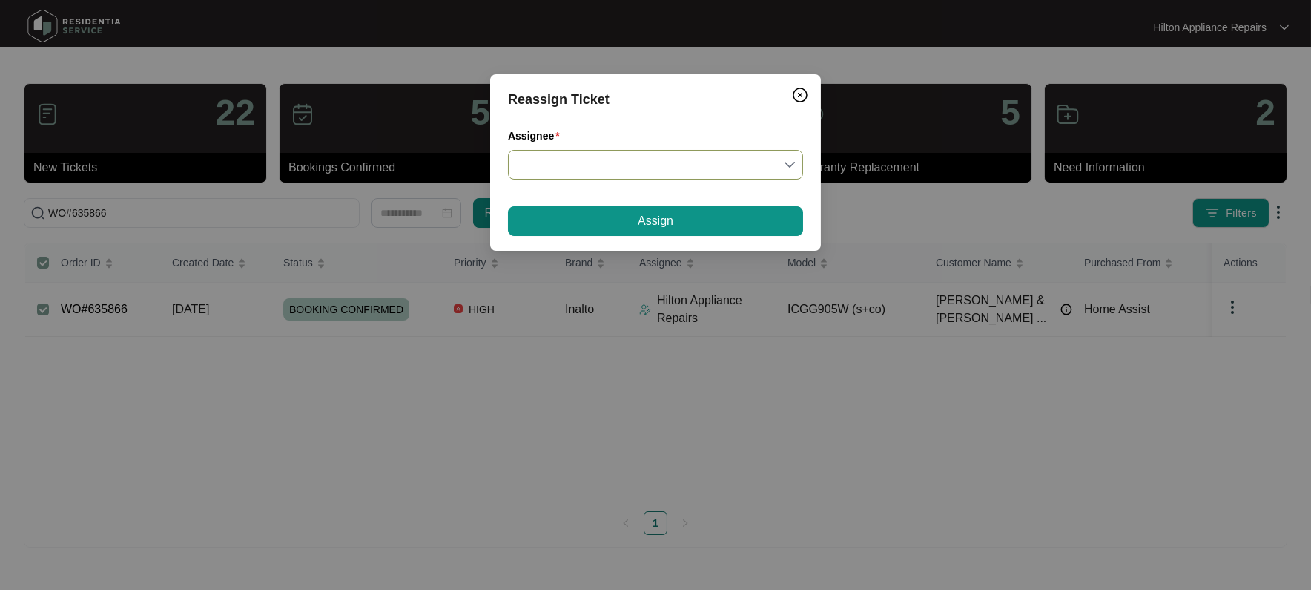
click at [792, 159] on input "Assignee" at bounding box center [655, 165] width 277 height 28
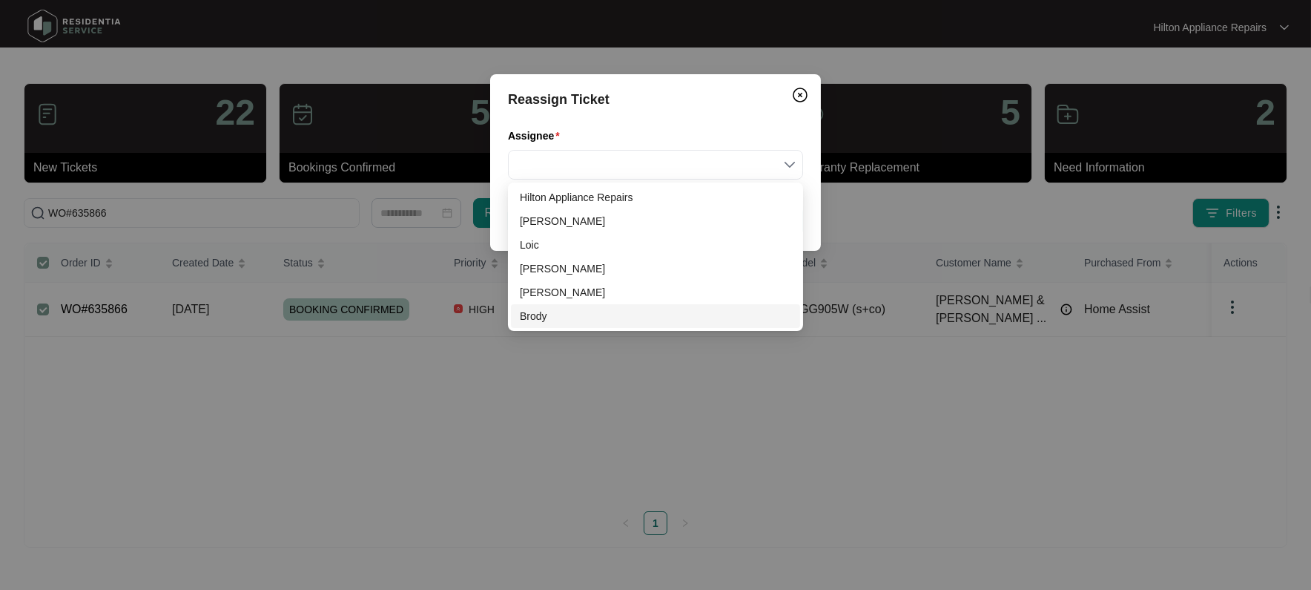
click at [533, 314] on div "Brody" at bounding box center [655, 316] width 271 height 16
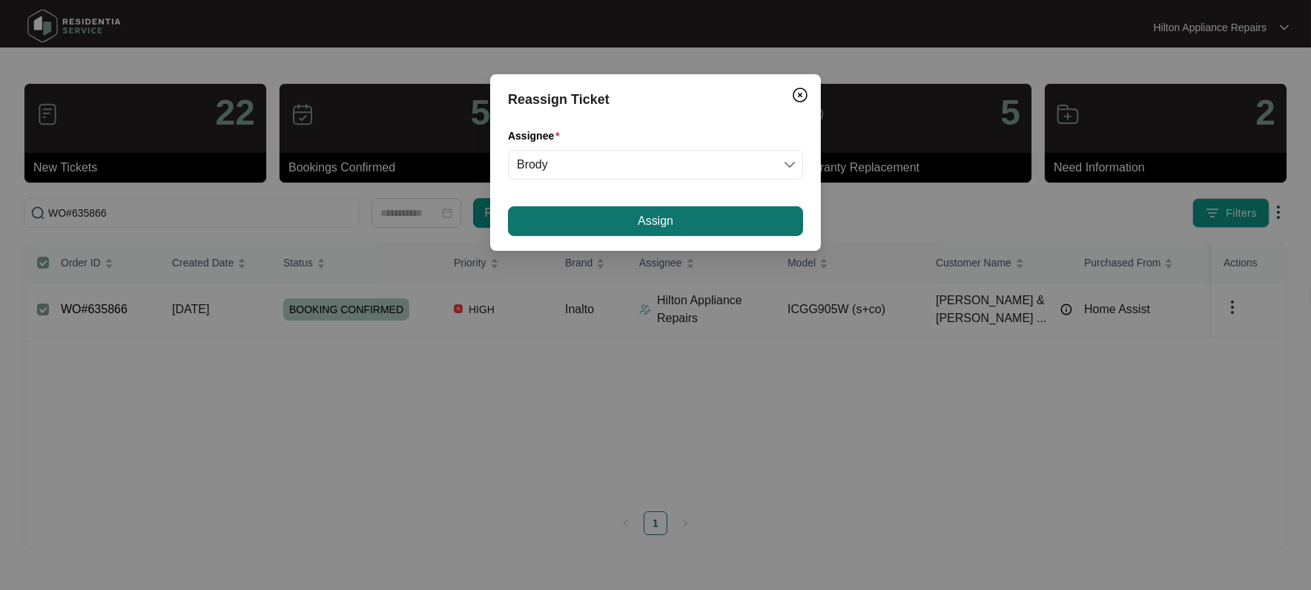
click at [614, 224] on button "Assign" at bounding box center [655, 221] width 295 height 30
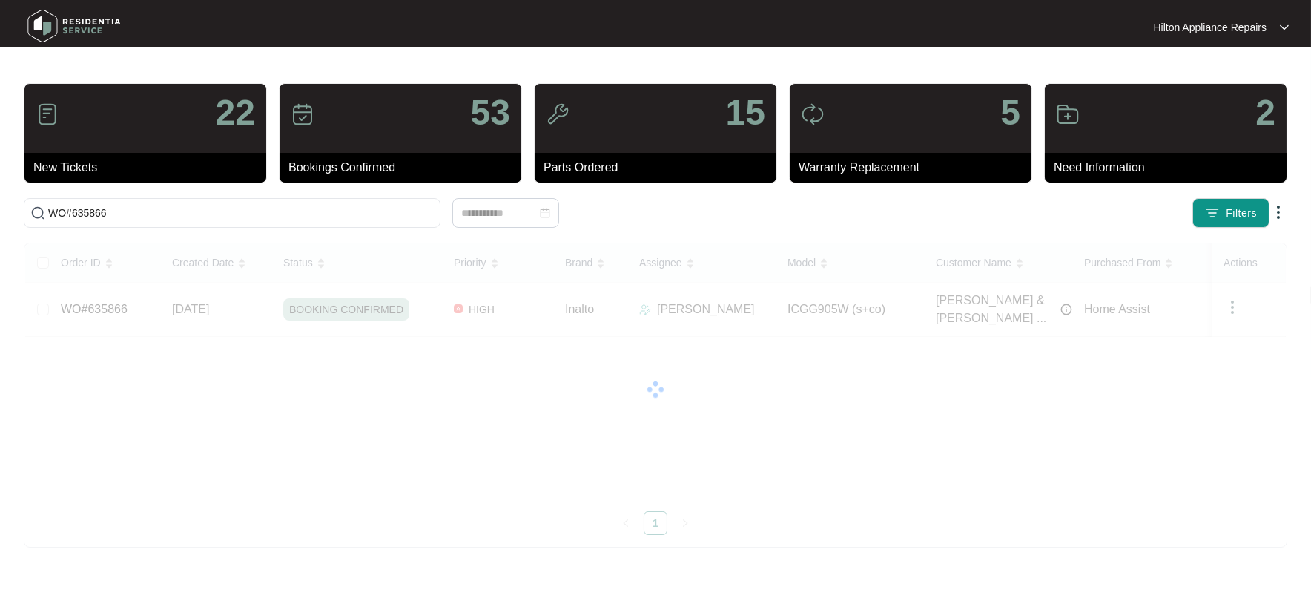
click at [205, 299] on div "Order ID Created Date Status Priority Brand Assignee Model Customer Name Purcha…" at bounding box center [655, 388] width 1261 height 291
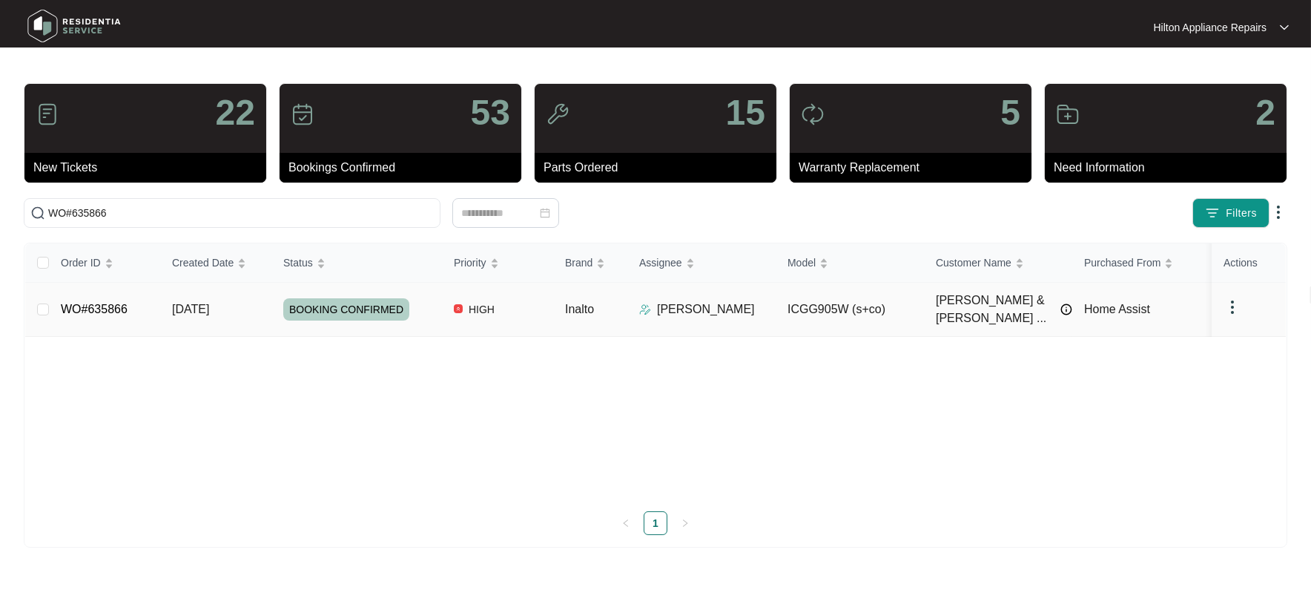
click at [204, 304] on span "[DATE]" at bounding box center [190, 309] width 37 height 13
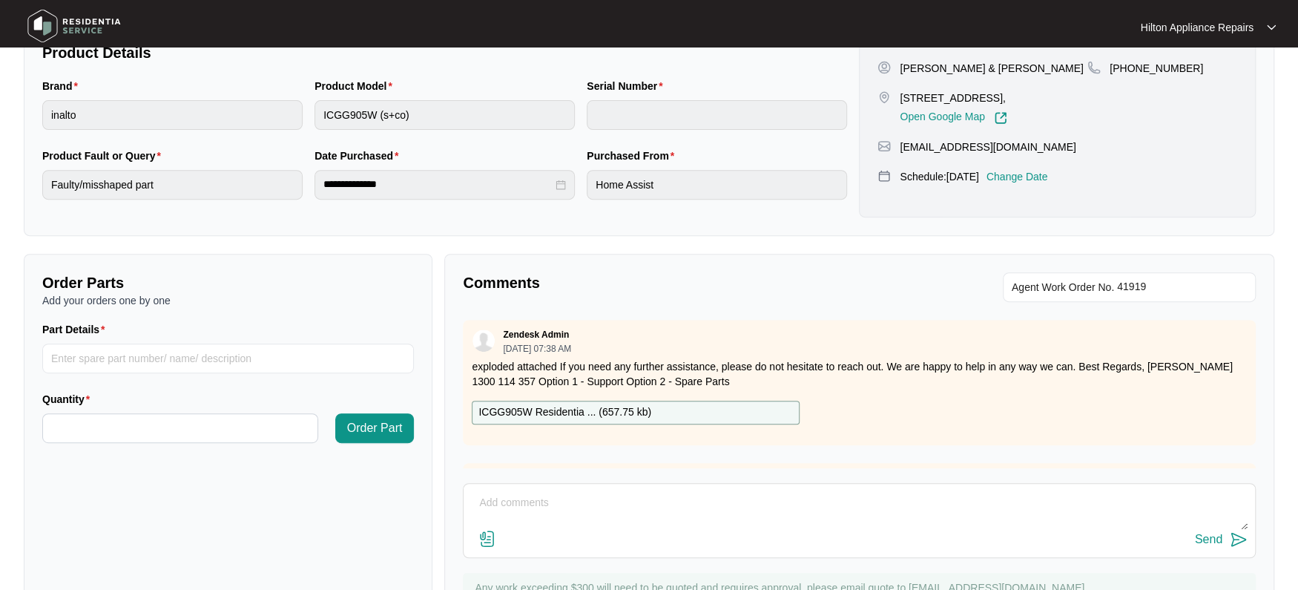
scroll to position [370, 0]
